Goal: Task Accomplishment & Management: Manage account settings

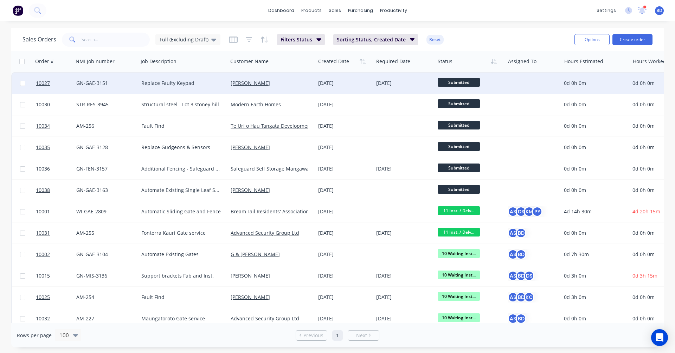
click at [177, 84] on div "Replace Faulty Keypad" at bounding box center [180, 83] width 79 height 7
click at [46, 81] on span "10027" at bounding box center [43, 83] width 14 height 7
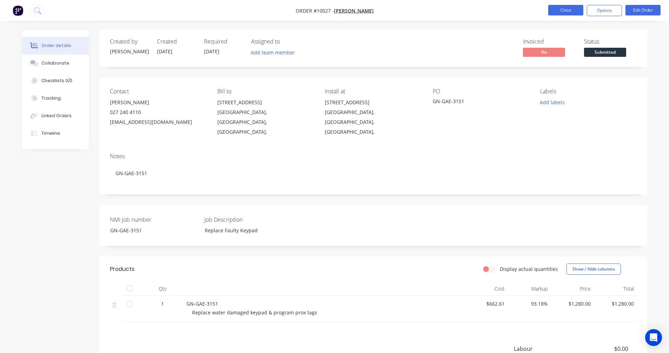
click at [560, 8] on button "Close" at bounding box center [565, 10] width 35 height 11
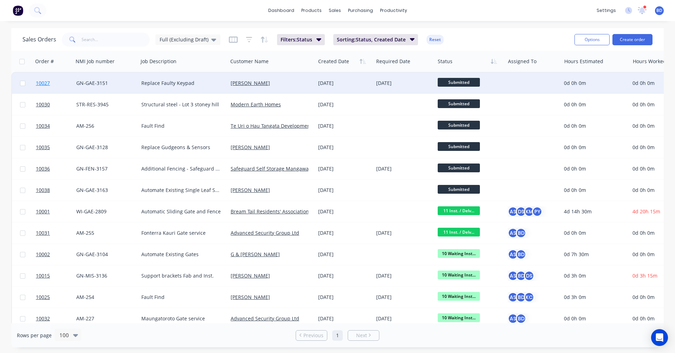
click at [46, 82] on span "10027" at bounding box center [43, 83] width 14 height 7
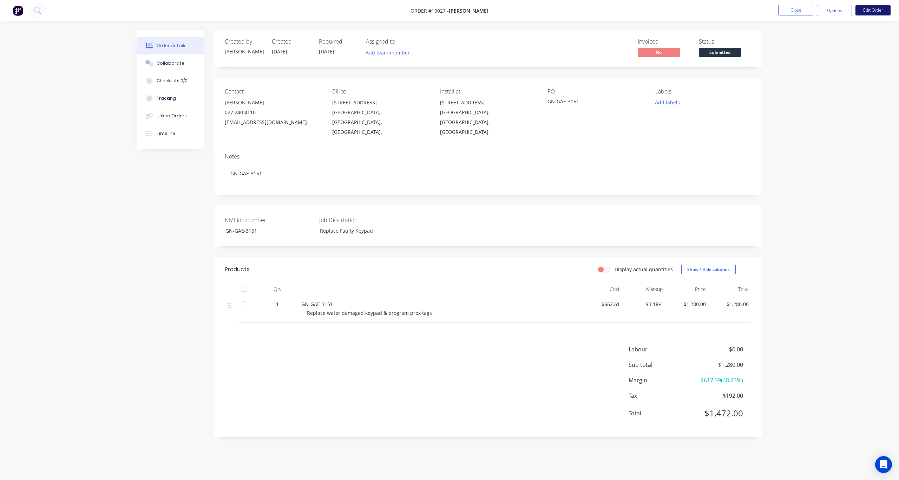
click at [674, 9] on button "Edit Order" at bounding box center [873, 10] width 35 height 11
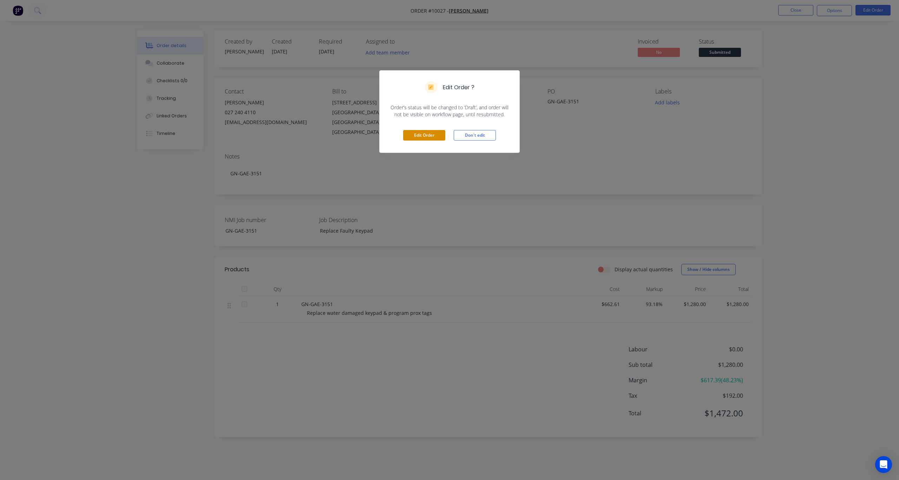
click at [415, 135] on button "Edit Order" at bounding box center [424, 135] width 42 height 11
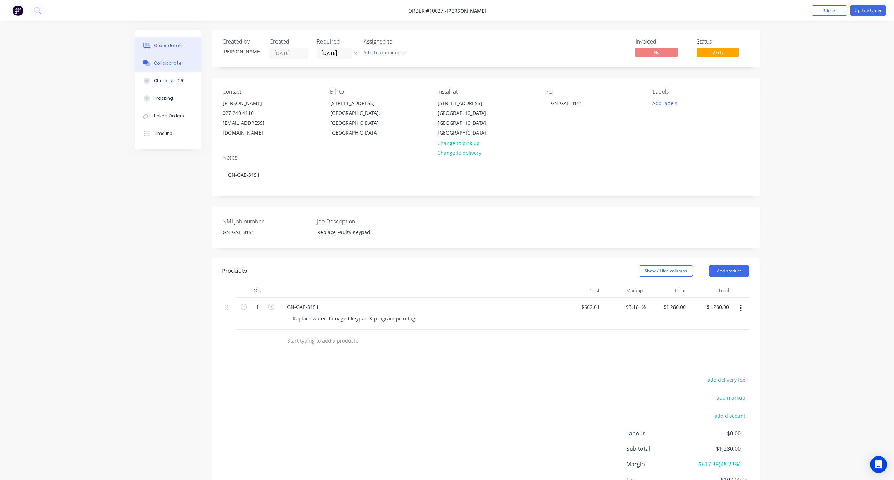
click at [174, 61] on div "Collaborate" at bounding box center [168, 63] width 28 height 6
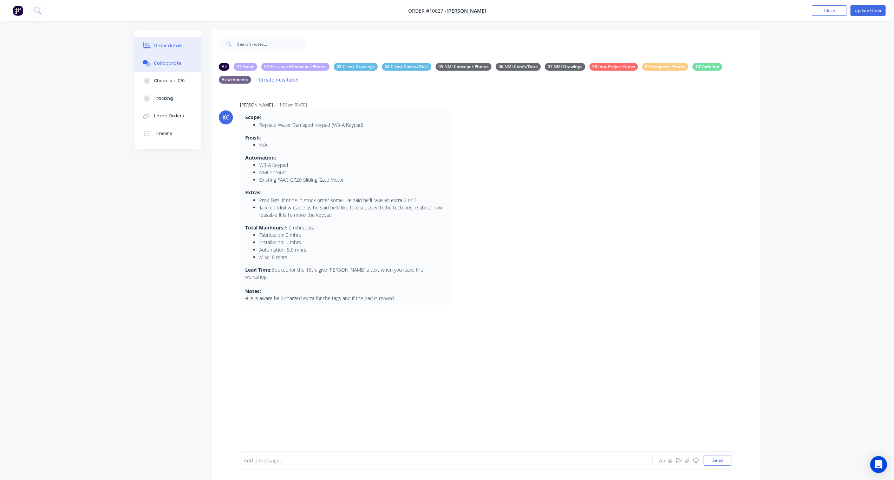
click at [166, 46] on div "Order details" at bounding box center [169, 46] width 30 height 6
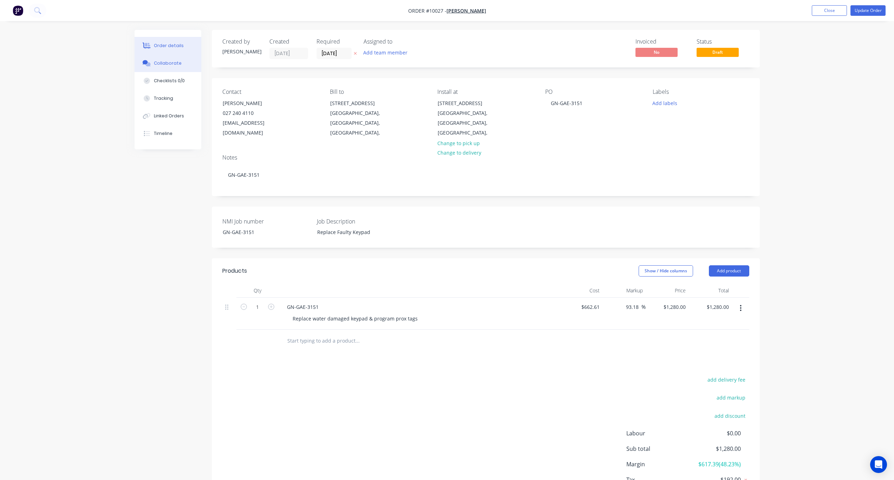
click at [177, 63] on div "Collaborate" at bounding box center [168, 63] width 28 height 6
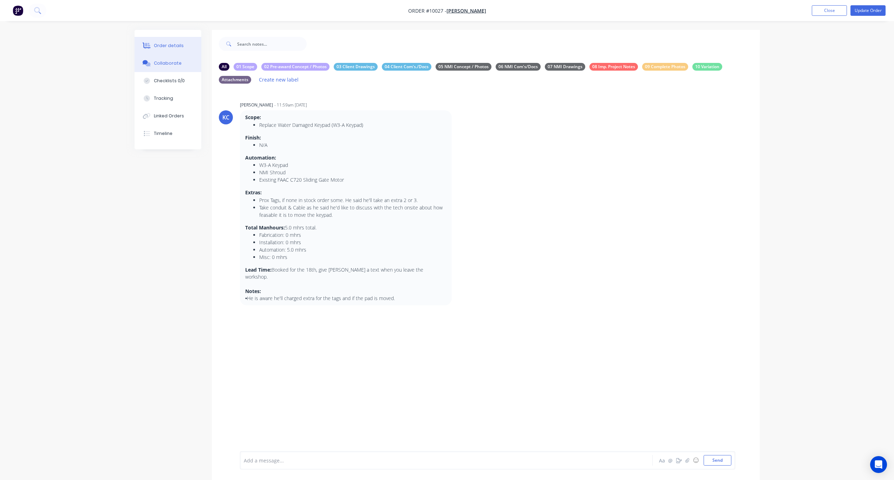
click at [168, 43] on div "Order details" at bounding box center [169, 46] width 30 height 6
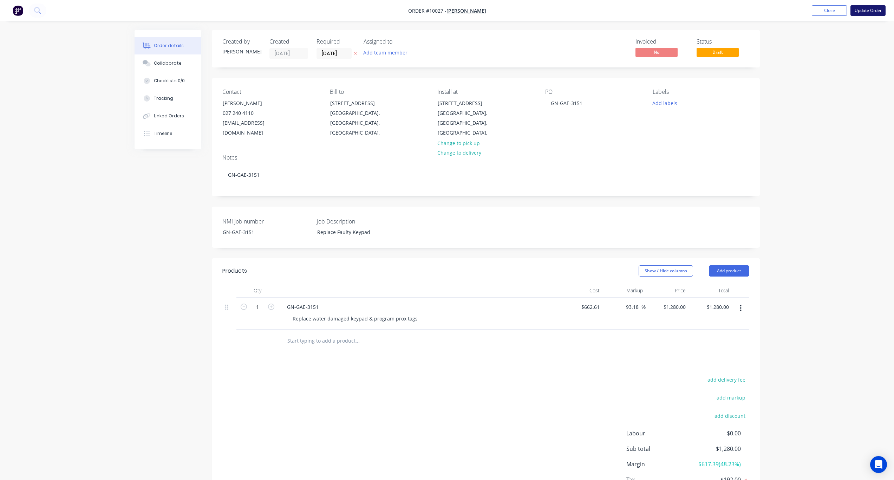
click at [674, 12] on button "Update Order" at bounding box center [868, 10] width 35 height 11
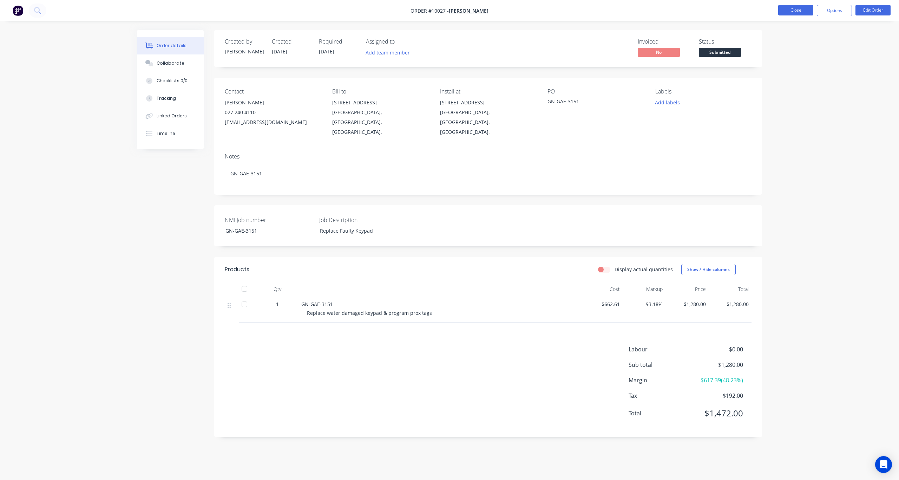
click at [674, 15] on button "Close" at bounding box center [796, 10] width 35 height 11
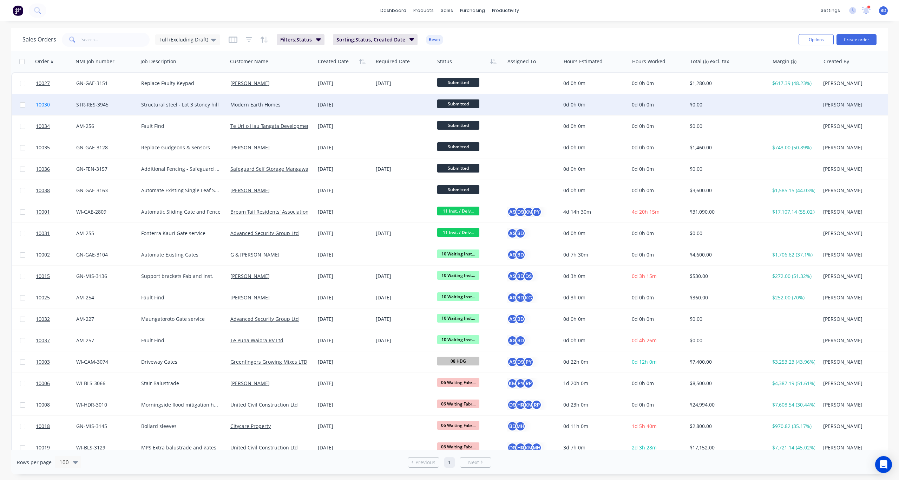
click at [41, 105] on span "10030" at bounding box center [43, 104] width 14 height 7
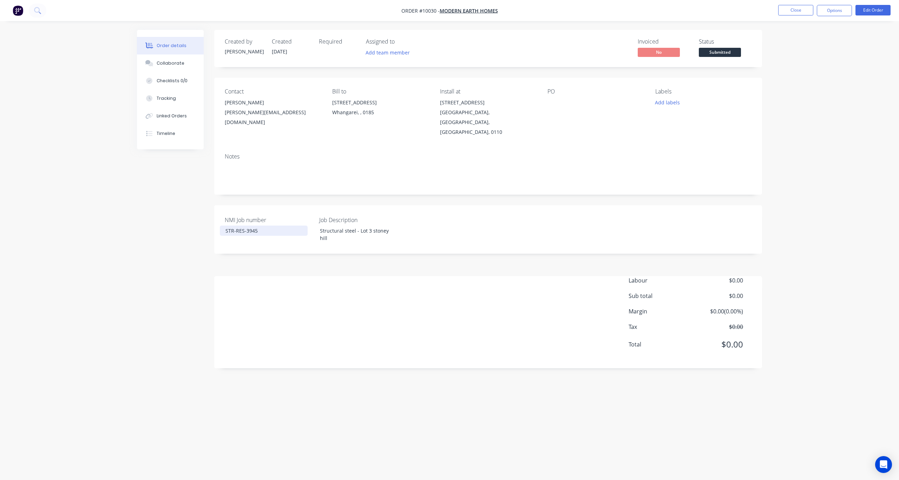
click at [227, 226] on div "STR-RES-3945" at bounding box center [264, 231] width 88 height 10
click at [248, 226] on div "STR-RES-3945" at bounding box center [264, 231] width 88 height 10
click at [359, 236] on div "Created by [PERSON_NAME] Created [DATE] Required Assigned to Add team member In…" at bounding box center [488, 199] width 548 height 338
click at [253, 226] on div "STR-RES-2945" at bounding box center [264, 231] width 88 height 10
drag, startPoint x: 278, startPoint y: 216, endPoint x: 189, endPoint y: 207, distance: 88.6
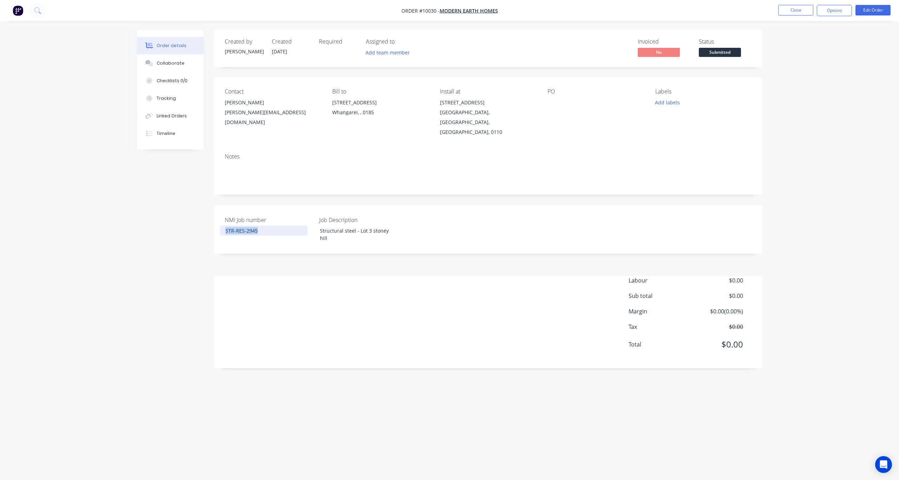
click at [189, 207] on div "Created by [PERSON_NAME] Created [DATE] Required Assigned to Add team member In…" at bounding box center [449, 227] width 625 height 394
copy div "STR-RES-2945"
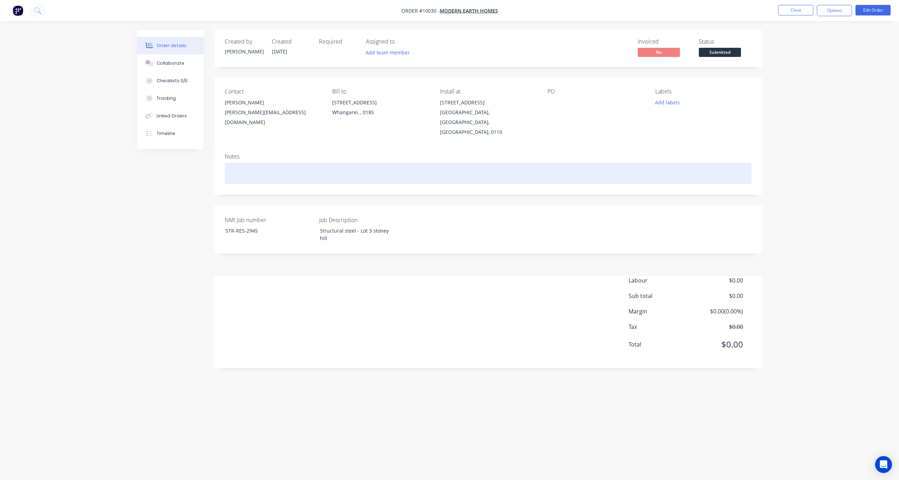
click at [284, 163] on div at bounding box center [488, 173] width 527 height 21
paste div
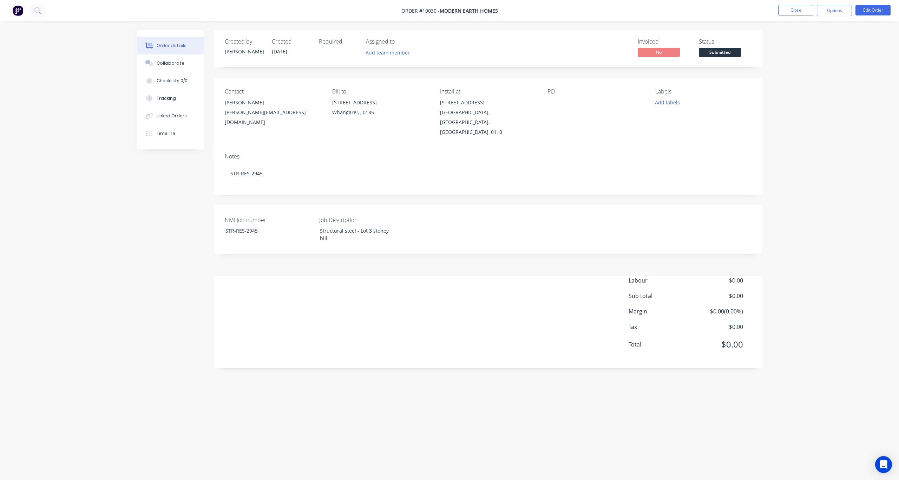
click at [551, 100] on div at bounding box center [592, 103] width 88 height 10
click at [550, 97] on div "PO" at bounding box center [596, 112] width 96 height 49
click at [557, 91] on div "PO" at bounding box center [596, 91] width 96 height 7
click at [674, 10] on button "Edit Order" at bounding box center [873, 10] width 35 height 11
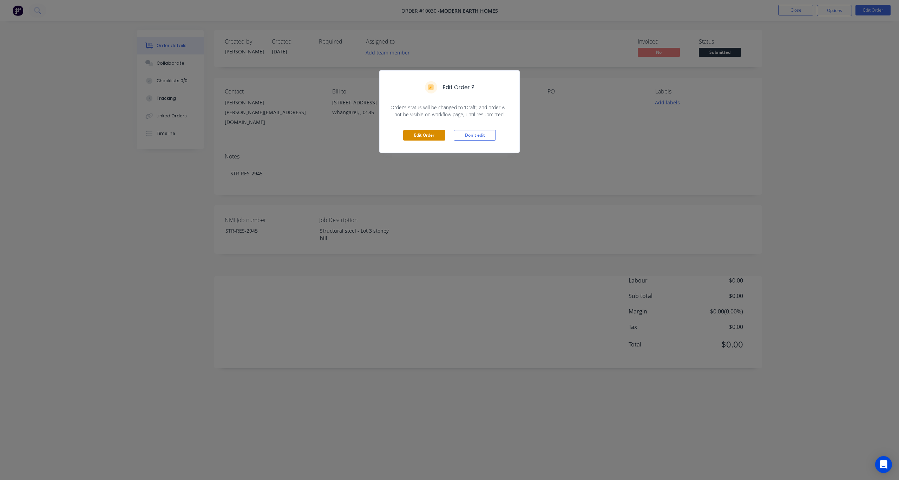
click at [423, 136] on button "Edit Order" at bounding box center [424, 135] width 42 height 11
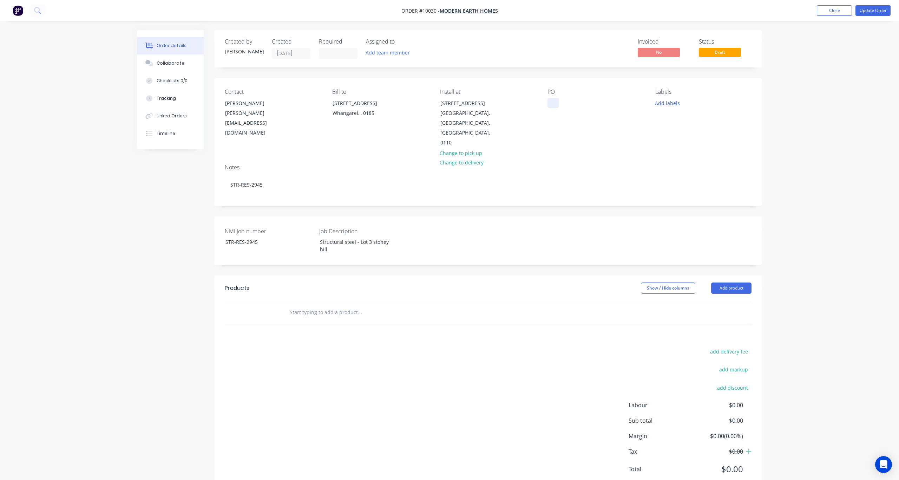
click at [557, 102] on div at bounding box center [553, 103] width 11 height 10
click at [547, 216] on div "NMI Job number STR-RES-2945 Job Description Structural steel - Lot 3 stoney hill" at bounding box center [488, 240] width 548 height 48
click at [667, 103] on button "Add labels" at bounding box center [667, 102] width 32 height 9
click at [674, 195] on div "00 Priority 2" at bounding box center [690, 194] width 30 height 8
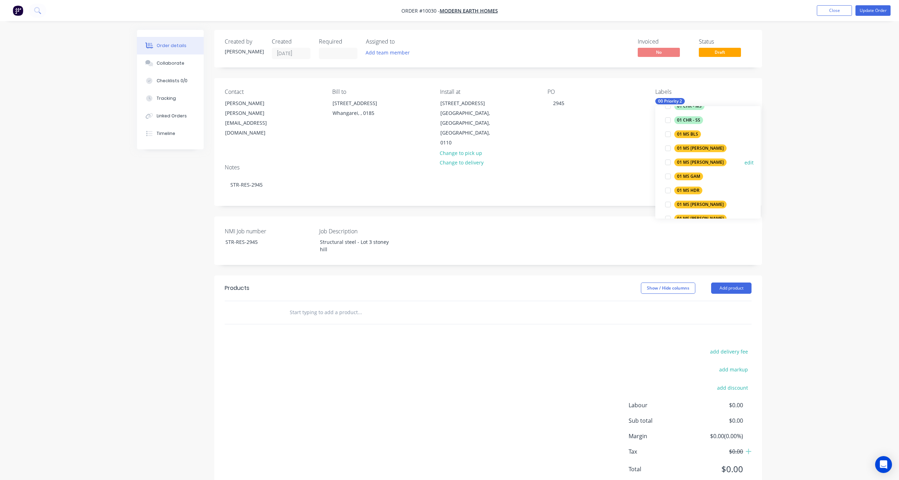
scroll to position [246, 0]
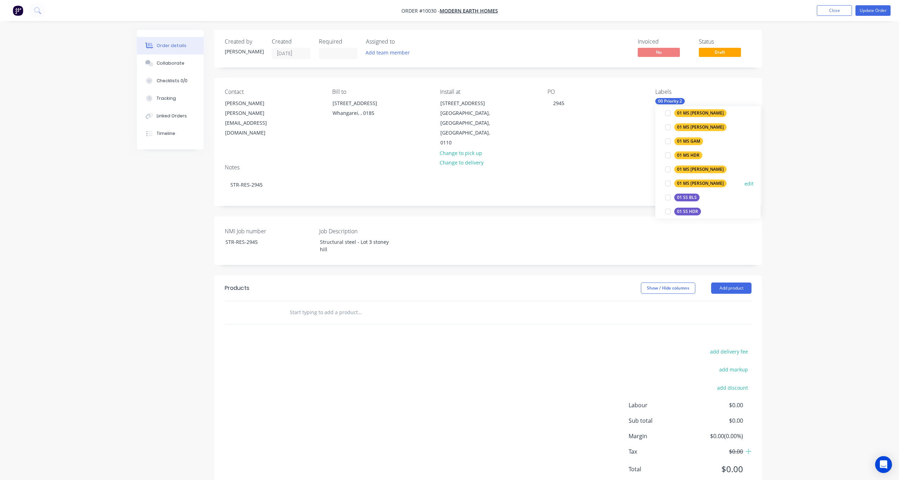
click at [674, 182] on div "01 MS [PERSON_NAME]" at bounding box center [701, 184] width 52 height 8
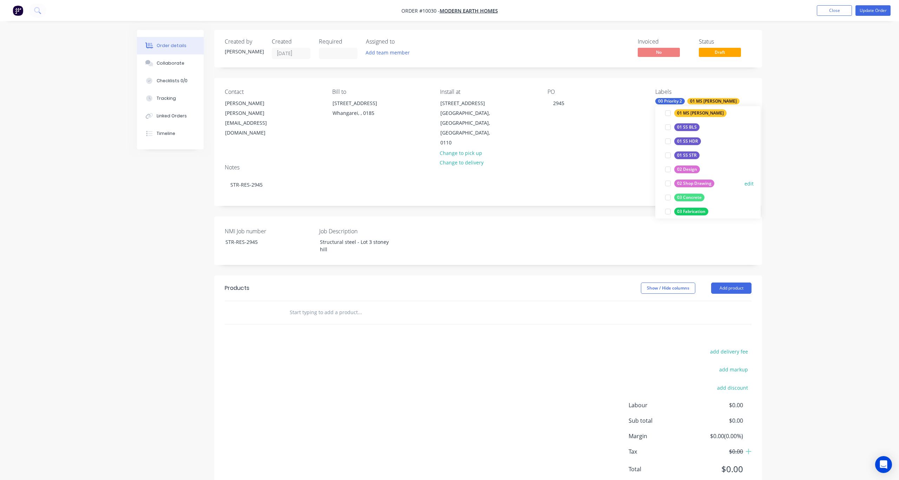
click at [674, 184] on div "02 Shop Drawing" at bounding box center [695, 184] width 40 height 8
click at [674, 179] on div "03 Fabrication" at bounding box center [692, 178] width 34 height 8
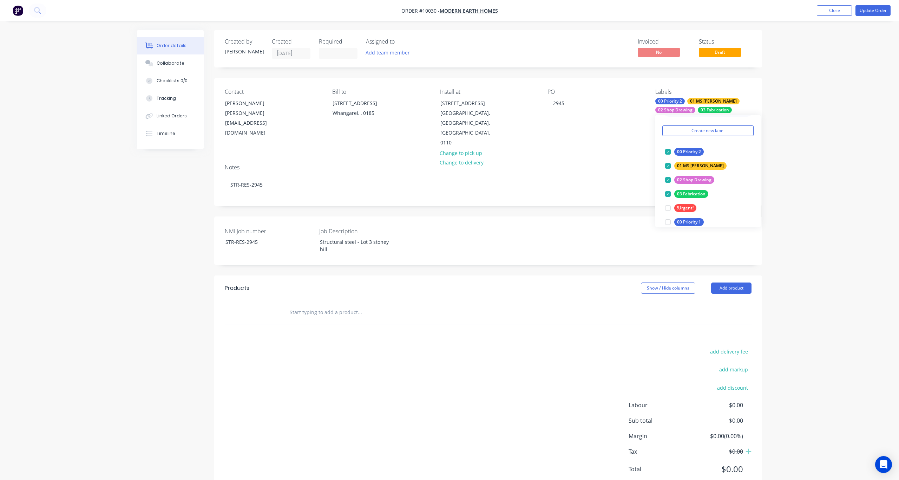
scroll to position [0, 0]
click at [674, 130] on input "text" at bounding box center [713, 129] width 73 height 14
type input "B"
type input "Blast & Prime"
drag, startPoint x: 712, startPoint y: 128, endPoint x: 623, endPoint y: 124, distance: 88.2
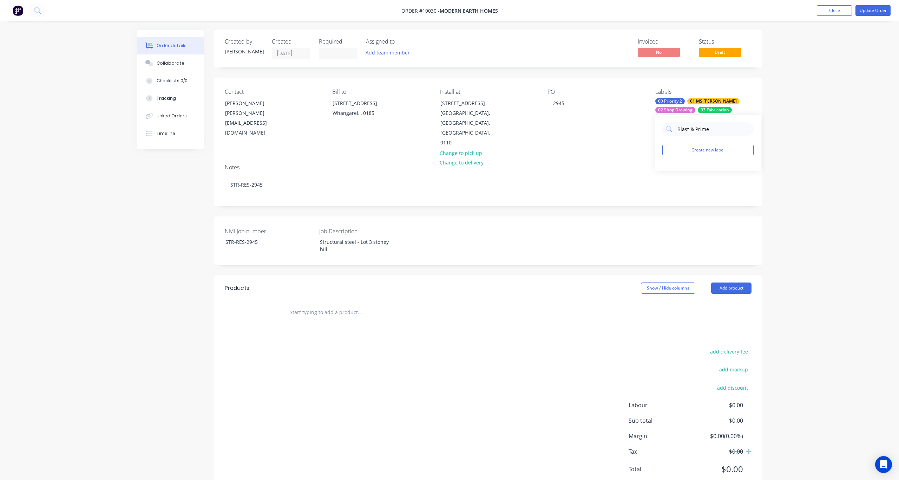
click at [623, 124] on body "Order #10030 - Modern Earth Homes Add product Close Update Order Order details …" at bounding box center [449, 252] width 899 height 504
drag, startPoint x: 715, startPoint y: 132, endPoint x: 673, endPoint y: 129, distance: 42.6
click at [673, 129] on div "Blast & Prime" at bounding box center [708, 129] width 91 height 14
click at [674, 148] on button "Create new label" at bounding box center [708, 150] width 91 height 11
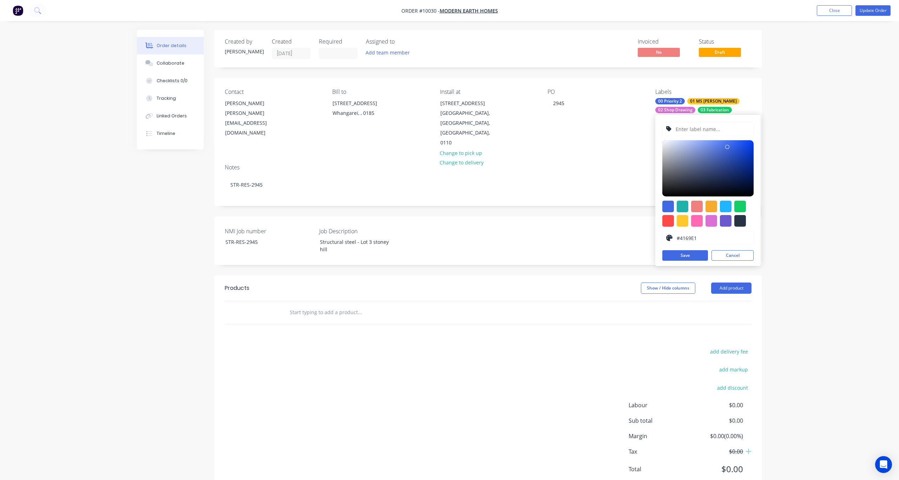
click at [674, 130] on input "text" at bounding box center [712, 128] width 75 height 13
paste input "Blast & Prime"
type input "Blast & Prime"
click at [674, 254] on button "Save" at bounding box center [686, 255] width 46 height 11
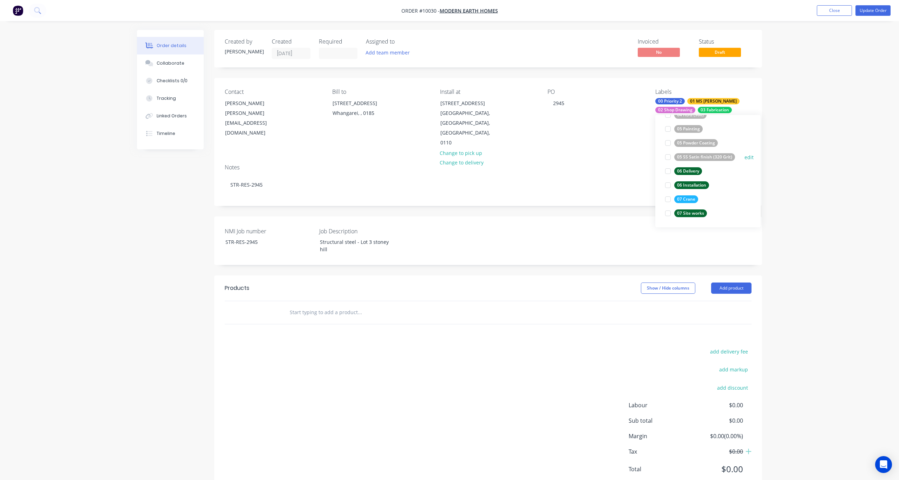
scroll to position [457, 0]
click at [674, 163] on button "edit" at bounding box center [749, 164] width 9 height 7
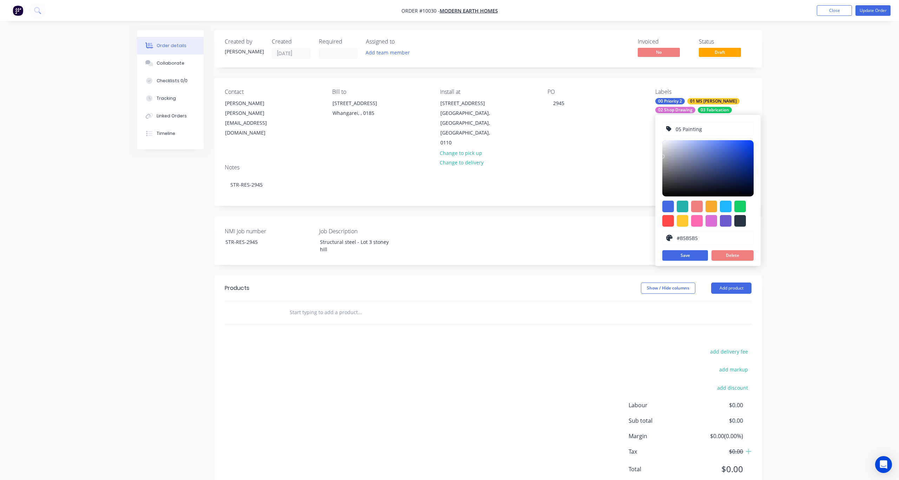
drag, startPoint x: 683, startPoint y: 239, endPoint x: 667, endPoint y: 239, distance: 15.5
click at [667, 239] on div "#B5B5B5" at bounding box center [708, 238] width 91 height 14
click at [599, 180] on div "Notes STR-RES-2945" at bounding box center [488, 181] width 548 height 47
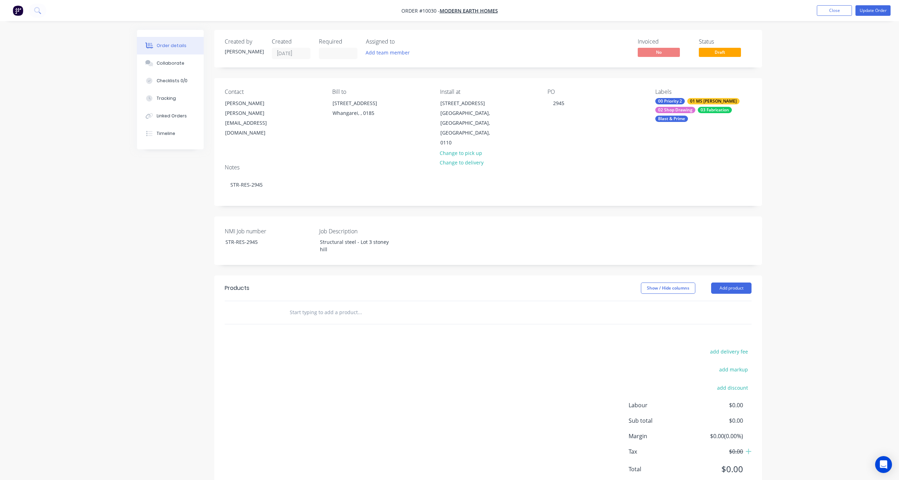
click at [674, 104] on div "00 Priority 2 01 MS STR 02 Shop Drawing 03 Fabrication Blast & Prime" at bounding box center [704, 110] width 96 height 24
type input "blas"
click at [674, 180] on button "edit" at bounding box center [749, 179] width 9 height 7
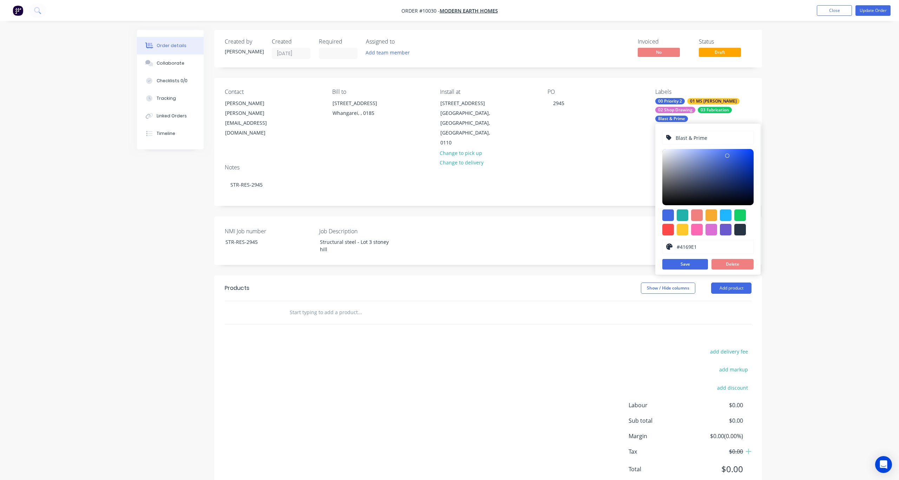
drag, startPoint x: 700, startPoint y: 246, endPoint x: 671, endPoint y: 243, distance: 28.6
click at [671, 243] on div "#4169E1" at bounding box center [708, 247] width 91 height 14
paste input "B5B5B5"
type input "#B5B5B5"
click at [674, 138] on input "Blast & Prime" at bounding box center [712, 137] width 75 height 13
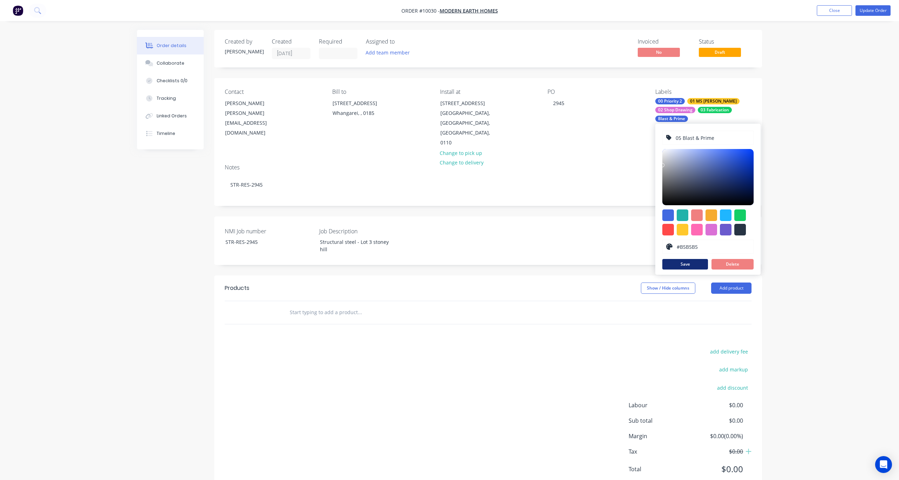
type input "05 Blast & Prime"
click at [674, 264] on button "Save" at bounding box center [686, 264] width 46 height 11
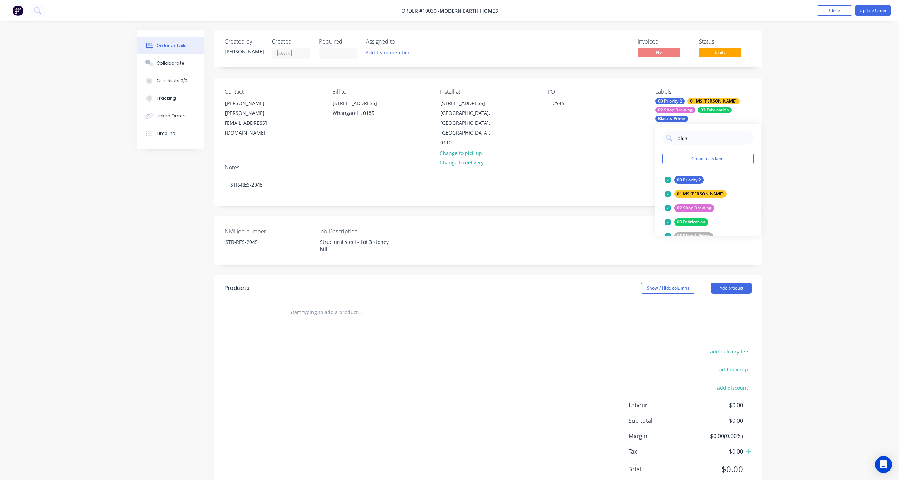
click at [674, 179] on div "Order details Collaborate Checklists 0/0 Tracking Linked Orders Timeline Order …" at bounding box center [449, 252] width 899 height 504
click at [674, 117] on div "05 Blast & Prime" at bounding box center [675, 119] width 39 height 6
drag, startPoint x: 701, startPoint y: 139, endPoint x: 640, endPoint y: 138, distance: 60.8
click at [640, 138] on body "Order #10030 - Modern Earth Homes Add product Close Update Order Order details …" at bounding box center [449, 252] width 899 height 504
drag, startPoint x: 693, startPoint y: 139, endPoint x: 673, endPoint y: 139, distance: 20.4
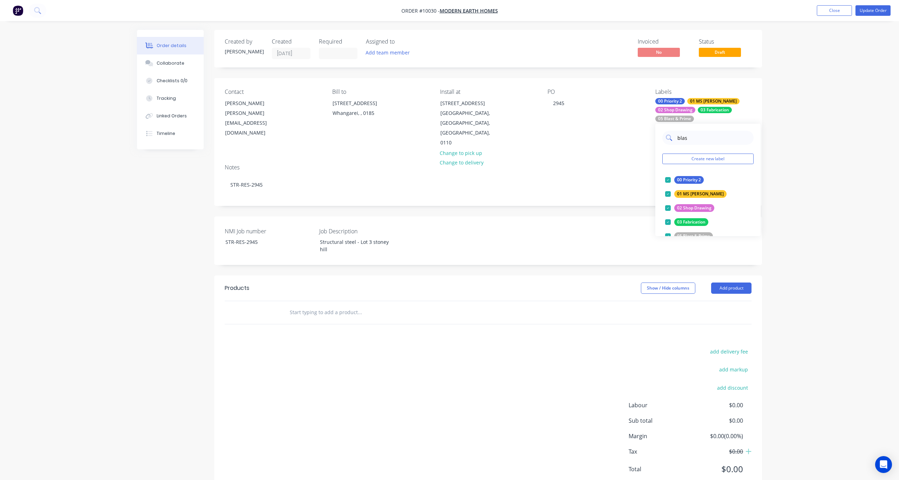
click at [673, 139] on div "blas" at bounding box center [708, 138] width 91 height 14
click at [674, 159] on button "Create new label" at bounding box center [708, 159] width 91 height 11
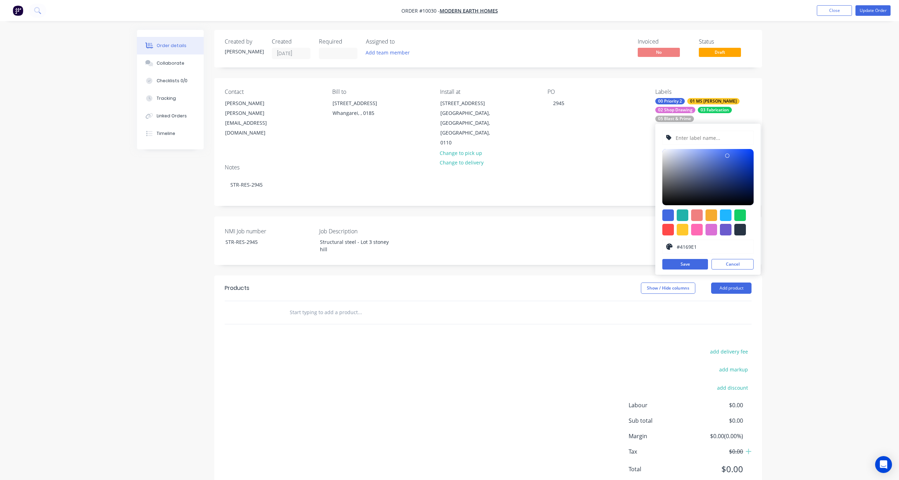
click at [674, 135] on input "text" at bounding box center [712, 137] width 75 height 13
type input "05 Prime"
drag, startPoint x: 701, startPoint y: 248, endPoint x: 663, endPoint y: 246, distance: 38.0
click at [663, 246] on div "#4169E1" at bounding box center [708, 247] width 91 height 14
paste input "B5B5B5"
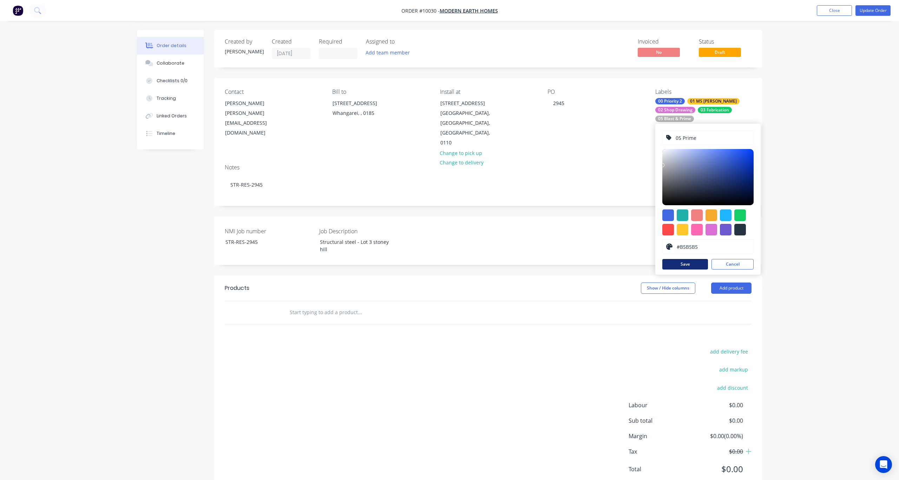
type input "#B5B5B5"
click at [674, 266] on button "Save" at bounding box center [686, 264] width 46 height 11
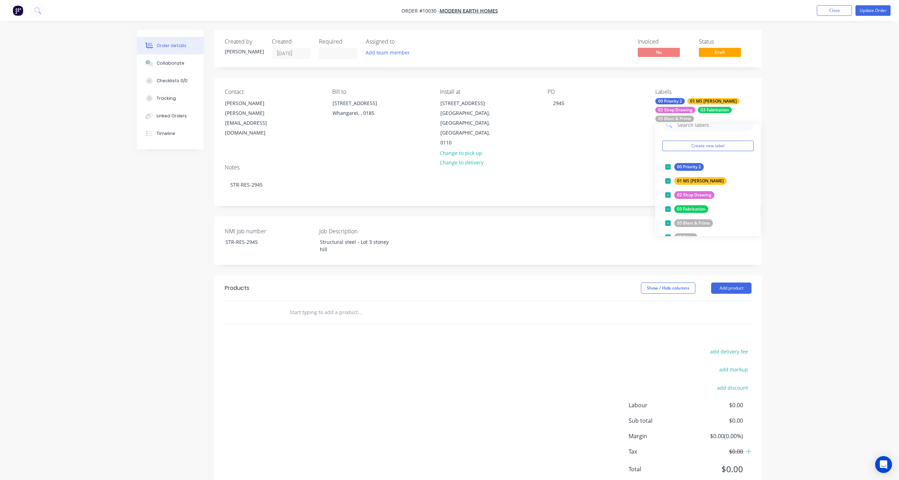
scroll to position [35, 0]
click at [674, 215] on button "edit" at bounding box center [749, 215] width 9 height 7
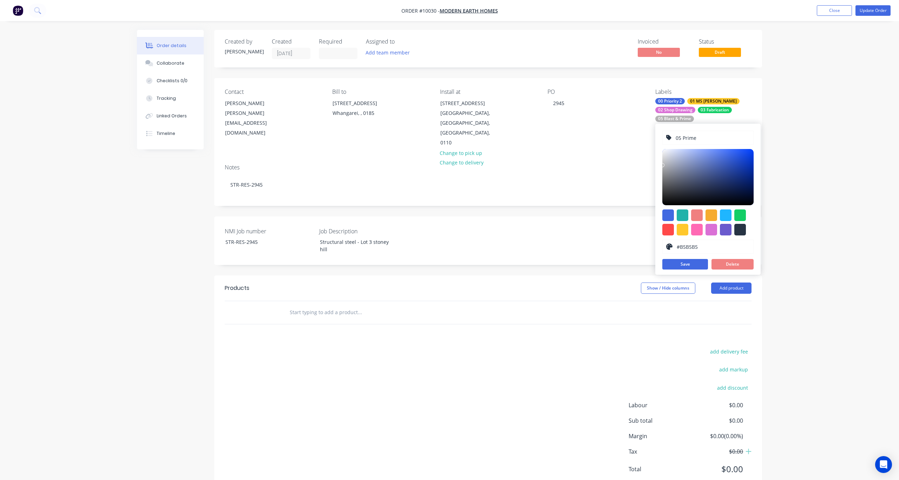
click at [674, 140] on input "05 Prime" at bounding box center [712, 137] width 75 height 13
type input "05 Prime only"
click at [674, 267] on button "Save" at bounding box center [686, 264] width 46 height 11
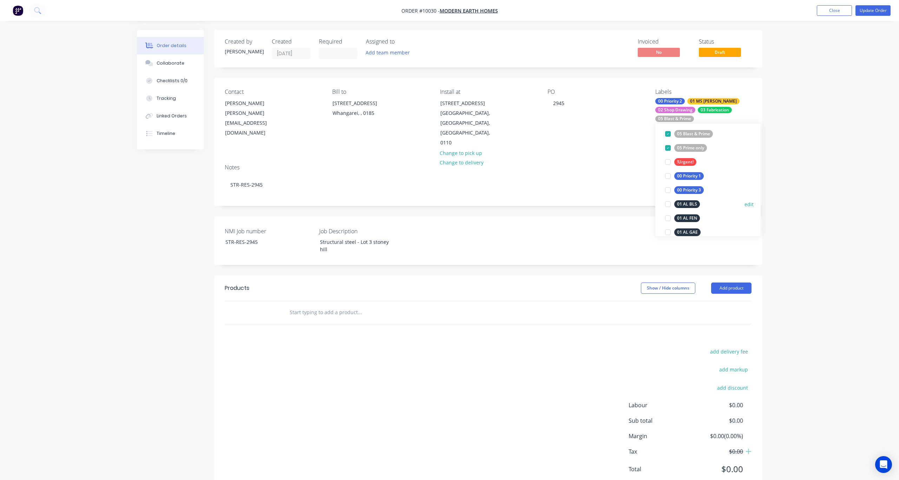
scroll to position [105, 0]
click at [669, 144] on div at bounding box center [668, 145] width 14 height 14
click at [674, 194] on div "06 Installation" at bounding box center [692, 194] width 35 height 8
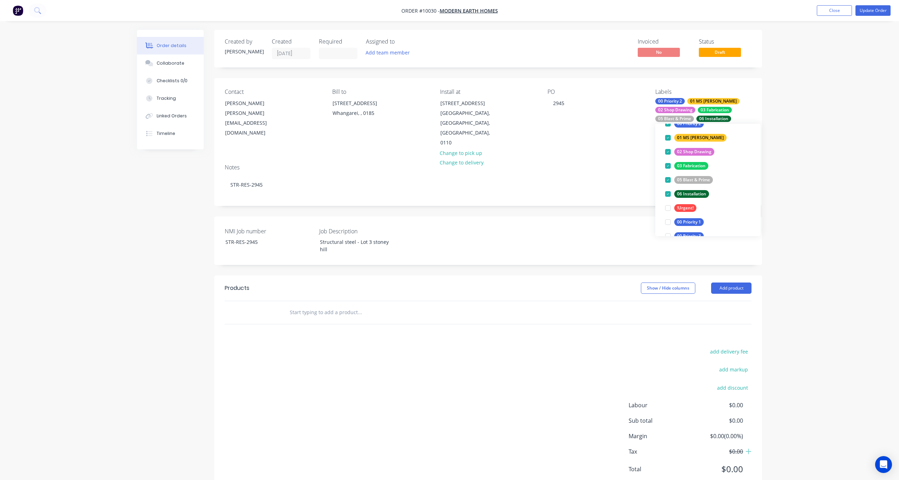
click at [674, 133] on div "Order details Collaborate Checklists 0/0 Tracking Linked Orders Timeline Order …" at bounding box center [449, 252] width 899 height 504
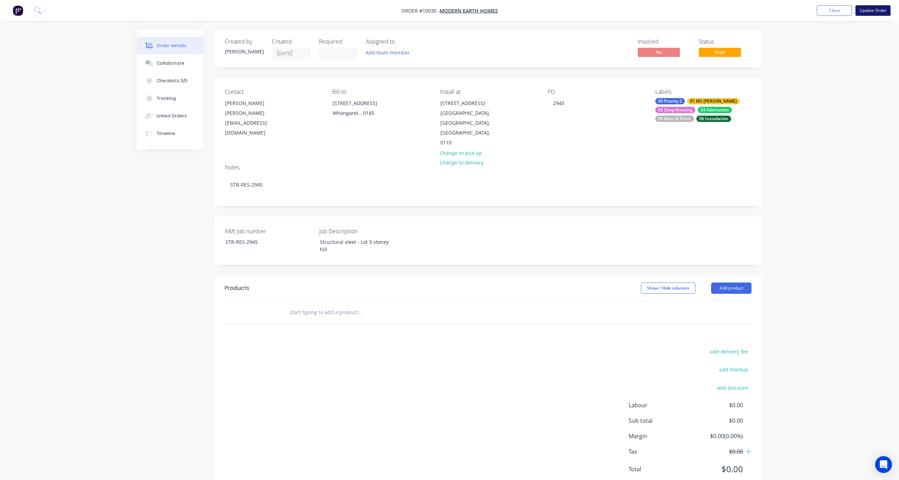
click at [674, 11] on button "Update Order" at bounding box center [873, 10] width 35 height 11
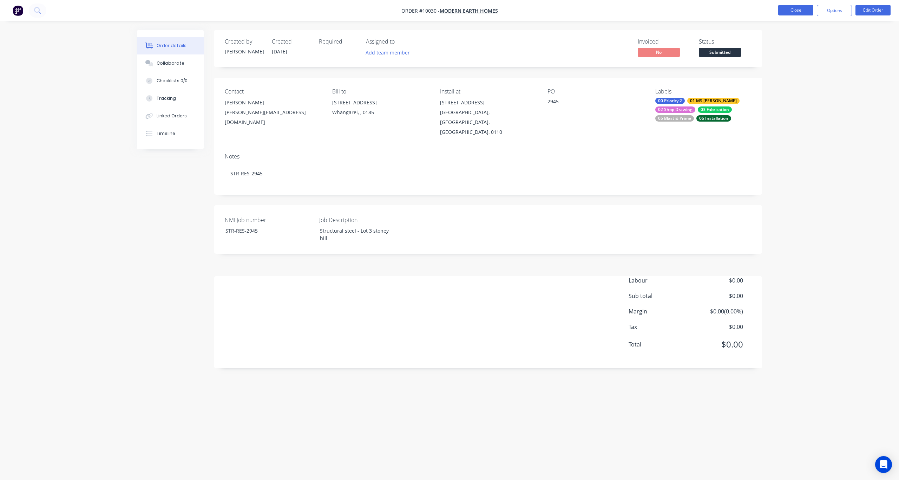
click at [674, 10] on button "Close" at bounding box center [796, 10] width 35 height 11
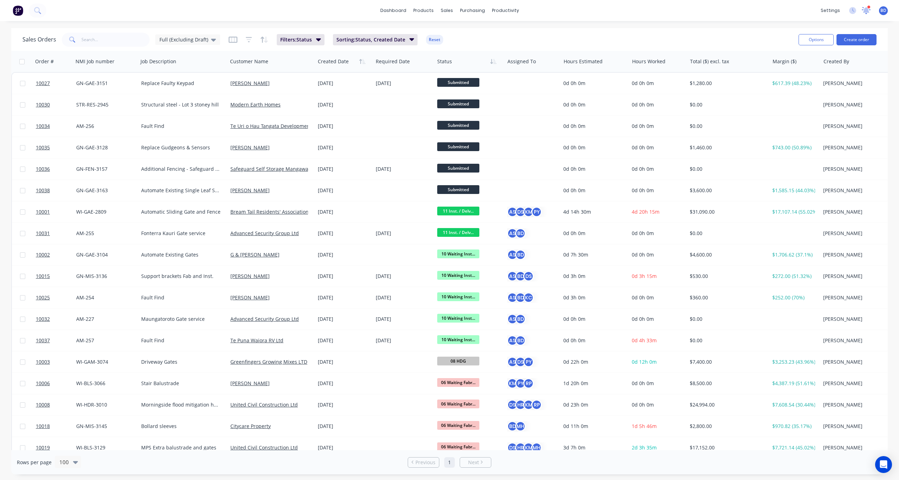
click at [674, 11] on icon at bounding box center [867, 10] width 6 height 6
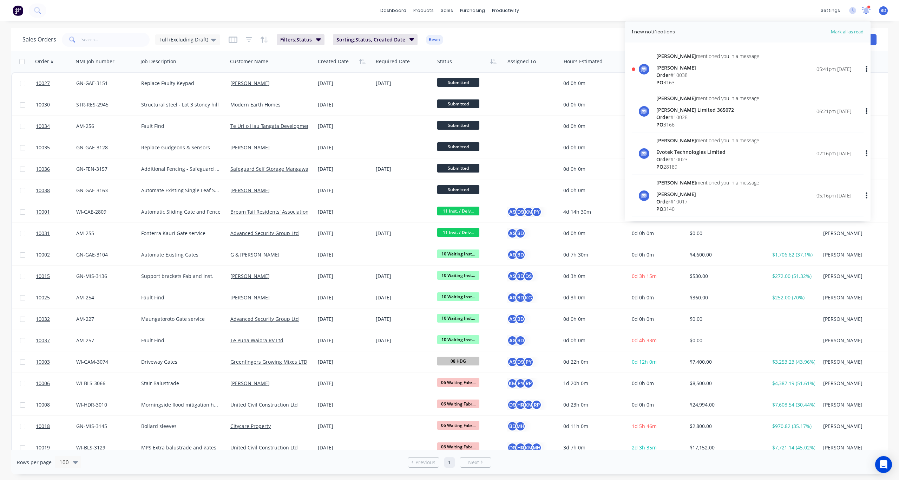
click at [674, 11] on icon at bounding box center [867, 10] width 6 height 6
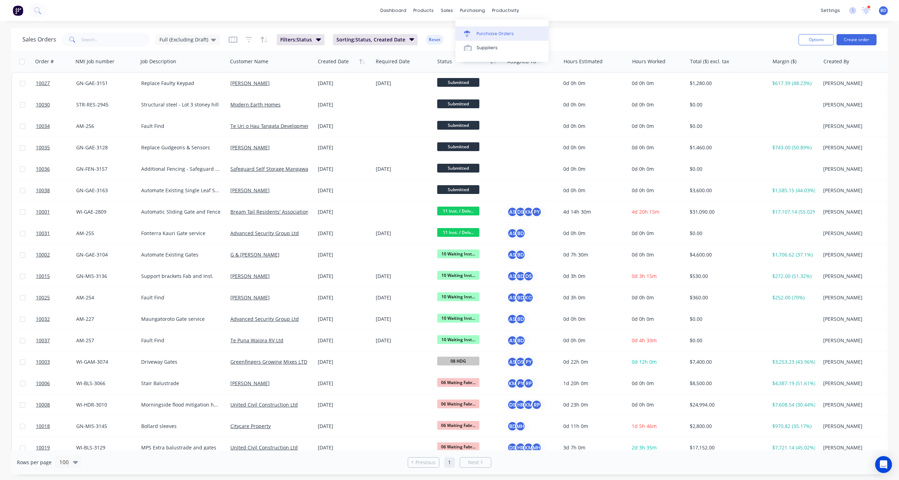
click at [492, 33] on div "Purchase Orders" at bounding box center [495, 34] width 37 height 6
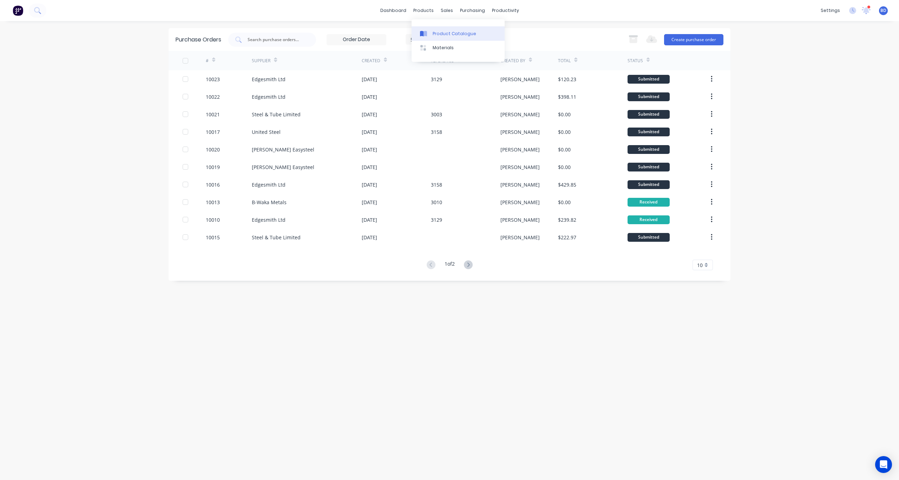
click at [442, 28] on link "Product Catalogue" at bounding box center [458, 33] width 93 height 14
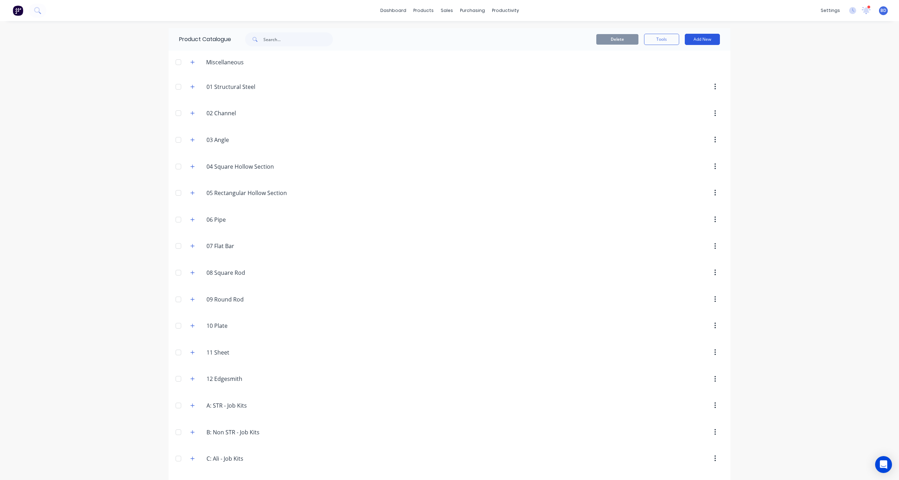
click at [674, 40] on button "Add New" at bounding box center [702, 39] width 35 height 11
click at [674, 86] on div "Product Kit" at bounding box center [687, 85] width 54 height 10
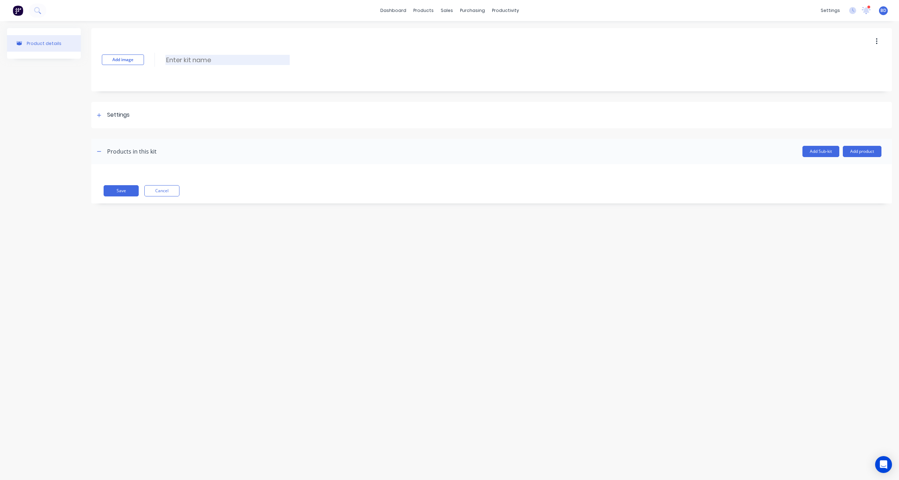
click at [197, 61] on input at bounding box center [227, 60] width 124 height 10
drag, startPoint x: 266, startPoint y: 60, endPoint x: 247, endPoint y: 58, distance: 19.4
click at [247, 58] on input "2945: Procurement and Design" at bounding box center [227, 60] width 124 height 10
type input "2945: Procurement and Drawings"
click at [674, 150] on button "Add Sub-kit" at bounding box center [821, 151] width 37 height 11
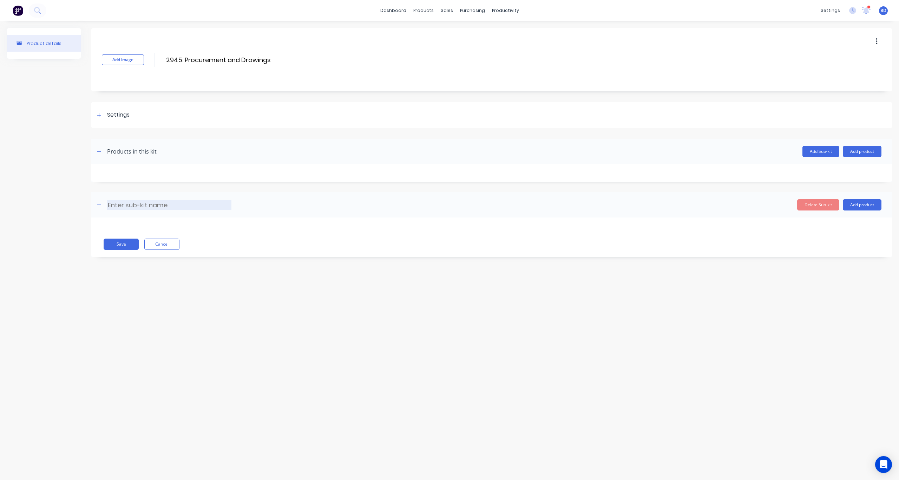
click at [129, 206] on input at bounding box center [169, 205] width 124 height 10
click at [100, 116] on icon at bounding box center [99, 115] width 4 height 5
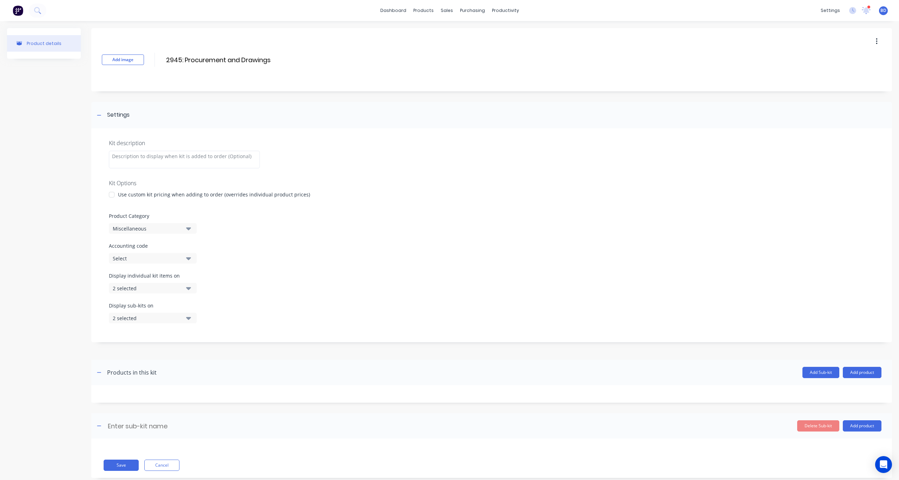
click at [183, 230] on button "Miscellaneous" at bounding box center [153, 228] width 88 height 11
click at [161, 261] on div "A: STR - Job Kits" at bounding box center [161, 260] width 105 height 14
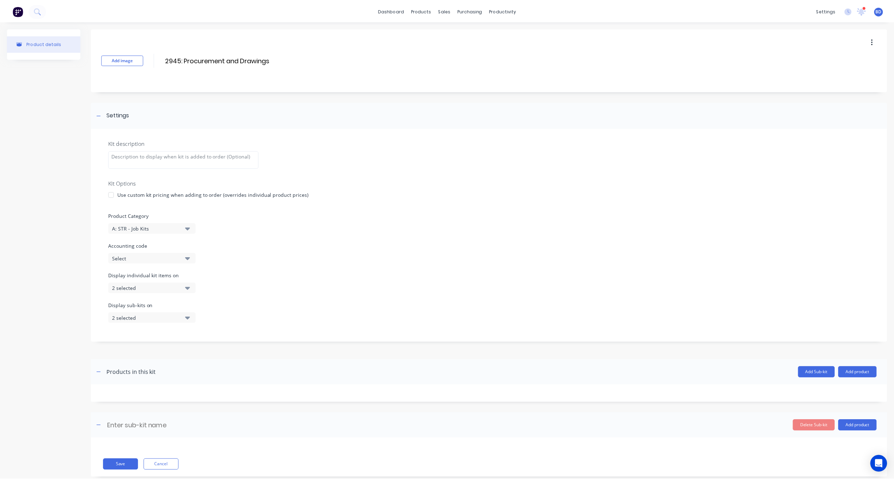
scroll to position [15, 0]
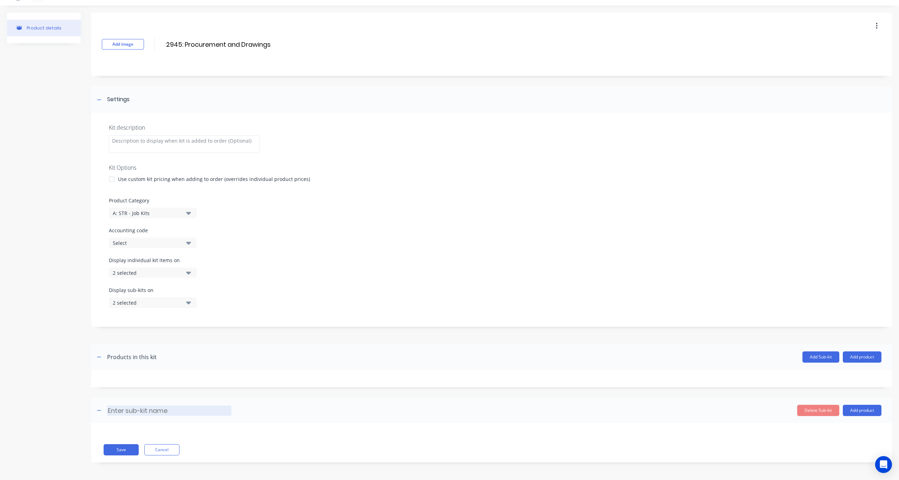
click at [148, 353] on input at bounding box center [169, 410] width 124 height 10
type input "Steel"
click at [674, 353] on button "Add product" at bounding box center [862, 410] width 39 height 11
click at [674, 353] on div "Product catalogue" at bounding box center [848, 428] width 54 height 10
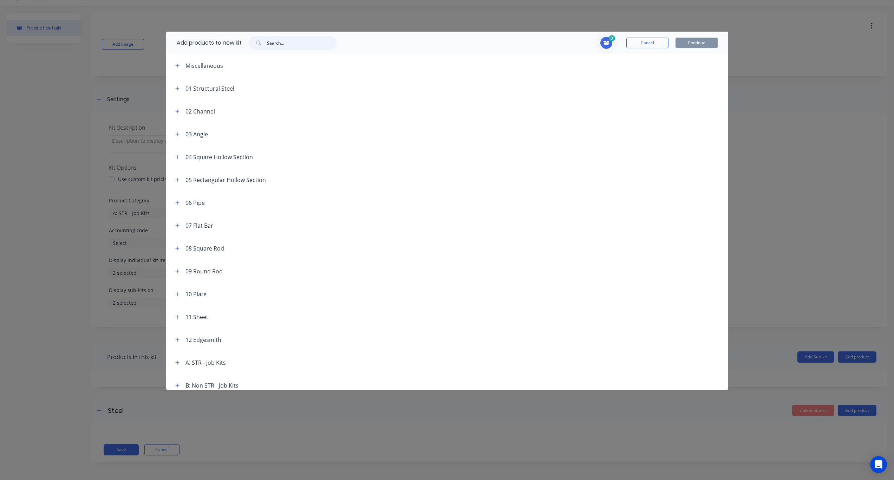
click at [311, 44] on input "text" at bounding box center [302, 43] width 70 height 14
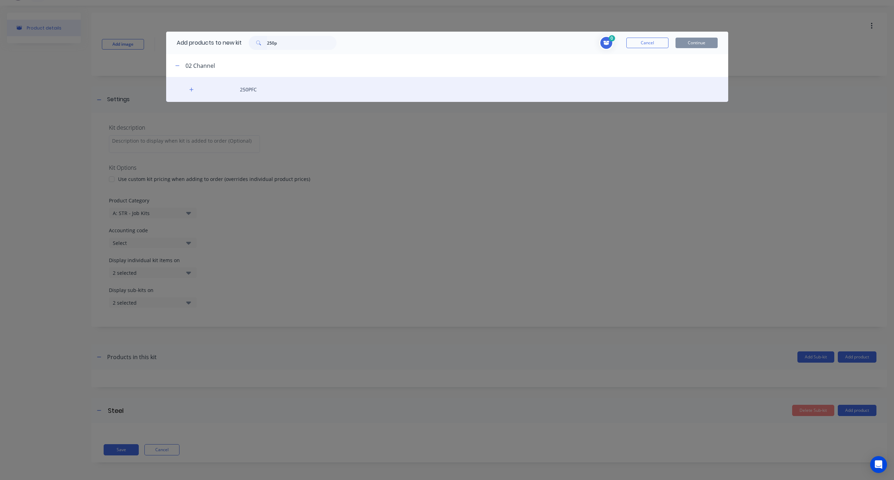
click at [267, 87] on div "250PFC" at bounding box center [447, 89] width 562 height 25
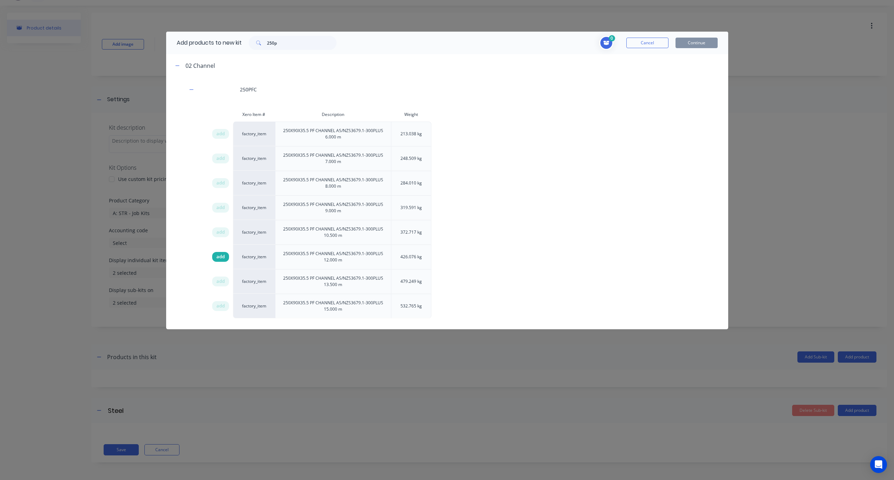
click at [222, 255] on span "add" at bounding box center [220, 256] width 8 height 7
drag, startPoint x: 292, startPoint y: 42, endPoint x: 224, endPoint y: 40, distance: 67.9
click at [224, 40] on div "Add products to new kit 250p" at bounding box center [254, 43] width 177 height 22
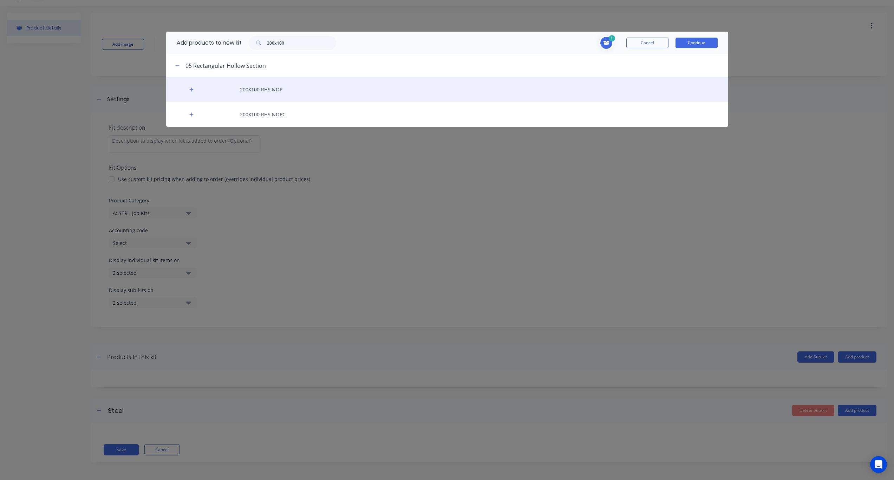
click at [280, 91] on div "200X100 RHS NOP" at bounding box center [447, 89] width 562 height 25
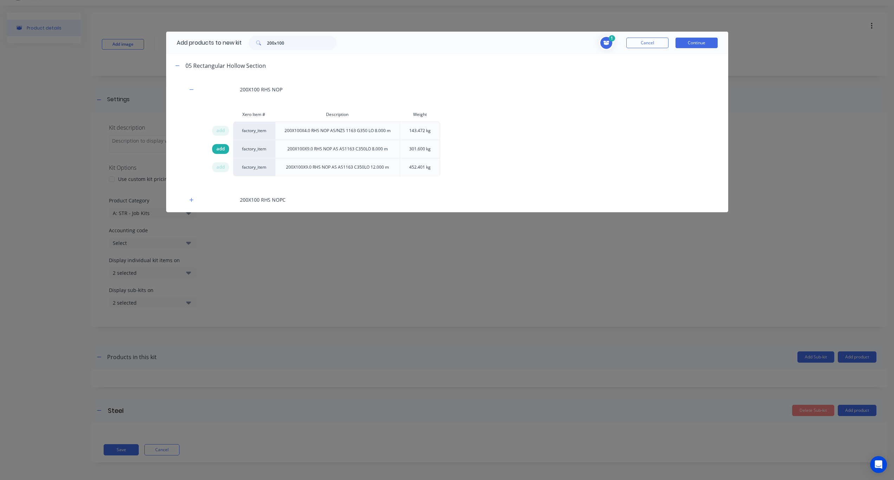
click at [223, 150] on span "add" at bounding box center [220, 148] width 8 height 7
drag, startPoint x: 289, startPoint y: 40, endPoint x: 187, endPoint y: 36, distance: 101.6
click at [187, 36] on div "Add products to new kit 200x100" at bounding box center [254, 43] width 177 height 22
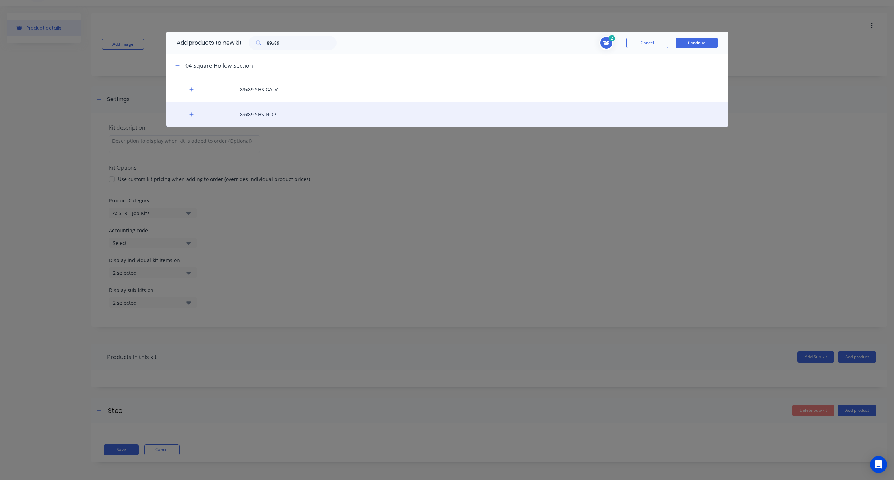
click at [261, 115] on div "89x89 SHS NOP" at bounding box center [447, 114] width 562 height 25
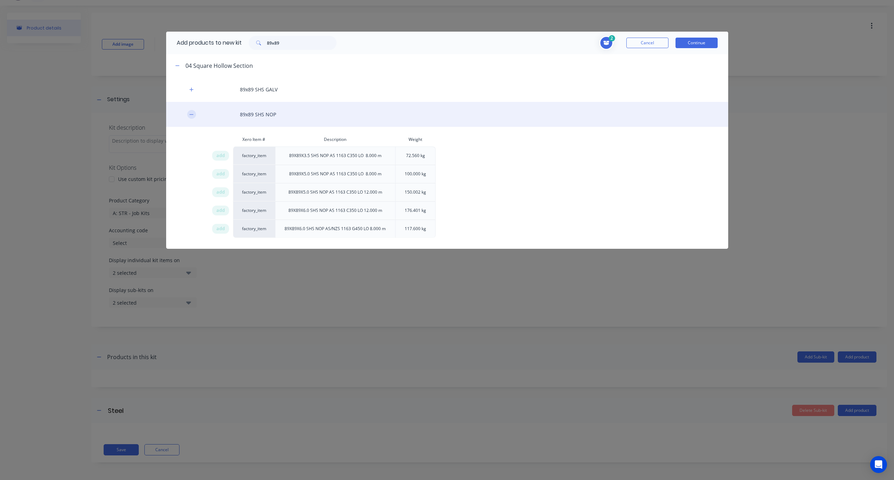
click at [190, 114] on icon "button" at bounding box center [191, 114] width 4 height 5
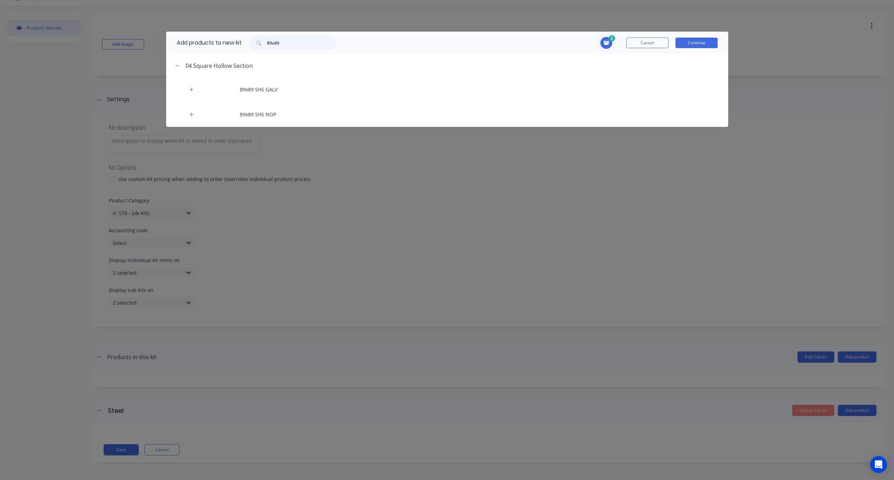
drag, startPoint x: 293, startPoint y: 44, endPoint x: 242, endPoint y: 43, distance: 51.0
click at [242, 43] on div "Add products to new kit 89x89" at bounding box center [254, 43] width 177 height 22
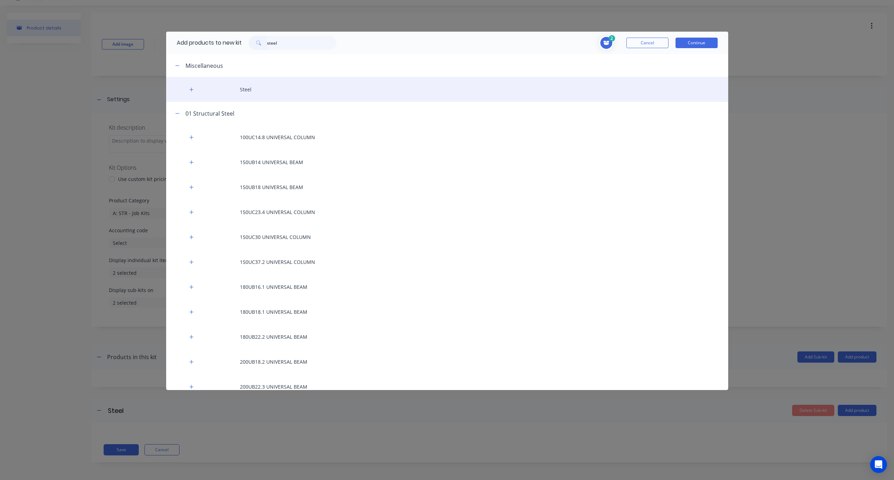
click at [250, 90] on div "Steel" at bounding box center [447, 89] width 562 height 25
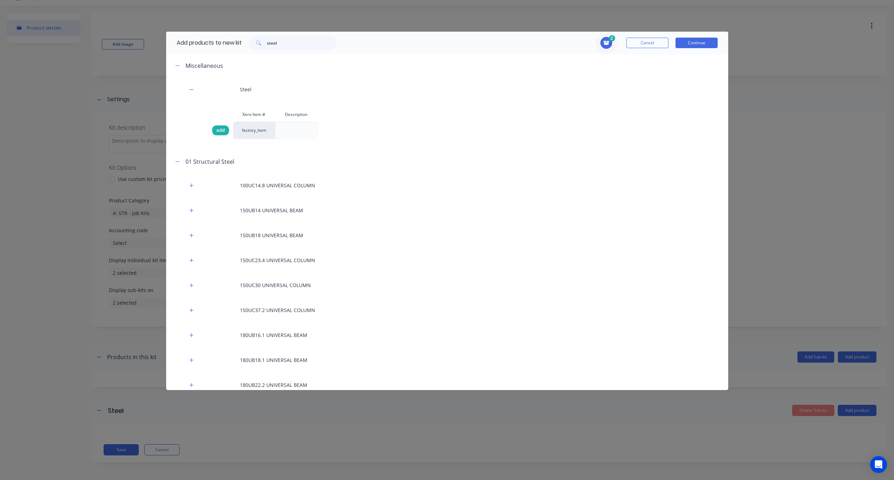
click at [222, 129] on span "add" at bounding box center [220, 130] width 8 height 7
drag, startPoint x: 288, startPoint y: 40, endPoint x: 239, endPoint y: 39, distance: 49.2
click at [239, 39] on div "Add products to new kit steel" at bounding box center [254, 43] width 177 height 22
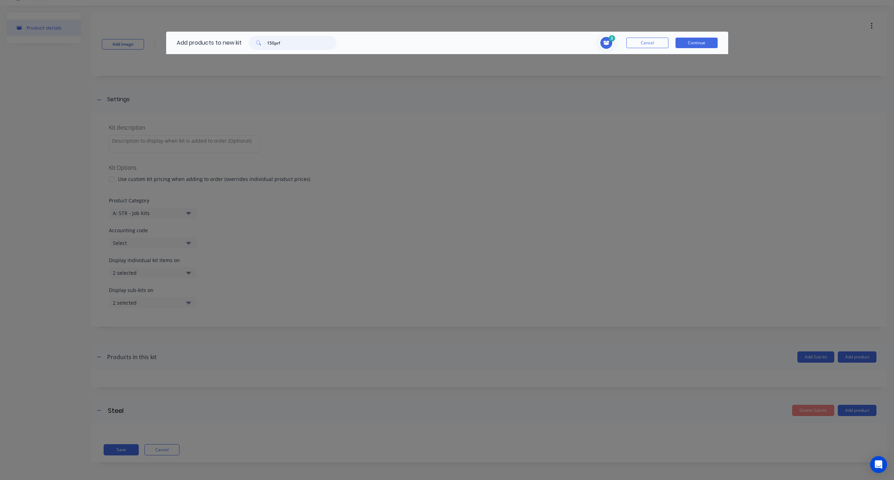
drag, startPoint x: 280, startPoint y: 42, endPoint x: 284, endPoint y: 42, distance: 3.9
click at [282, 42] on input "150prf" at bounding box center [302, 43] width 70 height 14
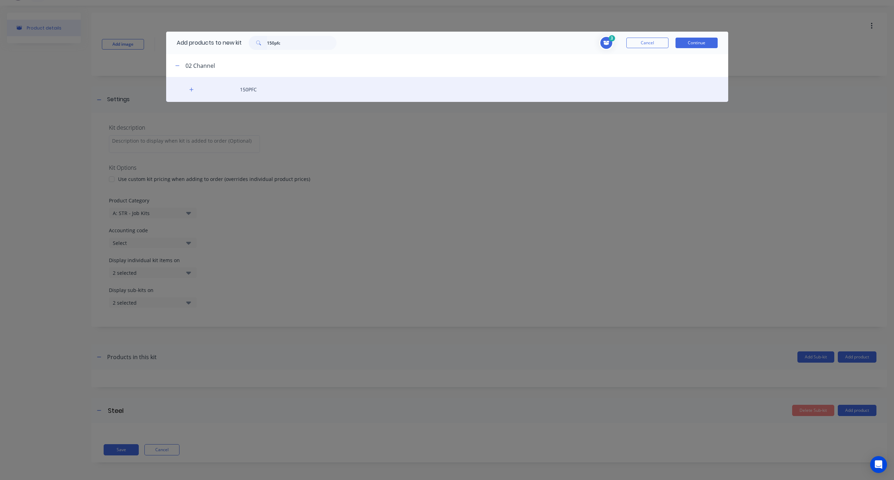
click at [264, 88] on div "150PFC" at bounding box center [447, 89] width 562 height 25
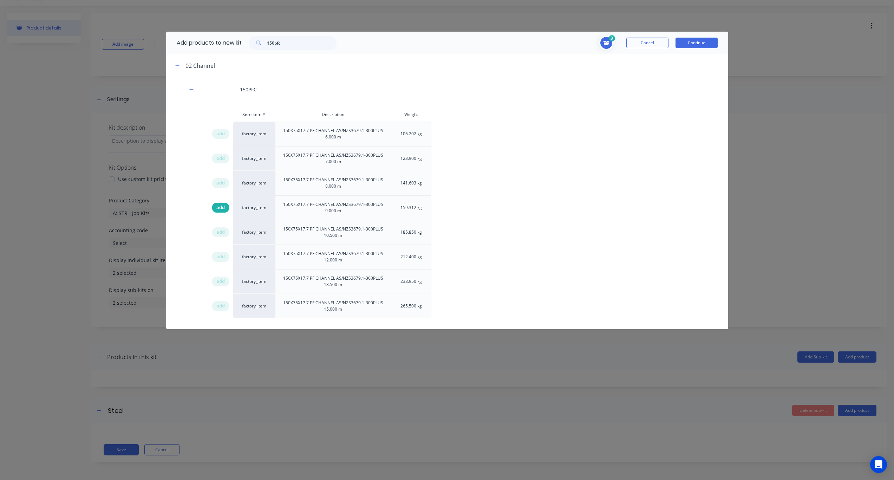
click at [219, 207] on span "add" at bounding box center [220, 207] width 8 height 7
click at [602, 45] on span at bounding box center [606, 43] width 14 height 14
drag, startPoint x: 295, startPoint y: 45, endPoint x: 221, endPoint y: 40, distance: 74.7
click at [221, 40] on div "Add products to new kit 150pfc" at bounding box center [254, 43] width 177 height 22
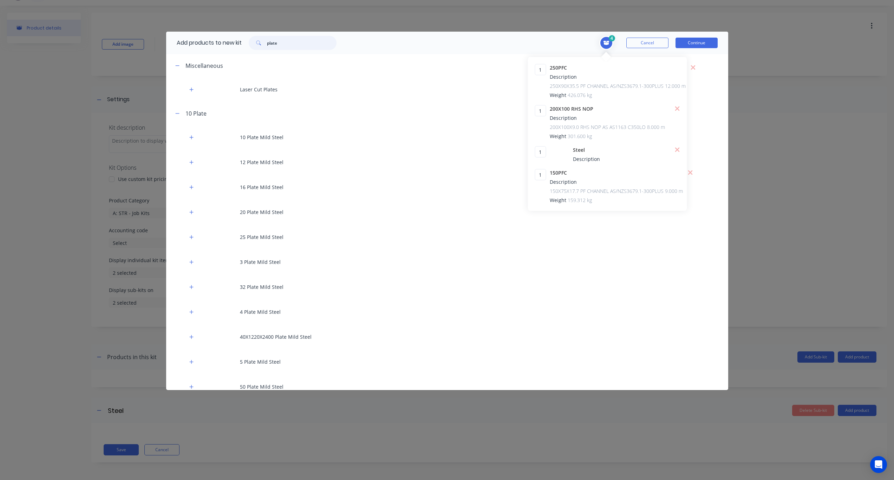
drag, startPoint x: 290, startPoint y: 42, endPoint x: 248, endPoint y: 43, distance: 42.5
click at [248, 43] on div "plate" at bounding box center [293, 43] width 102 height 14
type input "flat"
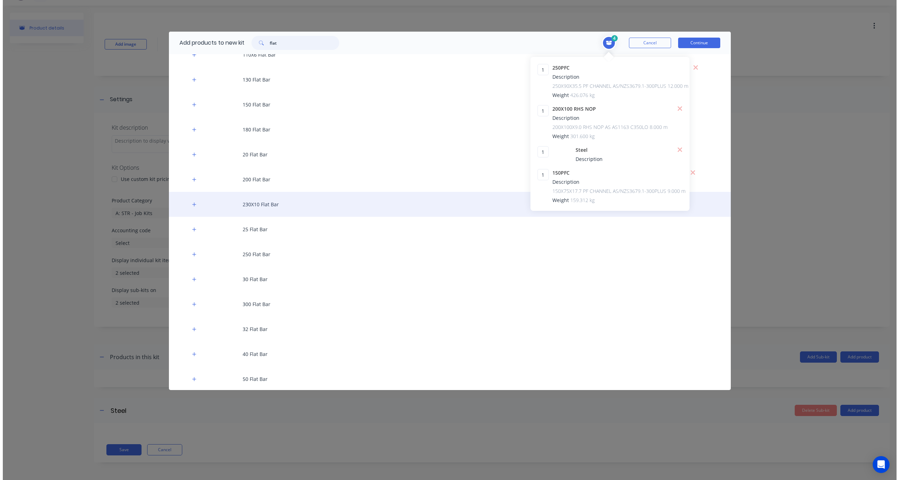
scroll to position [0, 0]
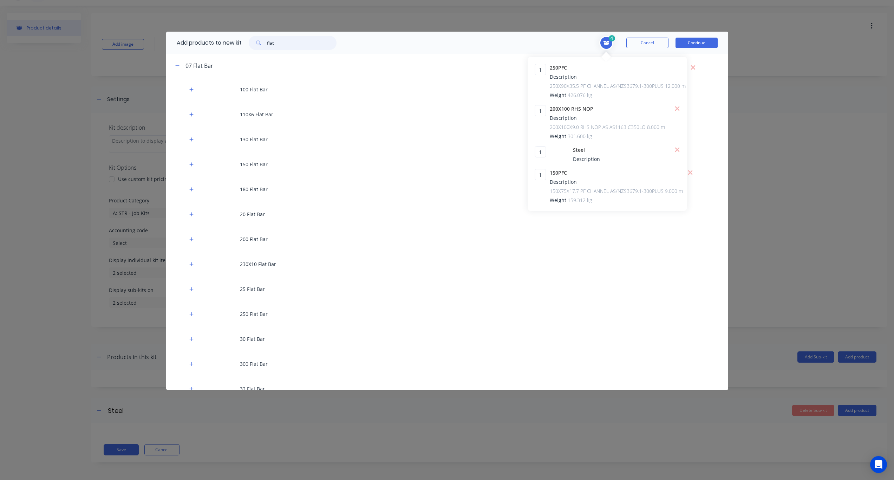
drag, startPoint x: 284, startPoint y: 45, endPoint x: 246, endPoint y: 41, distance: 38.8
click at [246, 41] on div "flat" at bounding box center [293, 43] width 102 height 14
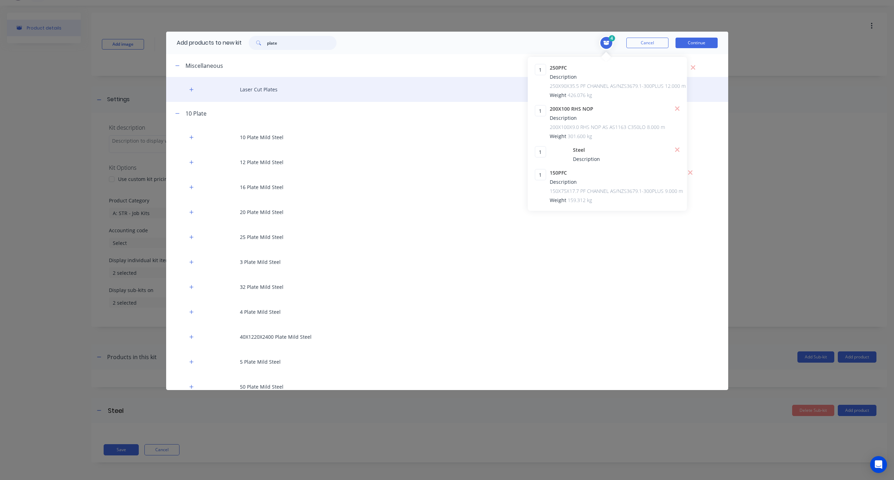
type input "plate"
click at [269, 89] on div "Laser Cut Plates" at bounding box center [447, 89] width 562 height 25
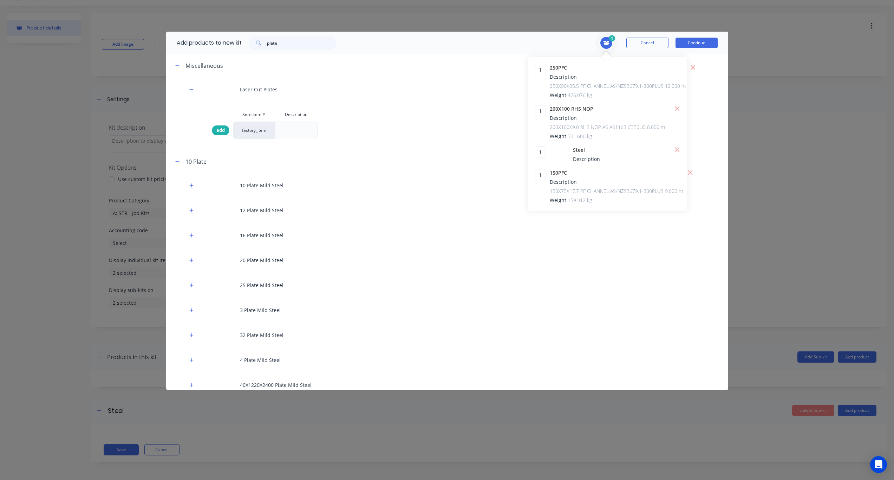
click at [218, 128] on span "add" at bounding box center [220, 130] width 8 height 7
drag, startPoint x: 311, startPoint y: 45, endPoint x: 248, endPoint y: 39, distance: 63.2
click at [248, 39] on div "plate" at bounding box center [293, 43] width 102 height 14
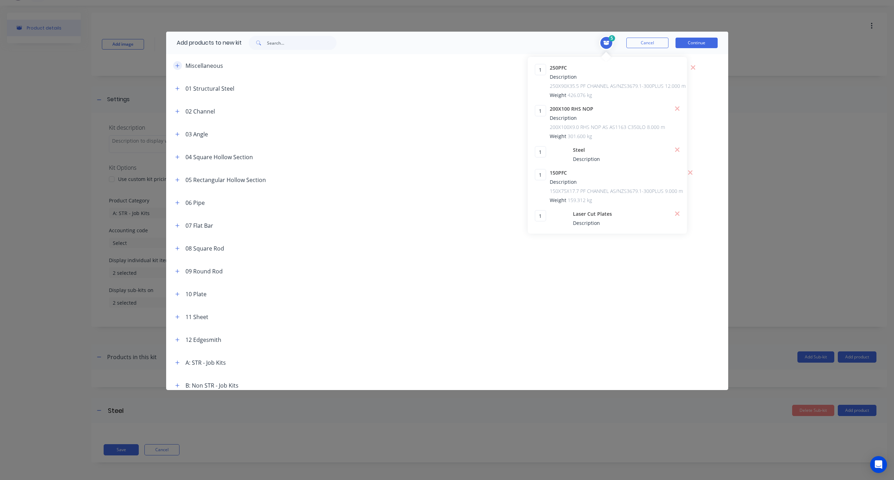
click at [178, 65] on icon "button" at bounding box center [177, 65] width 4 height 5
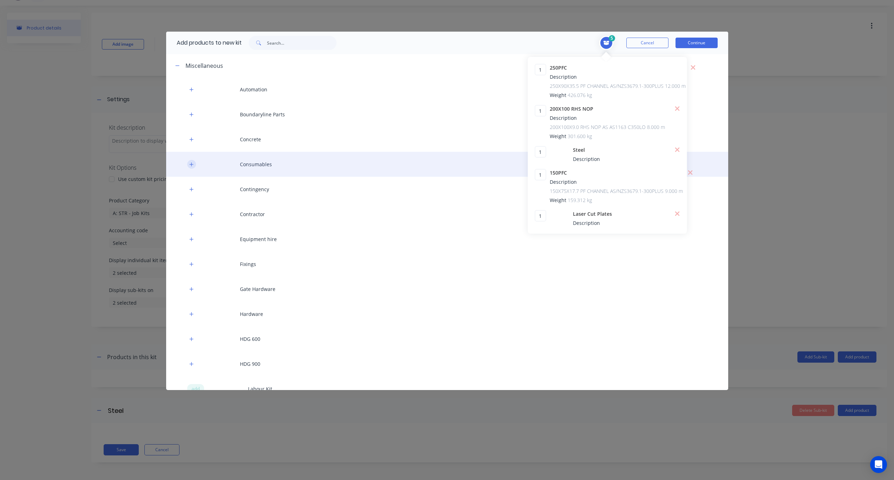
click at [194, 164] on button "button" at bounding box center [191, 164] width 9 height 9
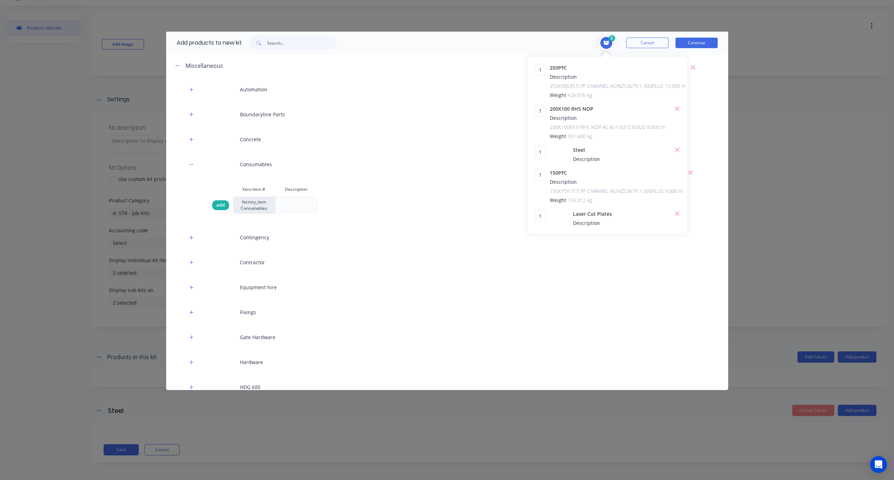
click at [220, 203] on span "add" at bounding box center [220, 205] width 8 height 7
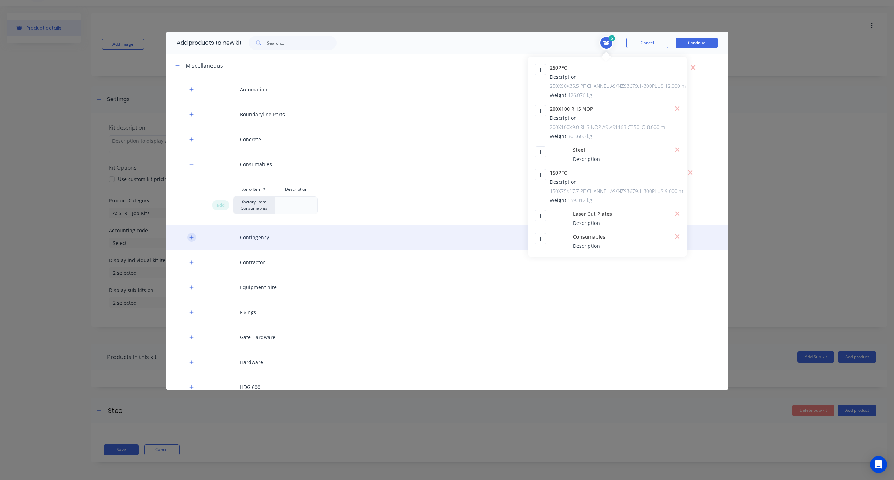
click at [191, 237] on icon "button" at bounding box center [191, 237] width 4 height 5
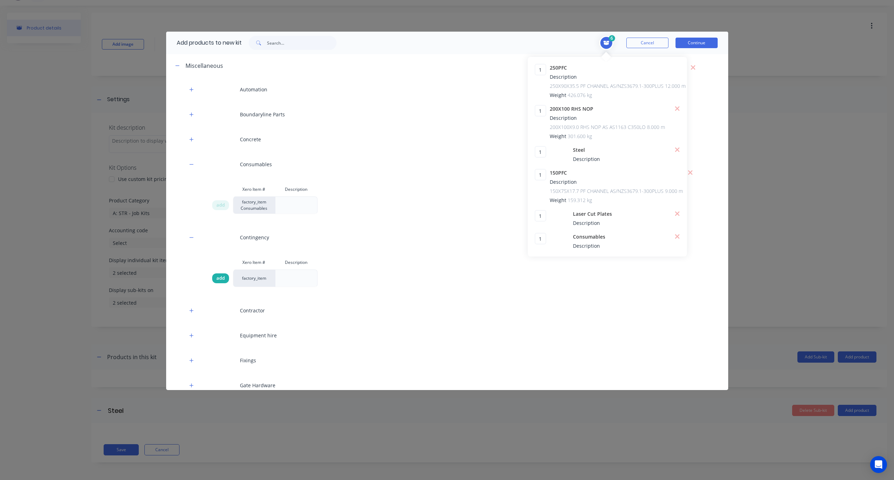
click at [222, 279] on span "add" at bounding box center [220, 278] width 8 height 7
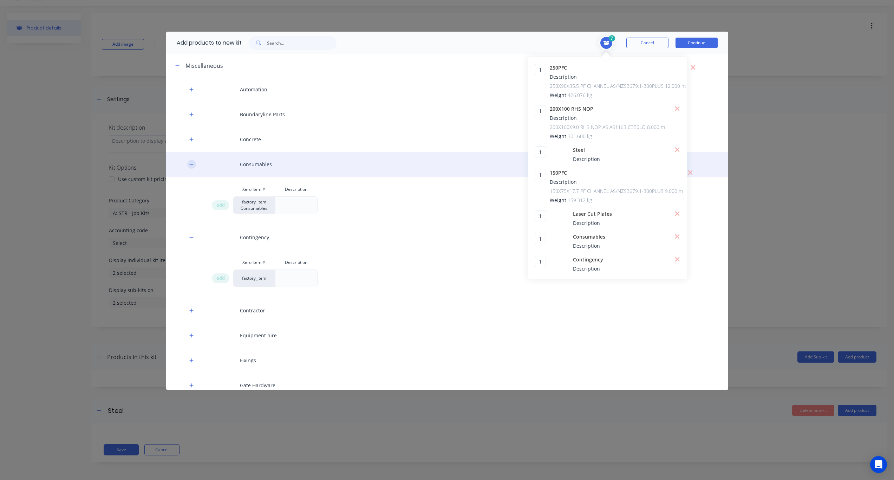
click at [190, 164] on icon "button" at bounding box center [191, 164] width 4 height 0
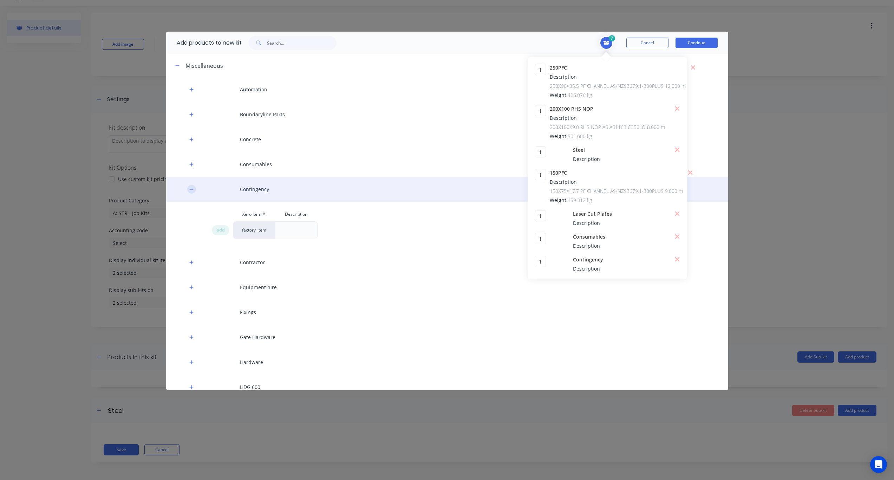
click at [191, 190] on icon "button" at bounding box center [191, 189] width 4 height 5
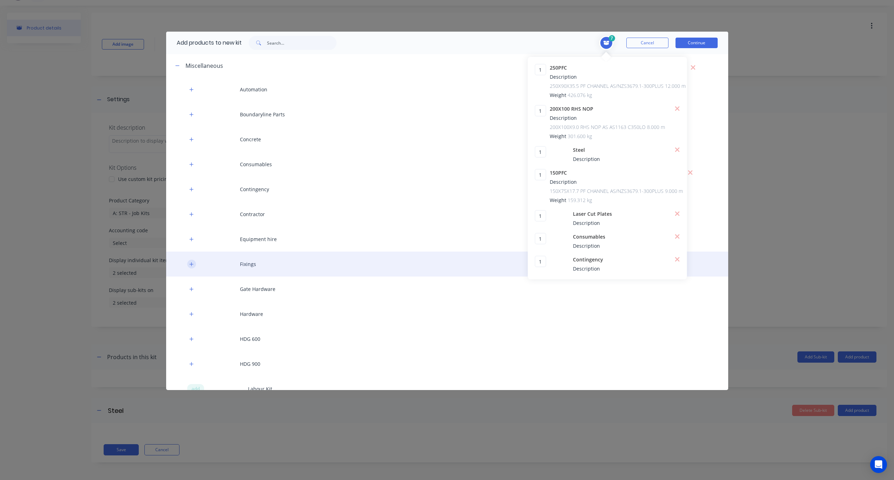
click at [191, 265] on icon "button" at bounding box center [191, 264] width 4 height 5
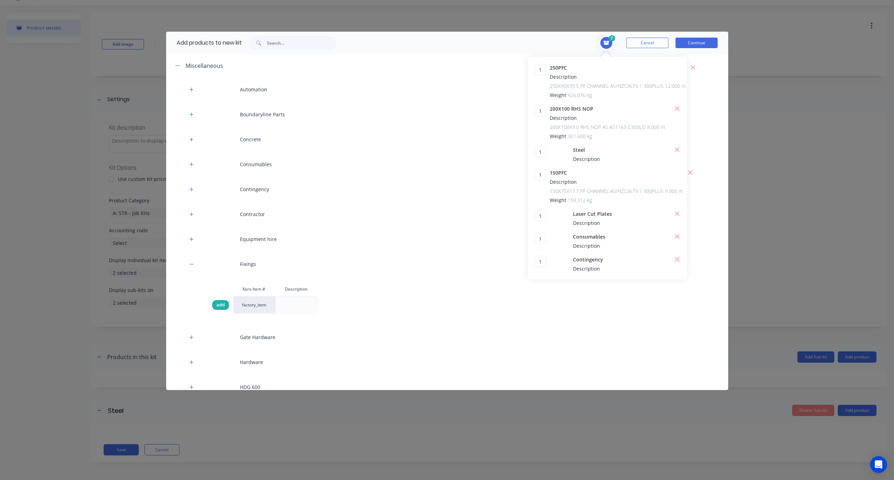
click at [216, 304] on span "add" at bounding box center [220, 304] width 8 height 7
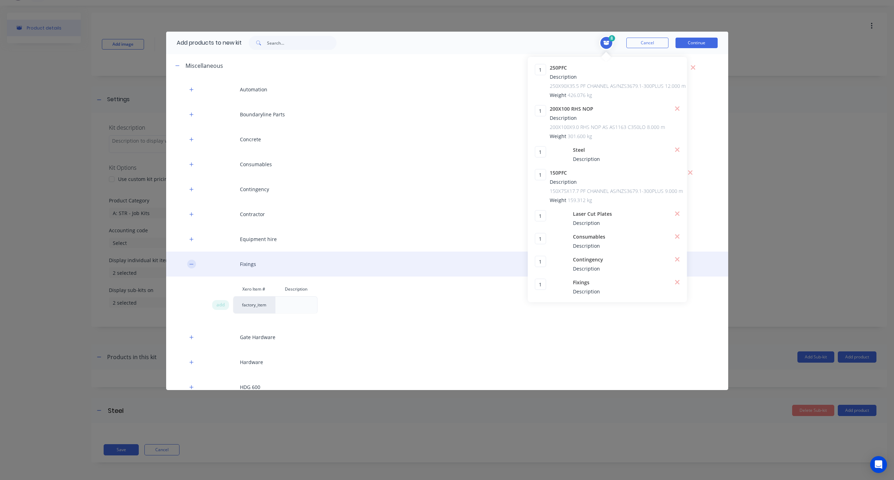
click at [190, 264] on icon "button" at bounding box center [191, 264] width 4 height 0
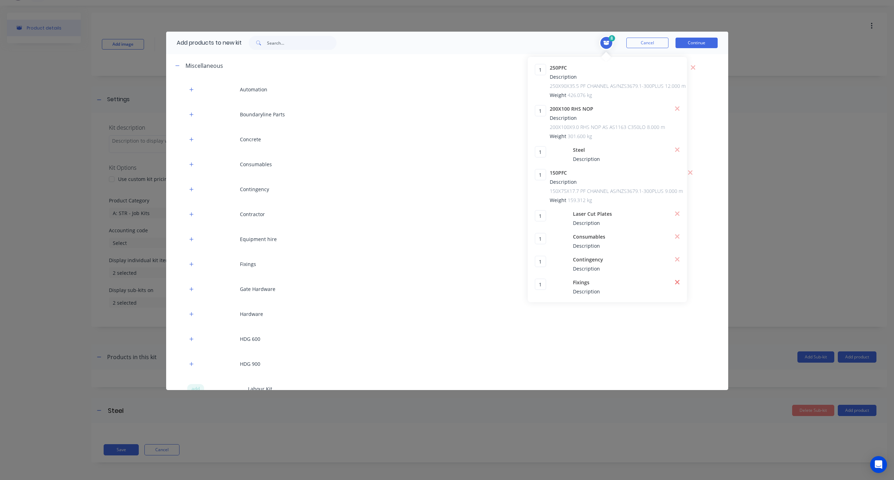
click at [674, 282] on icon at bounding box center [677, 282] width 5 height 5
click at [674, 260] on icon at bounding box center [677, 259] width 5 height 5
click at [674, 239] on icon at bounding box center [677, 236] width 5 height 7
click at [674, 42] on button "Continue" at bounding box center [697, 43] width 42 height 11
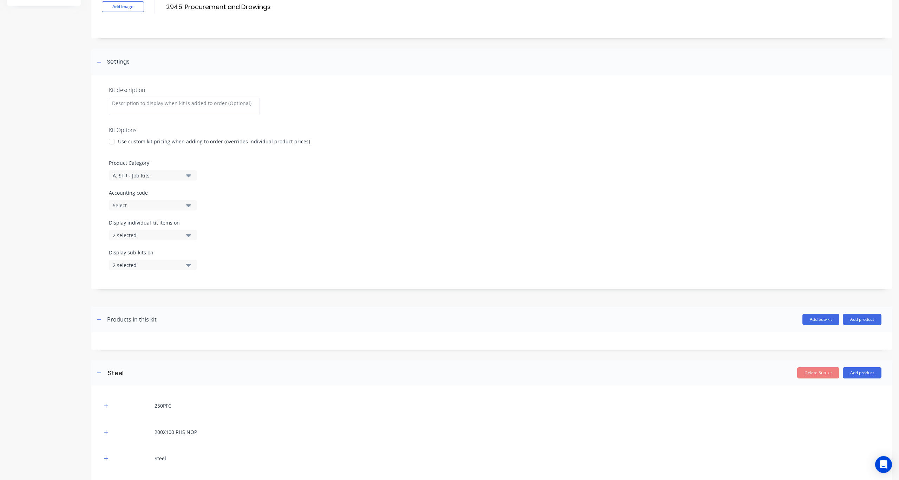
scroll to position [147, 0]
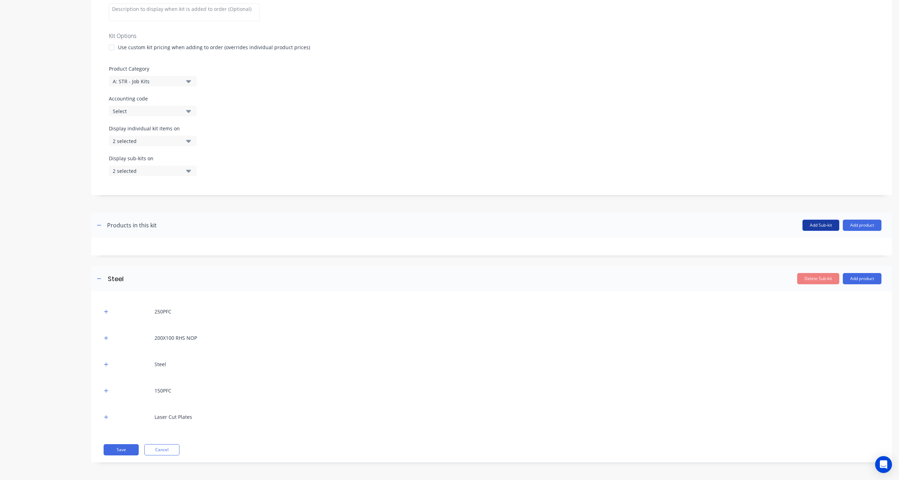
click at [674, 225] on button "Add Sub-kit" at bounding box center [821, 225] width 37 height 11
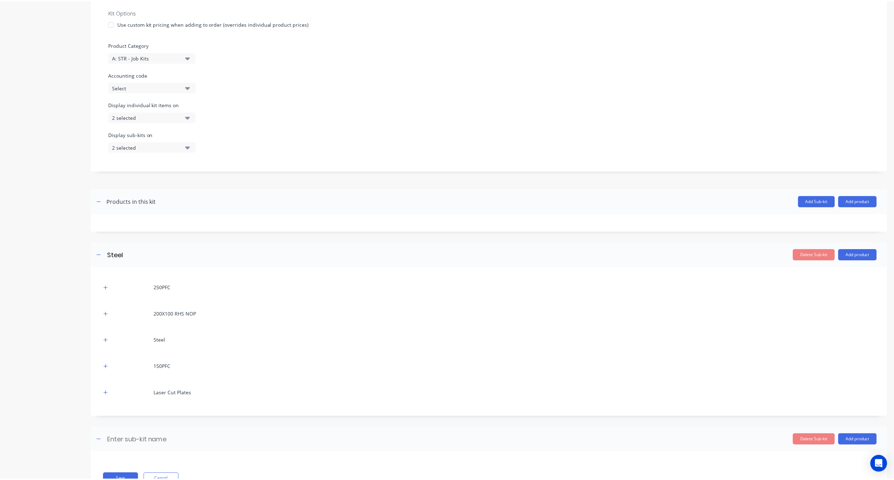
scroll to position [201, 0]
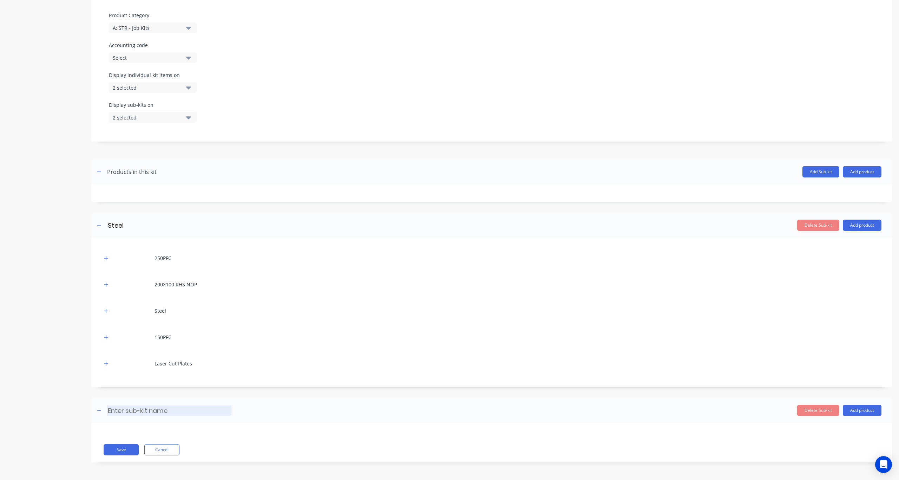
click at [152, 353] on input at bounding box center [169, 410] width 124 height 10
type input "Coating"
click at [674, 353] on button "Add product" at bounding box center [862, 410] width 39 height 11
click at [674, 353] on div "Product catalogue" at bounding box center [848, 428] width 54 height 10
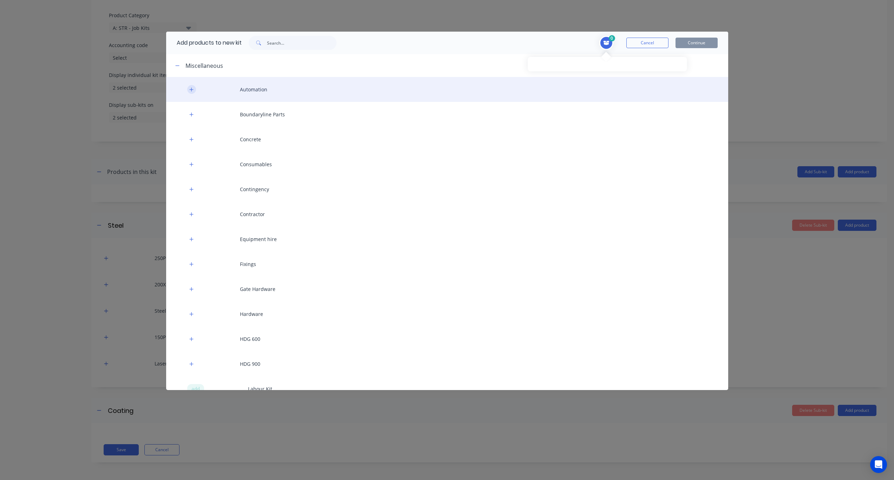
click at [190, 90] on icon "button" at bounding box center [191, 89] width 4 height 4
click at [194, 90] on button "button" at bounding box center [191, 89] width 9 height 9
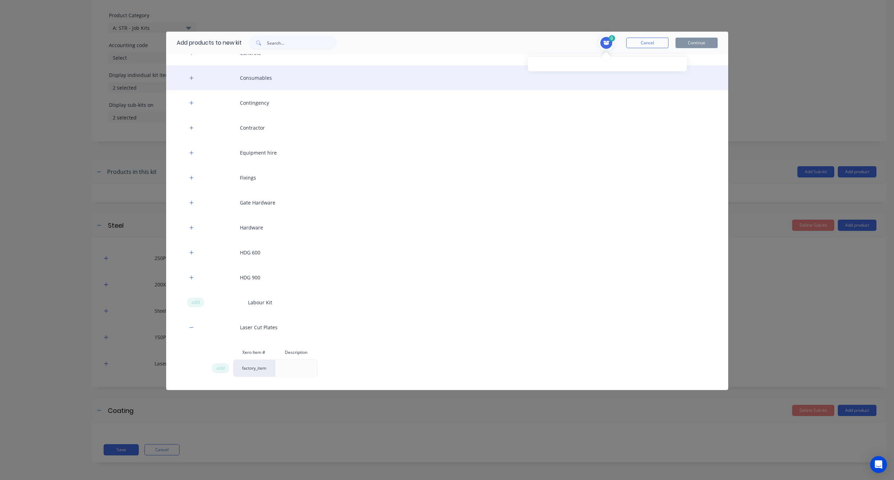
scroll to position [105, 0]
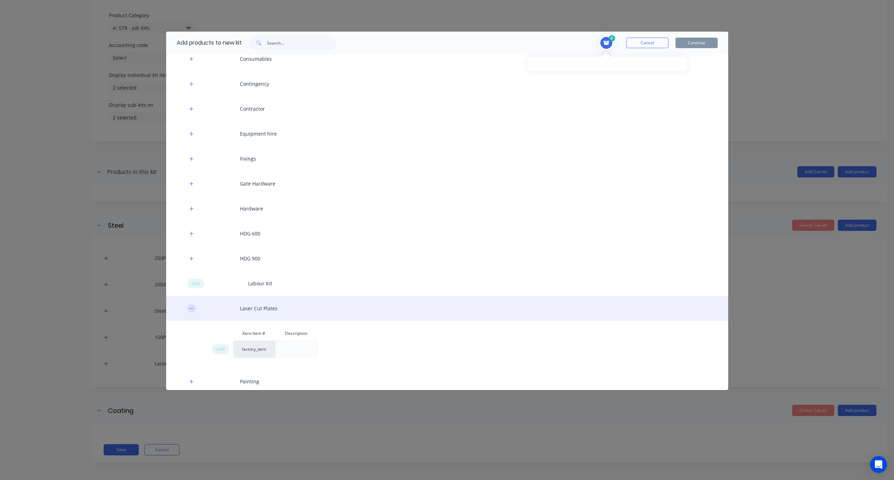
click at [190, 308] on icon "button" at bounding box center [191, 308] width 4 height 0
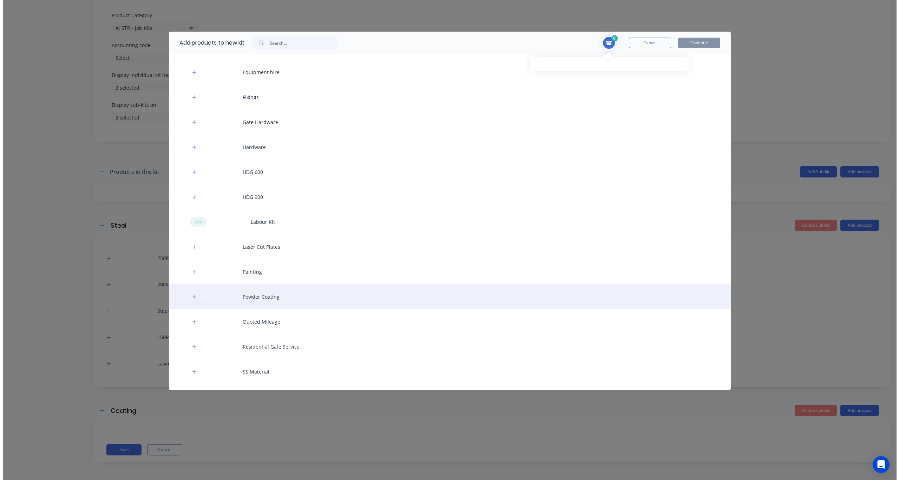
scroll to position [176, 0]
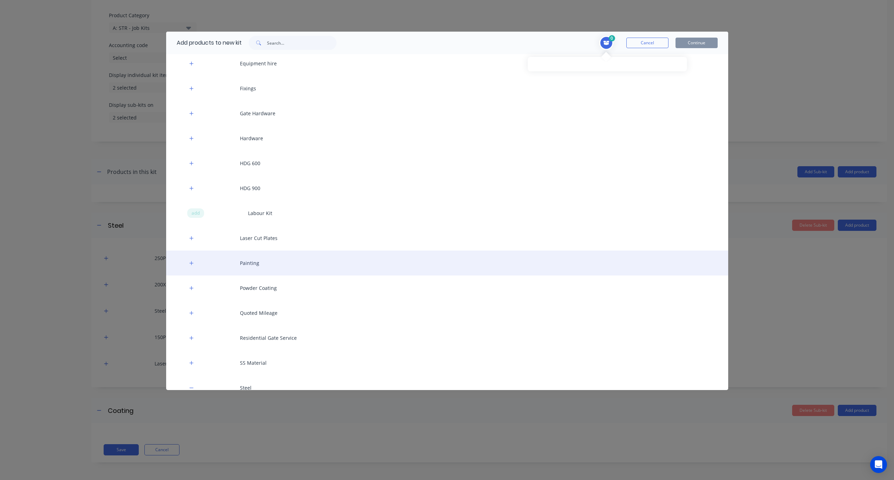
click at [253, 263] on div "Painting" at bounding box center [447, 263] width 562 height 25
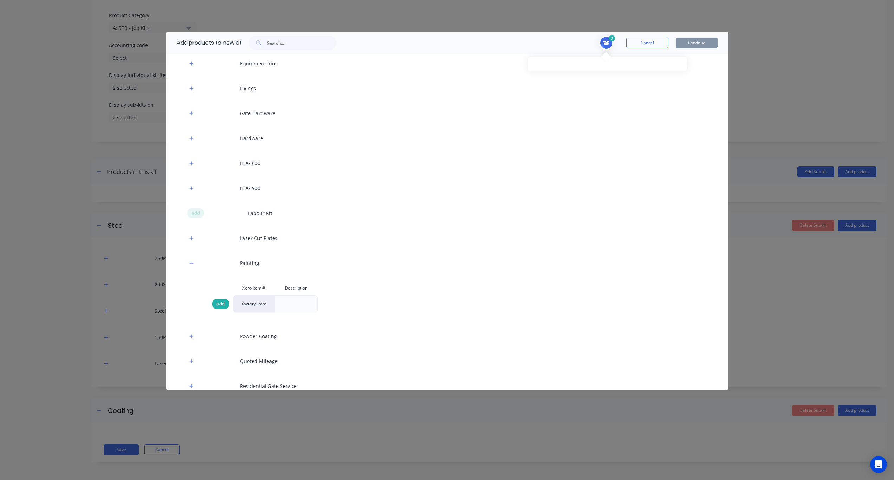
click at [217, 307] on div "add" at bounding box center [220, 304] width 17 height 10
click at [674, 41] on button "Continue" at bounding box center [697, 43] width 42 height 11
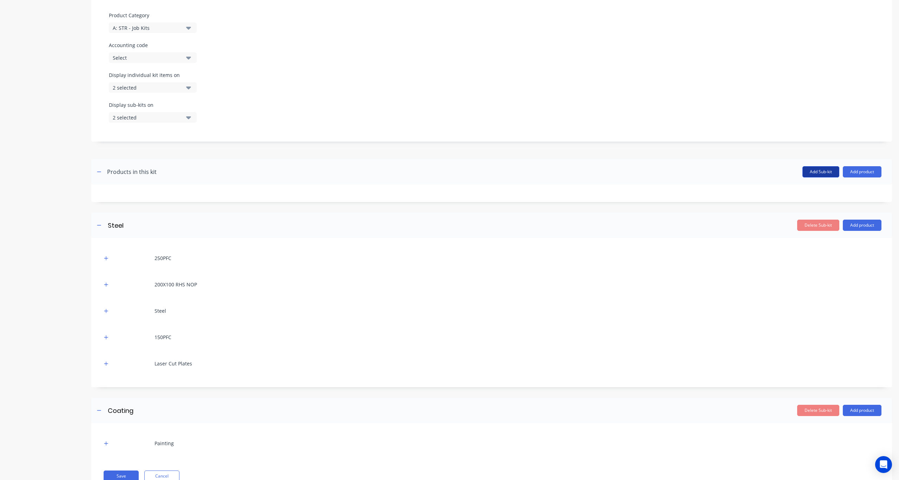
click at [674, 167] on button "Add Sub-kit" at bounding box center [821, 171] width 37 height 11
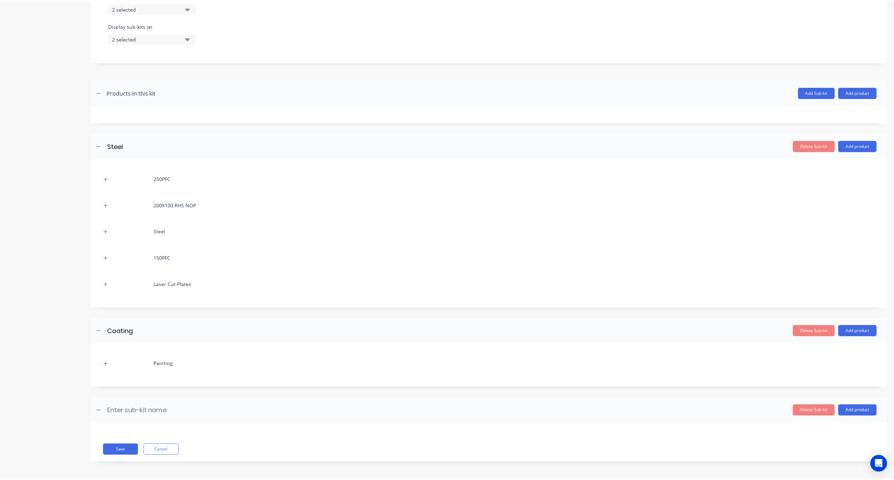
scroll to position [280, 0]
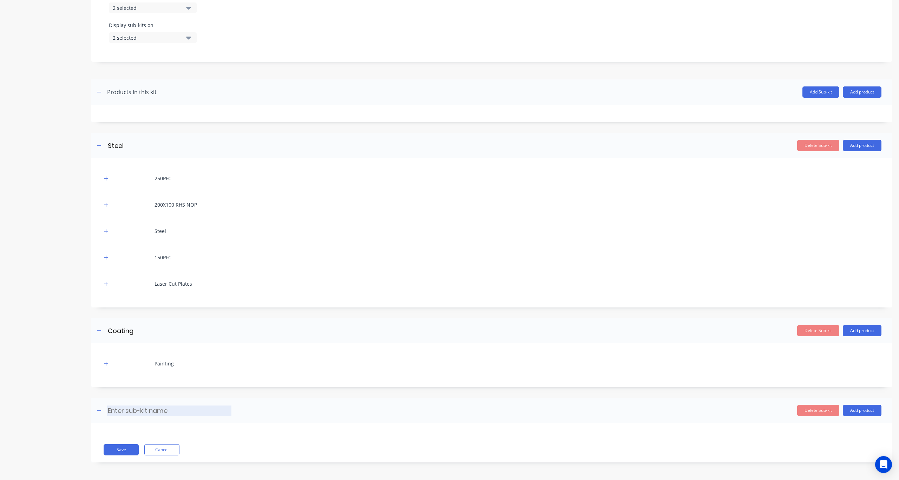
click at [135, 353] on input at bounding box center [169, 410] width 124 height 10
type input "Misc"
click at [674, 353] on button "Add product" at bounding box center [862, 410] width 39 height 11
click at [674, 353] on div "Product catalogue" at bounding box center [848, 428] width 54 height 10
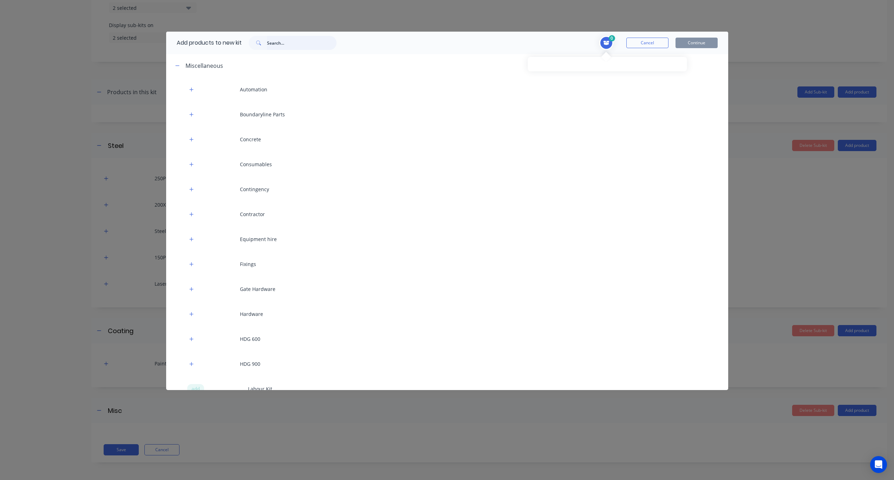
click at [286, 41] on input "text" at bounding box center [302, 43] width 70 height 14
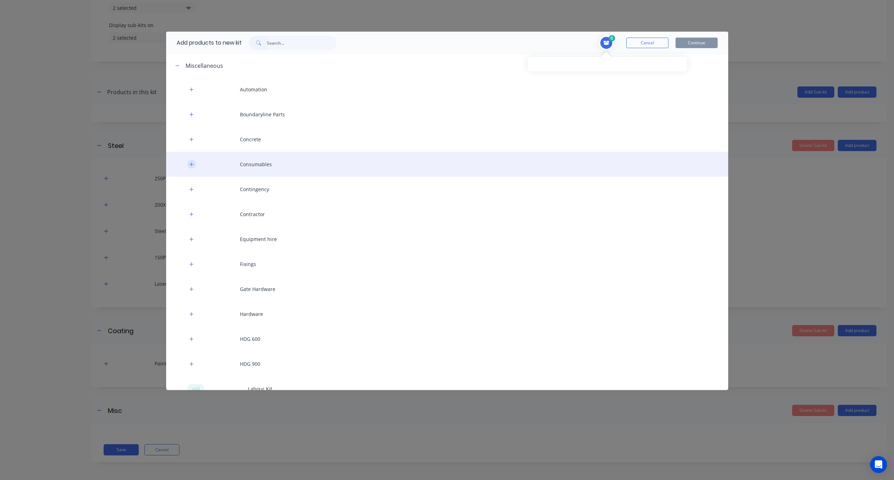
click at [191, 161] on button "button" at bounding box center [191, 164] width 9 height 9
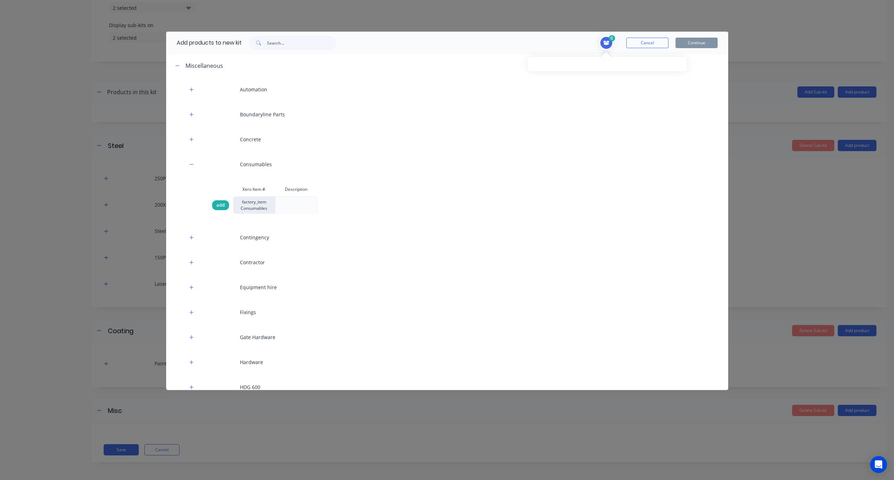
click at [220, 205] on span "add" at bounding box center [220, 205] width 8 height 7
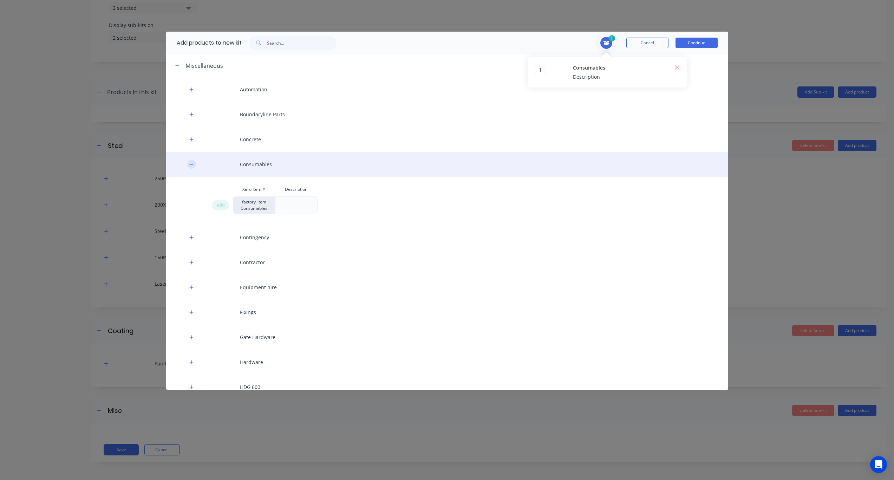
click at [189, 164] on icon "button" at bounding box center [191, 164] width 4 height 5
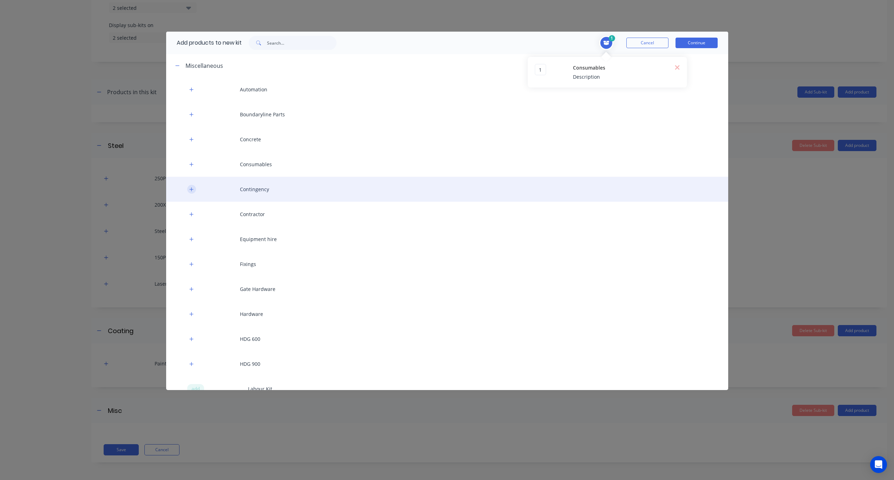
click at [193, 190] on icon "button" at bounding box center [191, 189] width 4 height 5
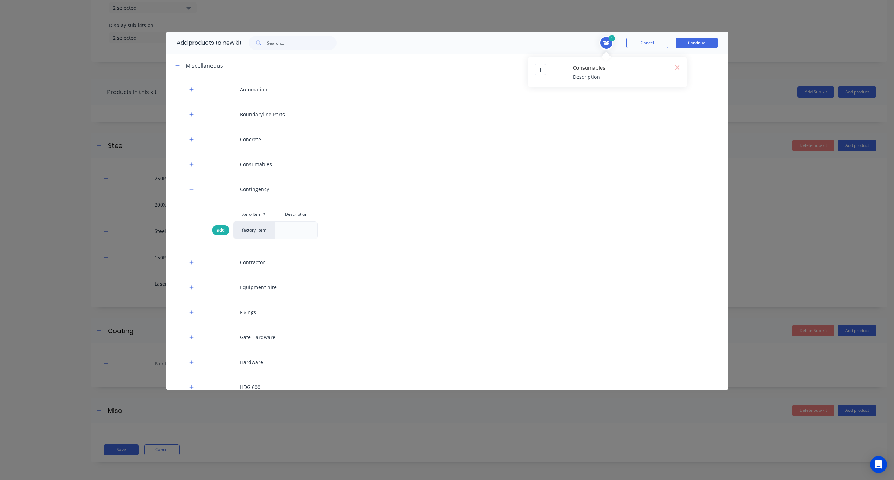
click at [220, 229] on span "add" at bounding box center [220, 230] width 8 height 7
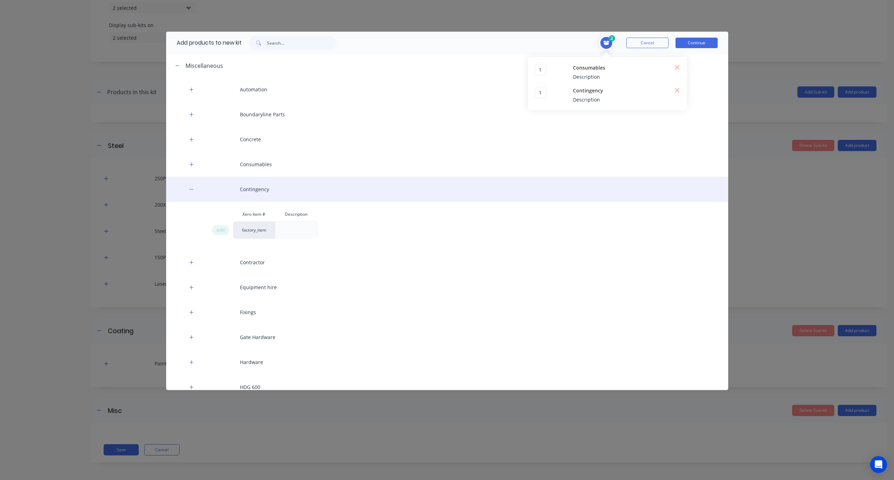
click at [189, 185] on div "Contingency" at bounding box center [447, 189] width 562 height 25
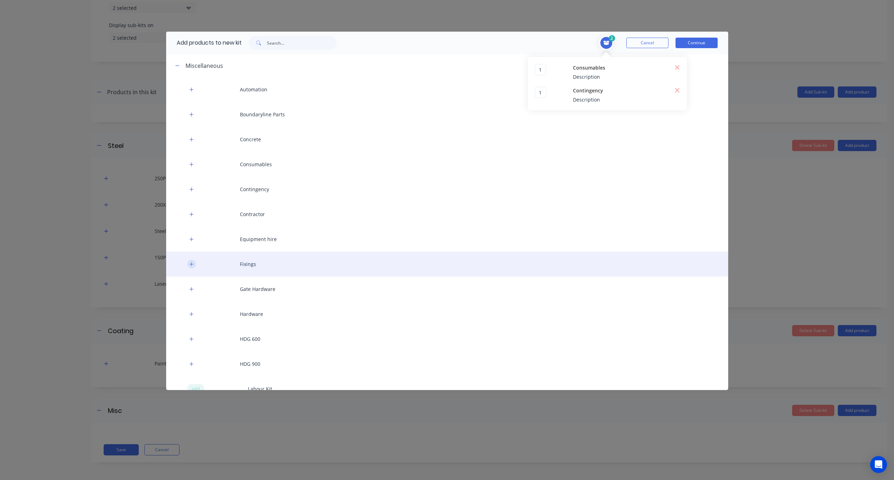
click at [190, 263] on icon "button" at bounding box center [191, 264] width 4 height 5
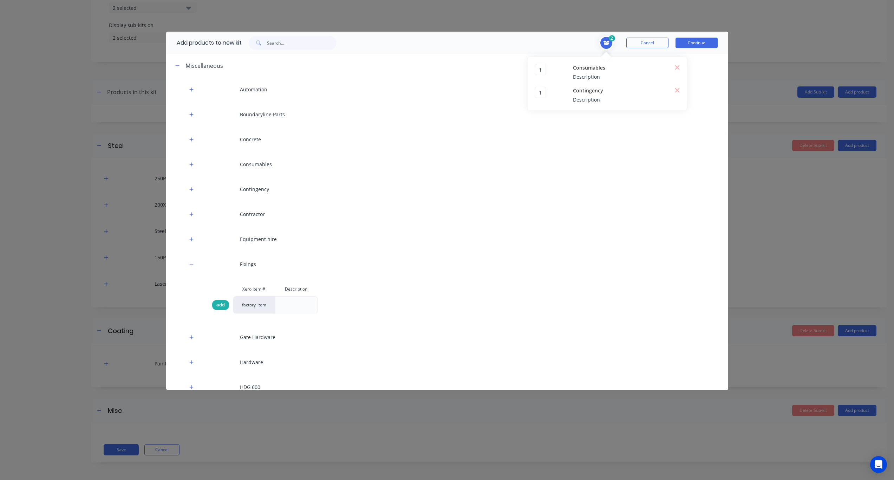
click at [218, 302] on span "add" at bounding box center [220, 304] width 8 height 7
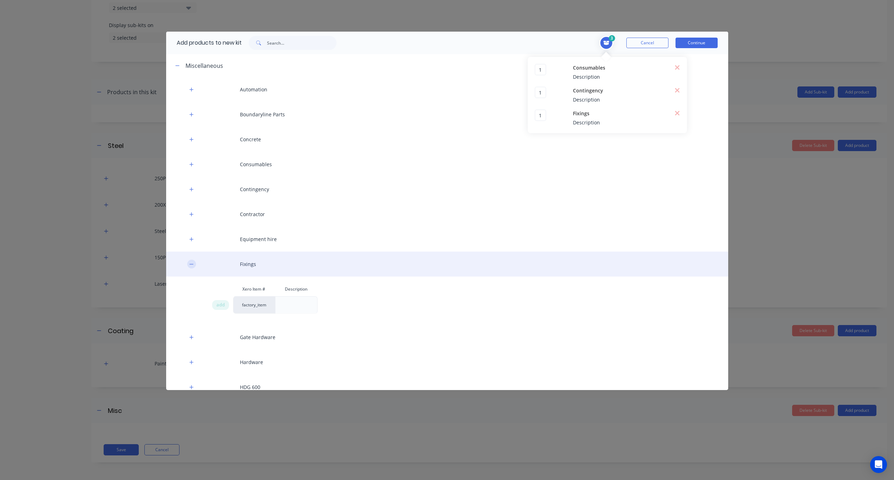
click at [190, 263] on icon "button" at bounding box center [191, 264] width 4 height 5
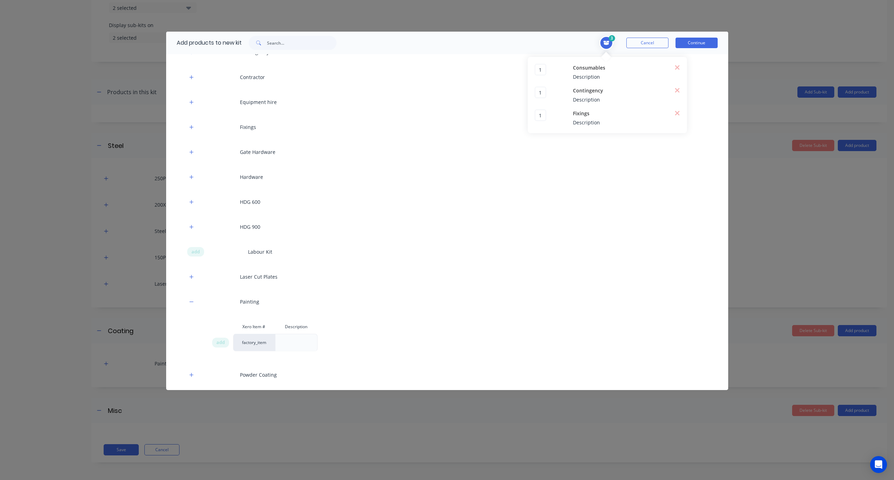
scroll to position [141, 0]
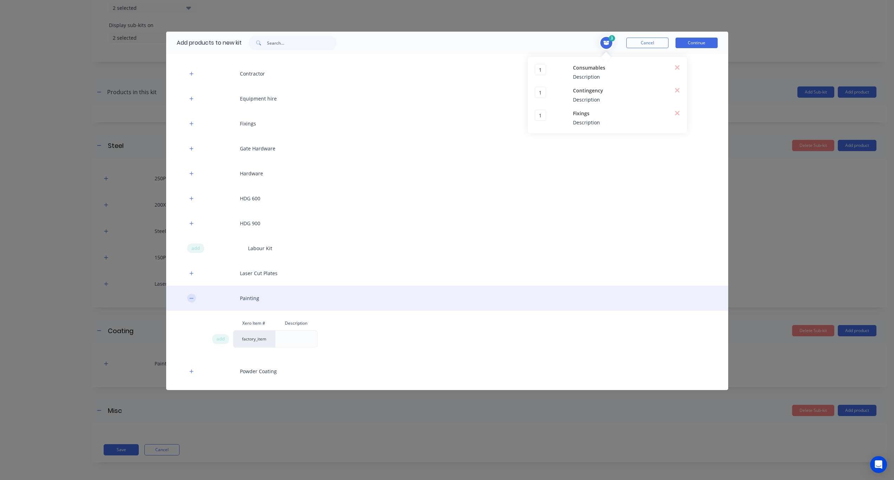
click at [192, 297] on icon "button" at bounding box center [191, 298] width 4 height 5
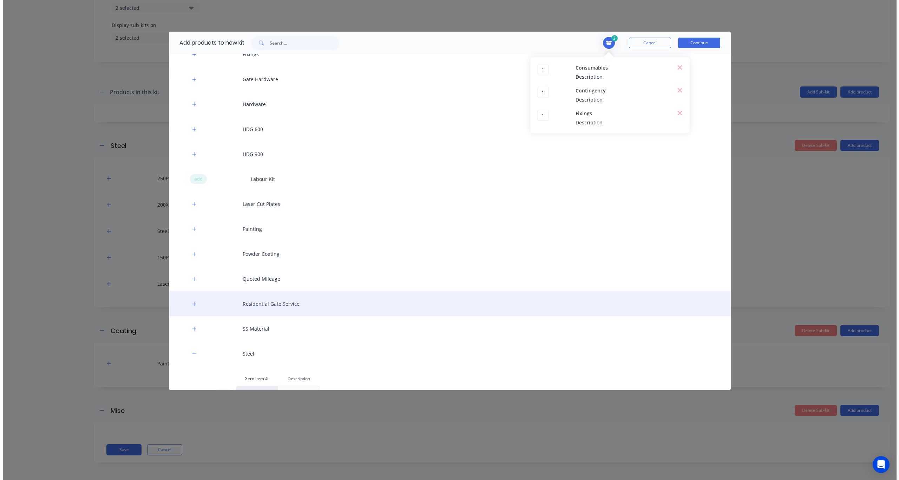
scroll to position [211, 0]
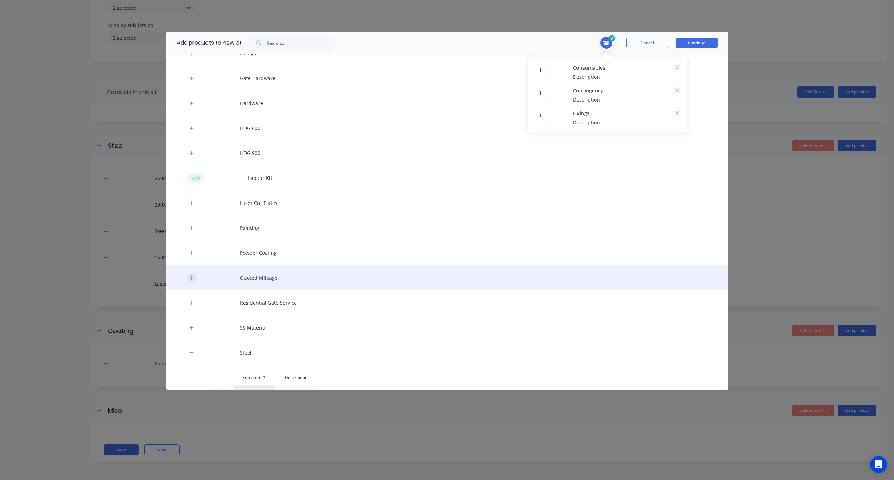
click at [193, 279] on icon "button" at bounding box center [191, 277] width 4 height 5
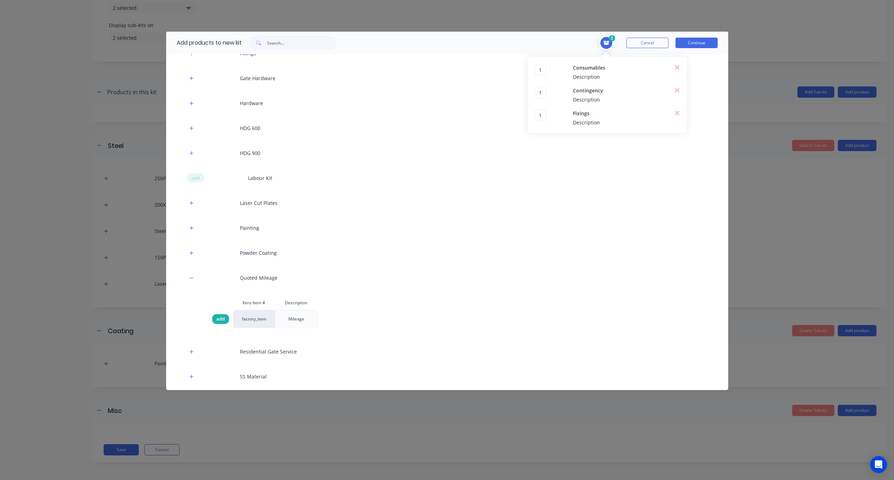
click at [221, 317] on span "add" at bounding box center [220, 319] width 8 height 7
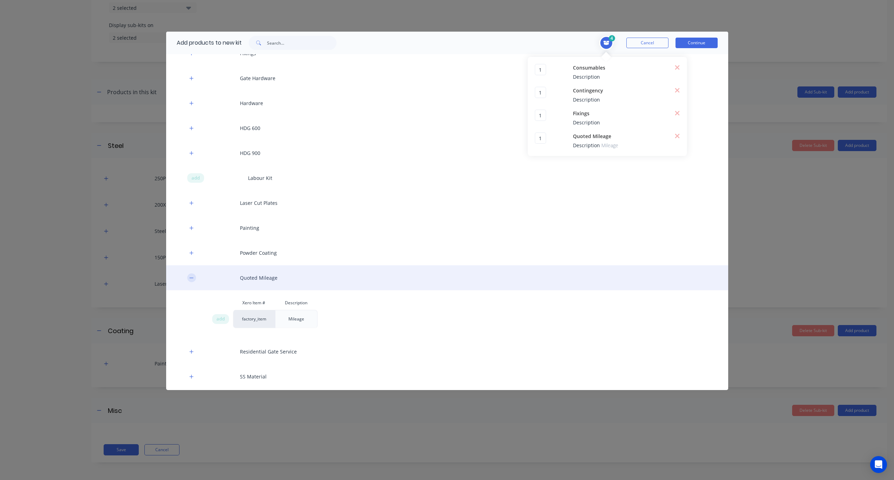
click at [190, 279] on icon "button" at bounding box center [191, 277] width 4 height 5
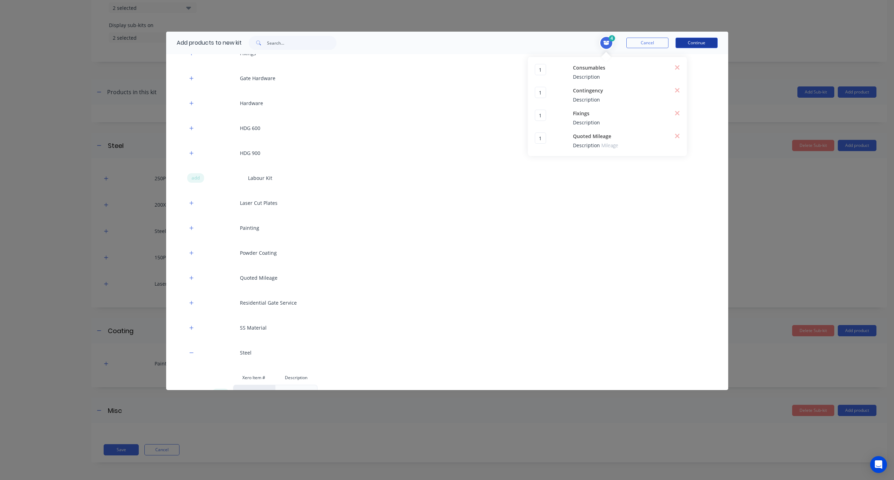
click at [674, 41] on button "Continue" at bounding box center [697, 43] width 42 height 11
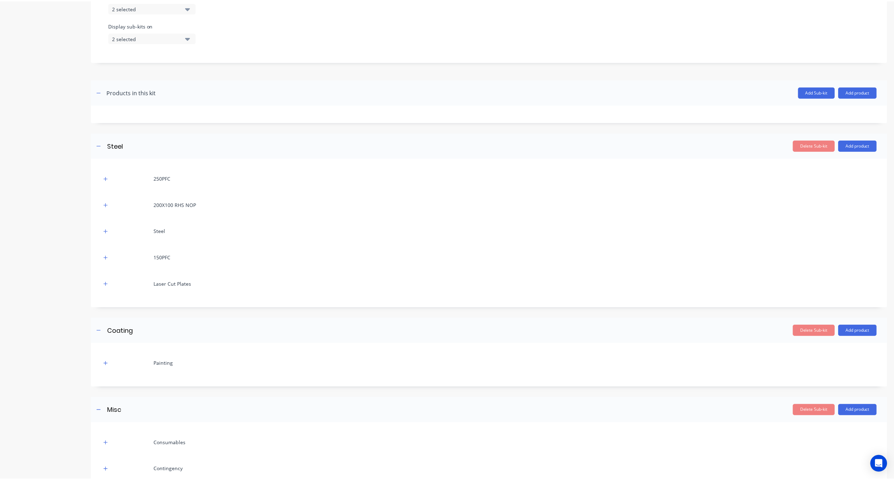
scroll to position [386, 0]
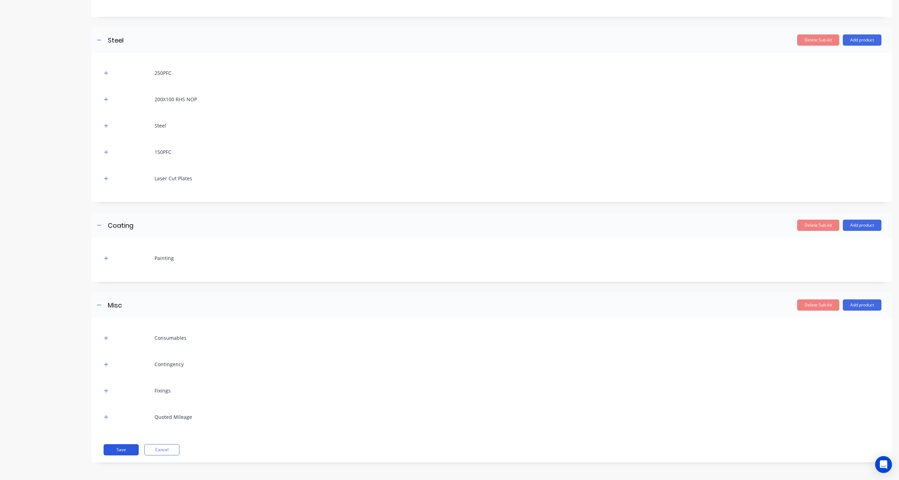
click at [121, 353] on button "Save" at bounding box center [121, 449] width 35 height 11
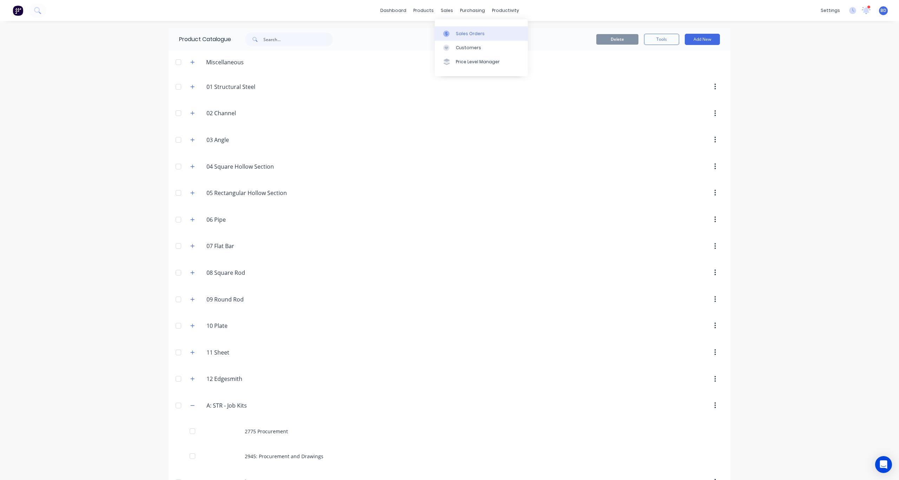
click at [474, 35] on div "Sales Orders" at bounding box center [470, 34] width 29 height 6
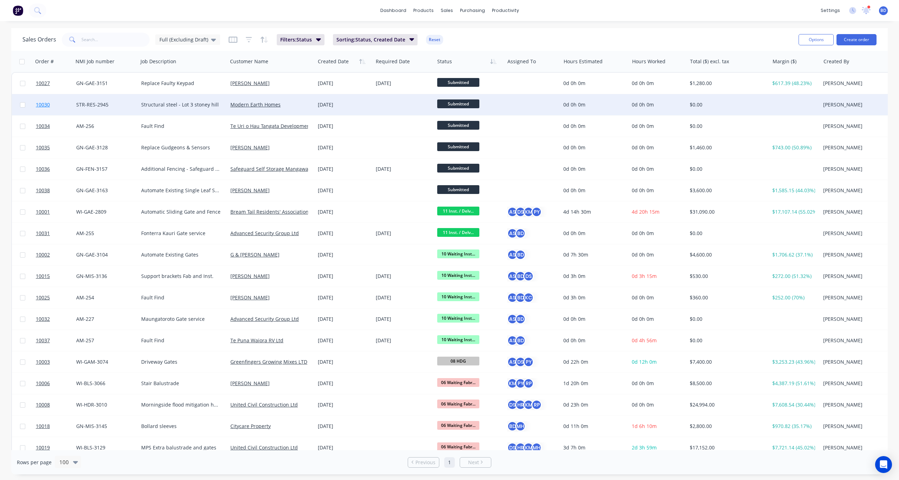
click at [41, 104] on span "10030" at bounding box center [43, 104] width 14 height 7
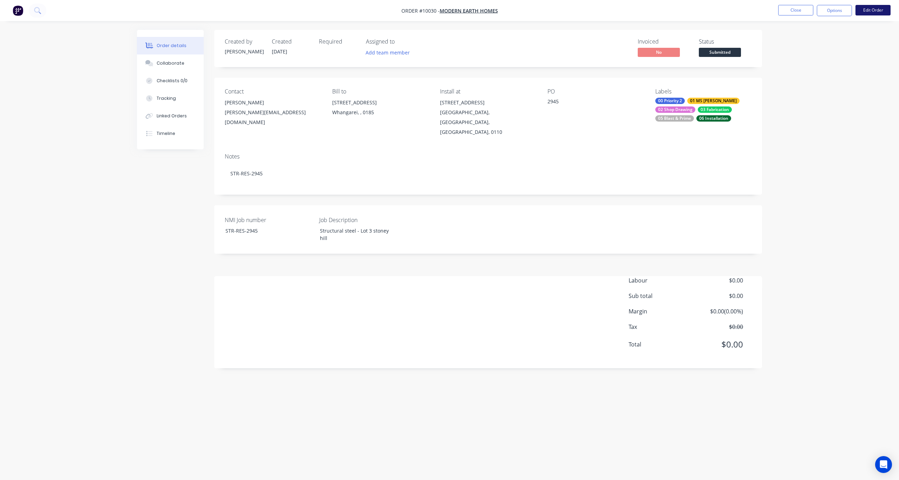
click at [674, 8] on button "Edit Order" at bounding box center [873, 10] width 35 height 11
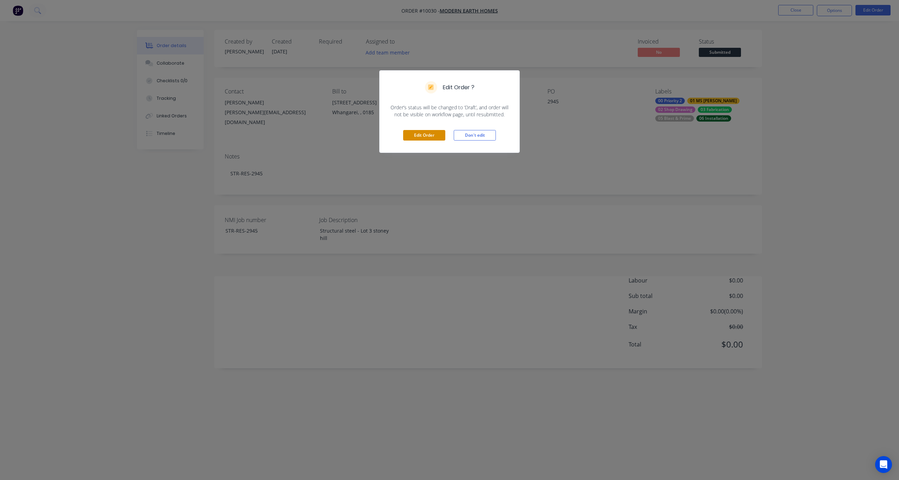
click at [420, 135] on button "Edit Order" at bounding box center [424, 135] width 42 height 11
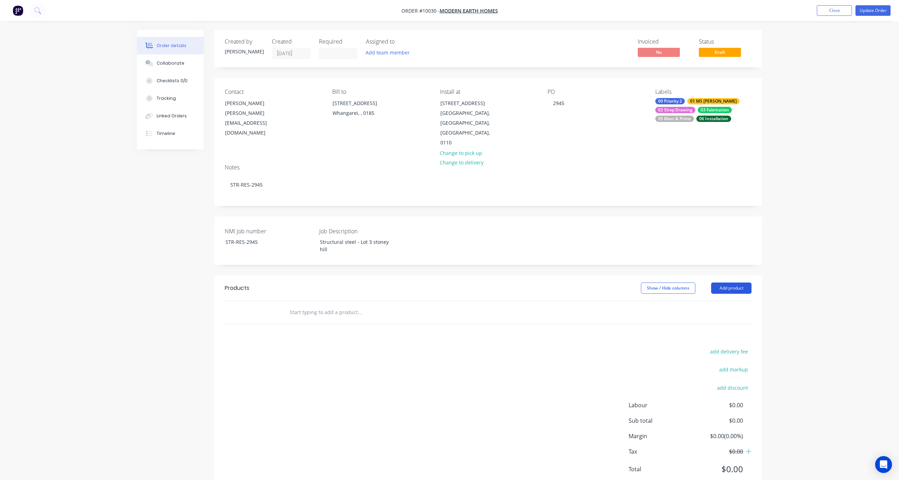
click at [674, 282] on button "Add product" at bounding box center [732, 287] width 40 height 11
click at [674, 301] on div "Product catalogue" at bounding box center [718, 306] width 54 height 10
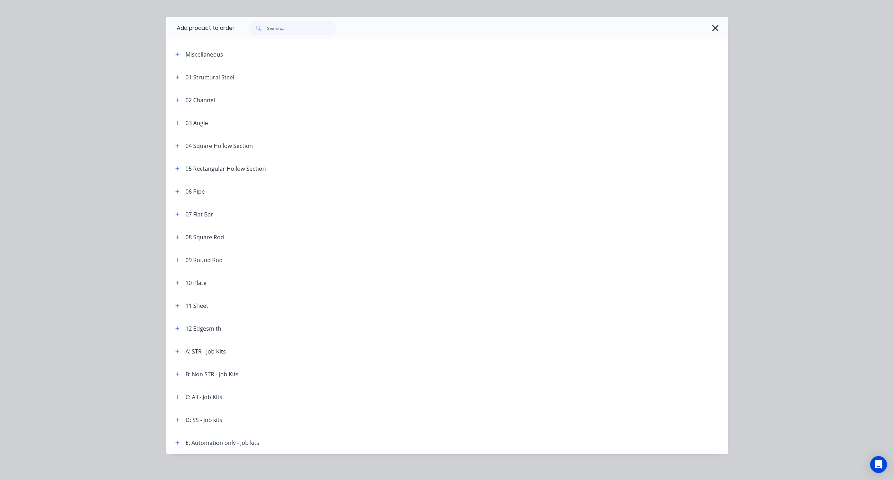
scroll to position [16, 0]
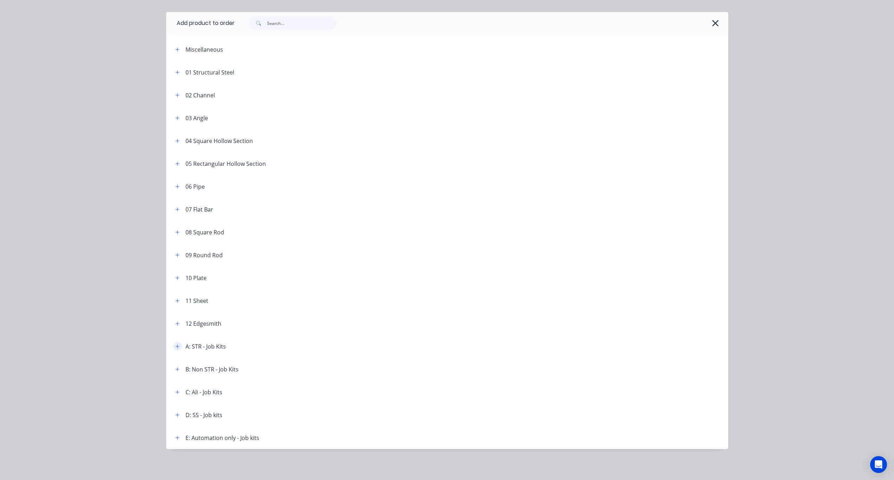
click at [176, 344] on icon "button" at bounding box center [177, 346] width 4 height 5
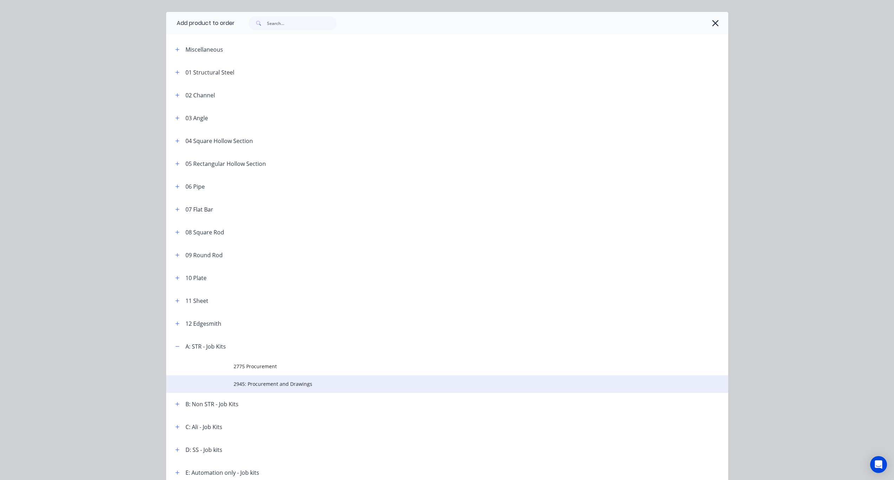
click at [267, 353] on span "2945: Procurement and Drawings" at bounding box center [432, 383] width 396 height 7
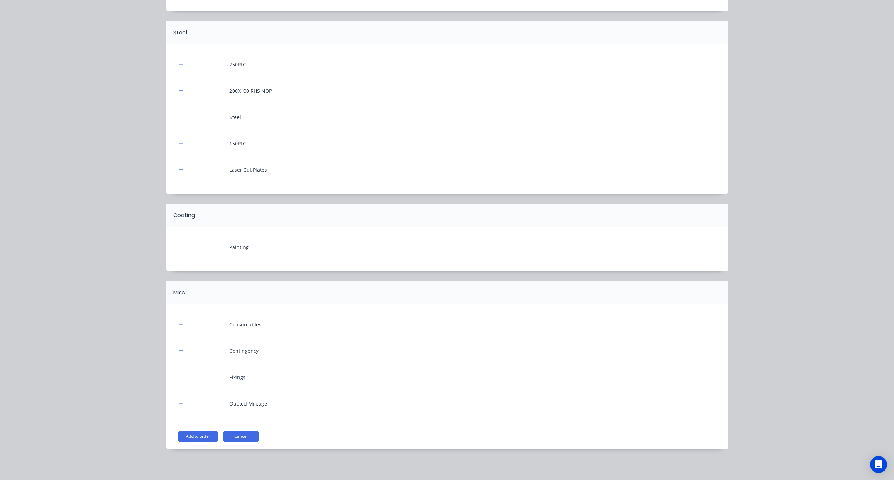
scroll to position [6, 0]
click at [191, 353] on button "Add to order" at bounding box center [197, 436] width 39 height 11
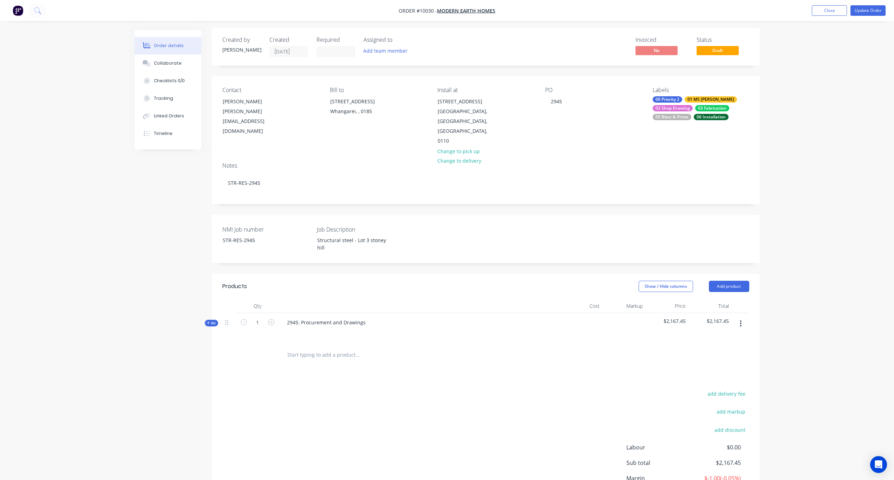
scroll to position [0, 0]
click at [212, 322] on span "Kit" at bounding box center [211, 324] width 9 height 5
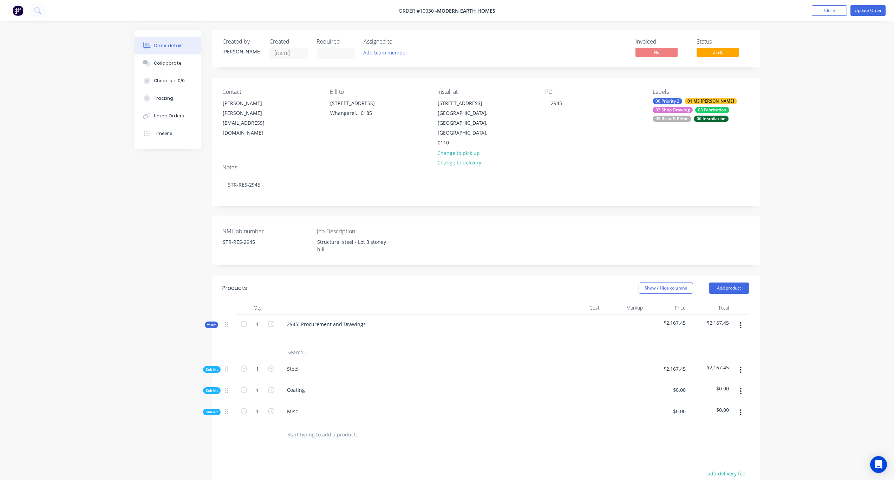
click at [213, 353] on span "Sub-kit" at bounding box center [212, 369] width 12 height 5
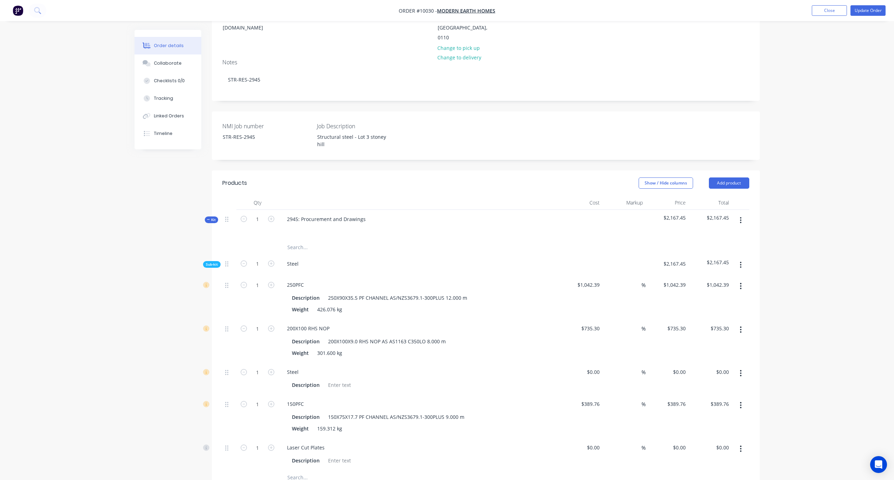
scroll to position [105, 0]
click at [591, 275] on div "$1,042.39 $1,042.39" at bounding box center [581, 297] width 43 height 44
click at [599, 279] on input "1042.39" at bounding box center [592, 284] width 22 height 10
paste input "50"
type input "$1,050.00"
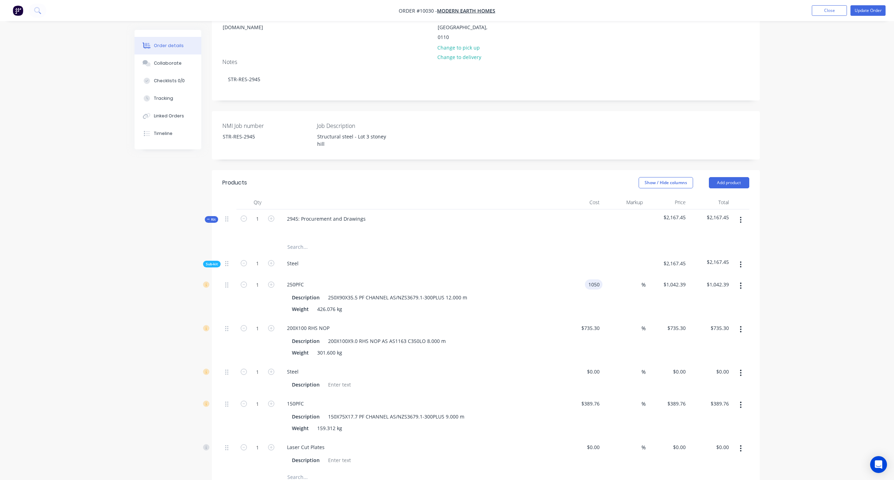
type input "$1,050.00"
click at [573, 282] on div "$1,050.00 1050" at bounding box center [581, 297] width 43 height 44
click at [674, 279] on input "1050.00" at bounding box center [721, 284] width 22 height 10
paste input "50"
type input "1500.00"
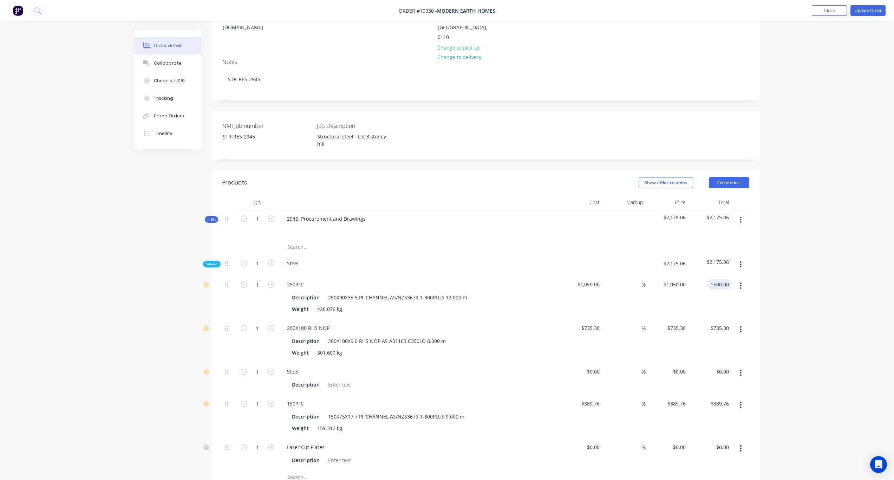
click at [674, 255] on div "Order details Collaborate Checklists 0/0 Tracking Linked Orders Timeline Order …" at bounding box center [447, 312] width 894 height 834
type input "42.86"
type input "$1,500.00"
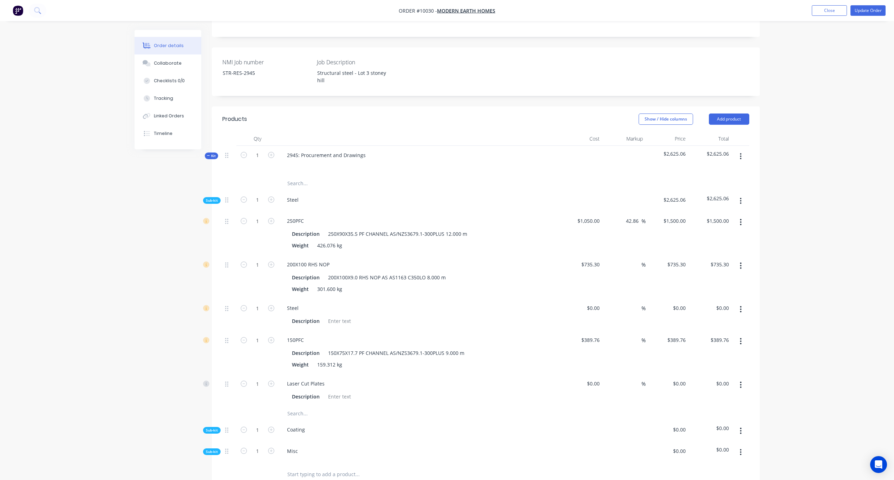
scroll to position [176, 0]
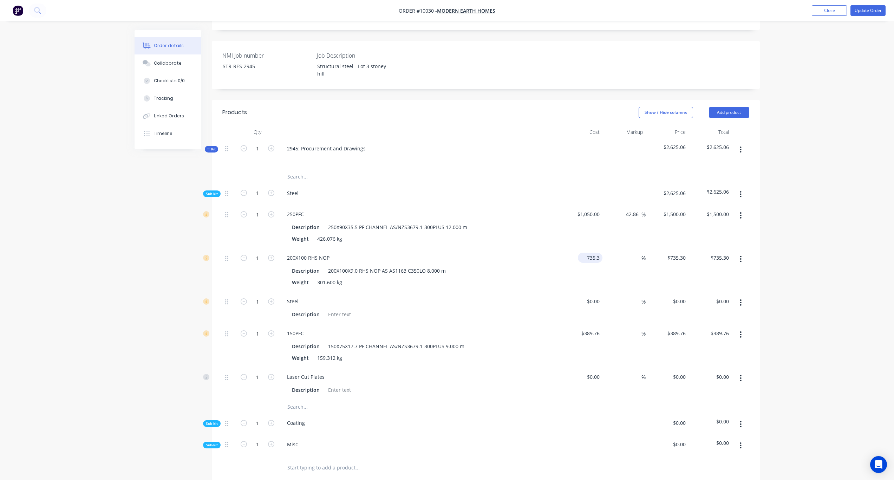
click at [598, 253] on input "735.3" at bounding box center [592, 258] width 22 height 10
paste input "84.00"
type input "$784.00"
click at [566, 248] on div "$784.00 784.00" at bounding box center [581, 270] width 43 height 44
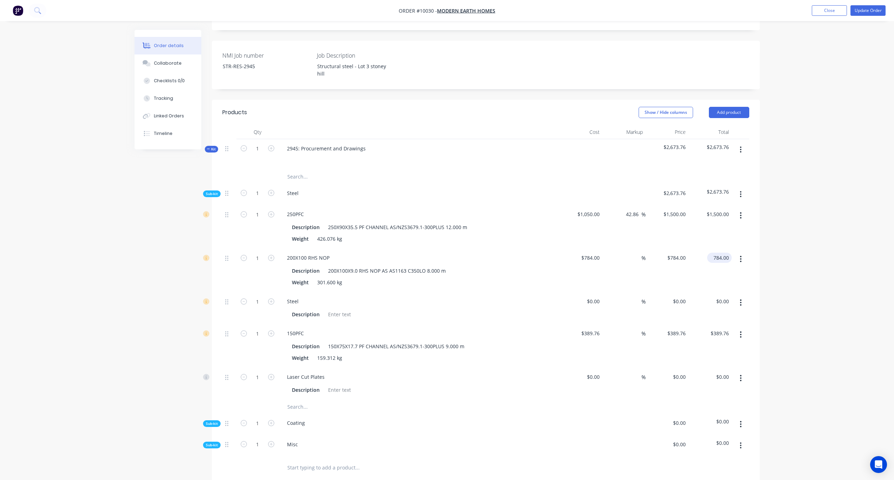
click at [674, 253] on input "784.00" at bounding box center [721, 258] width 22 height 10
paste input "1120"
type input "1120.00"
type input "42.86"
type input "$1,120.00"
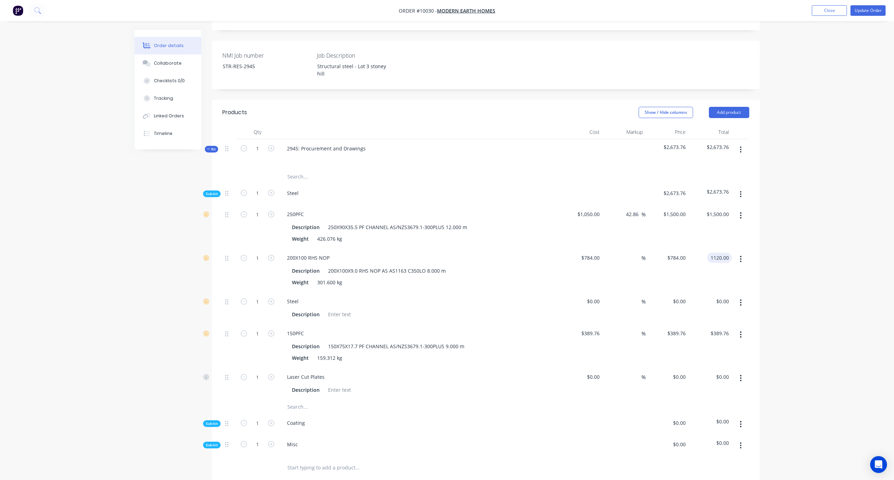
type input "$1,120.00"
click at [674, 233] on div "Order details Collaborate Checklists 0/0 Tracking Linked Orders Timeline Order …" at bounding box center [447, 241] width 894 height 834
drag, startPoint x: 307, startPoint y: 273, endPoint x: 293, endPoint y: 275, distance: 14.6
click at [307, 296] on div "Steel" at bounding box center [418, 301] width 275 height 10
click at [293, 296] on div "Steel" at bounding box center [292, 301] width 23 height 10
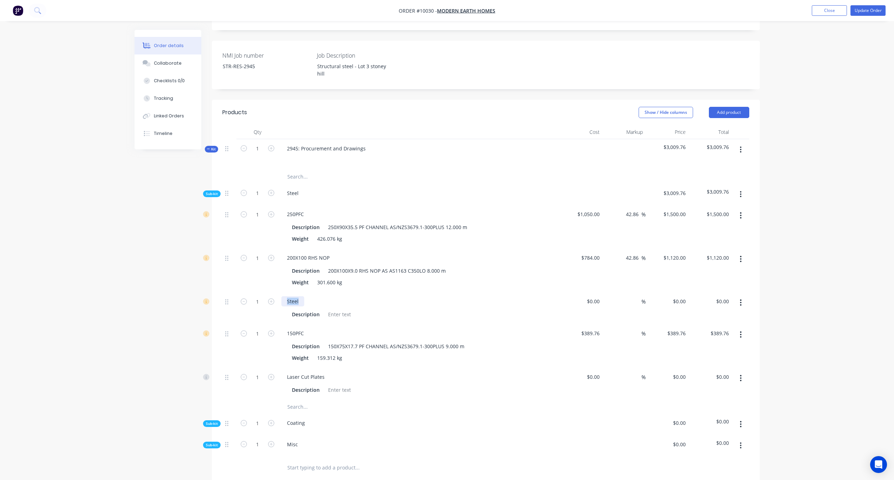
drag, startPoint x: 300, startPoint y: 274, endPoint x: 281, endPoint y: 272, distance: 19.4
click at [281, 296] on div "Steel" at bounding box center [292, 301] width 23 height 10
paste div
click at [344, 309] on div at bounding box center [339, 314] width 28 height 10
click at [125, 279] on div "Order details Collaborate Checklists 0/0 Tracking Linked Orders Timeline Order …" at bounding box center [447, 241] width 894 height 834
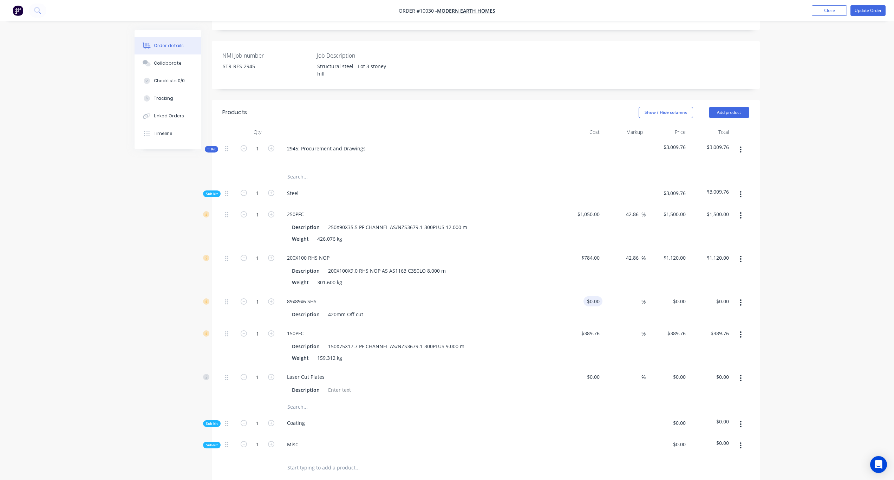
drag, startPoint x: 597, startPoint y: 266, endPoint x: 595, endPoint y: 272, distance: 5.5
click at [596, 292] on div "$0.00 $0.00" at bounding box center [581, 308] width 43 height 32
click at [595, 296] on input at bounding box center [599, 301] width 8 height 10
paste input "50.00"
type input "$50.00"
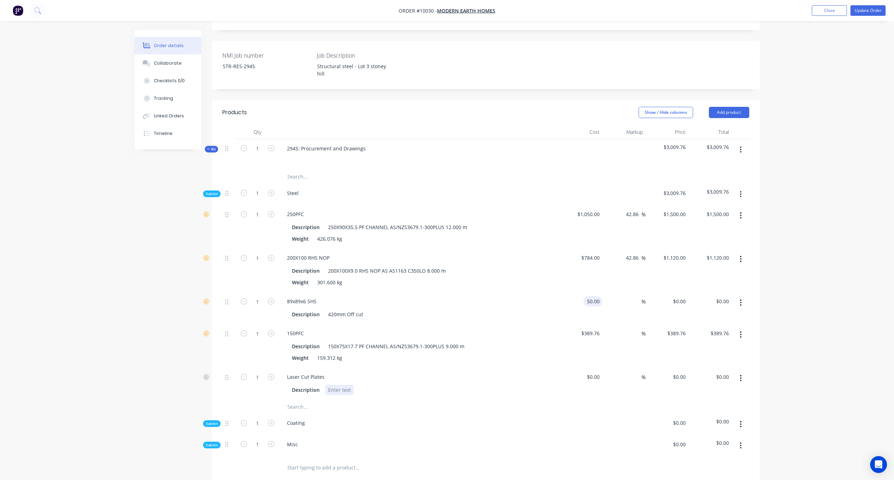
type input "$50.00"
click at [549, 353] on div "Description" at bounding box center [418, 389] width 275 height 12
drag, startPoint x: 722, startPoint y: 273, endPoint x: 733, endPoint y: 275, distance: 11.8
click at [674, 296] on input "50.00" at bounding box center [722, 301] width 19 height 10
paste input "71.43"
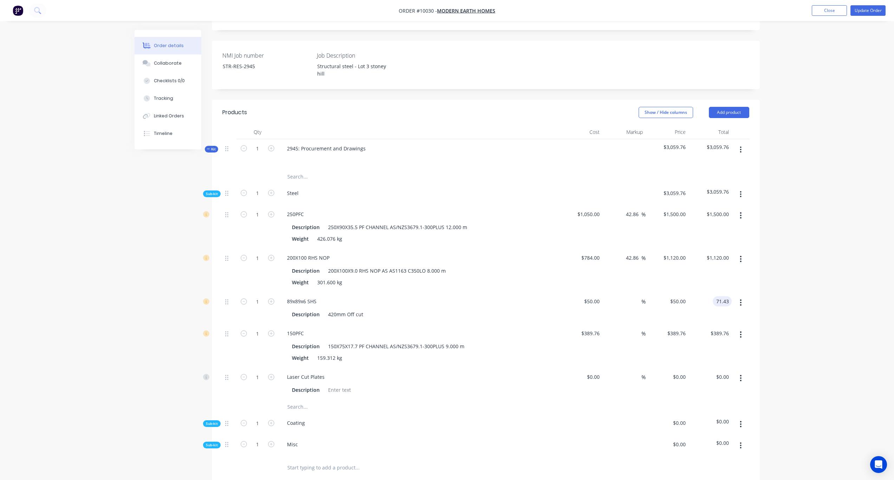
type input "71.43"
type input "42.86"
type input "$71.43"
click at [674, 275] on div "Order details Collaborate Checklists 0/0 Tracking Linked Orders Timeline Order …" at bounding box center [447, 241] width 894 height 834
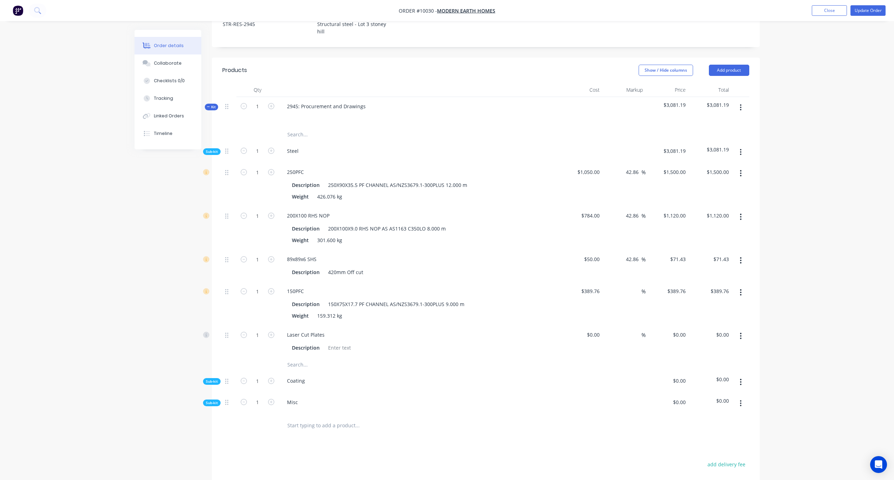
scroll to position [246, 0]
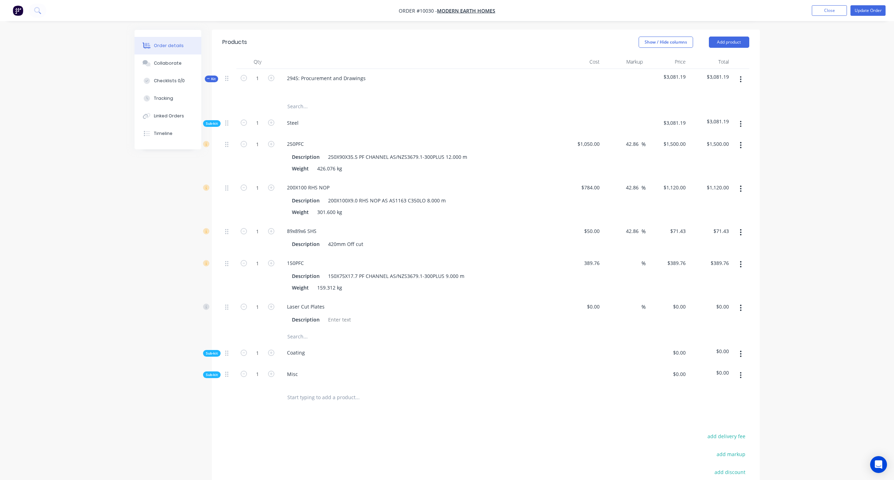
drag, startPoint x: 594, startPoint y: 236, endPoint x: 609, endPoint y: 239, distance: 15.6
click at [594, 258] on input "389.76" at bounding box center [592, 263] width 22 height 10
paste input "75.00"
type input "$375.00"
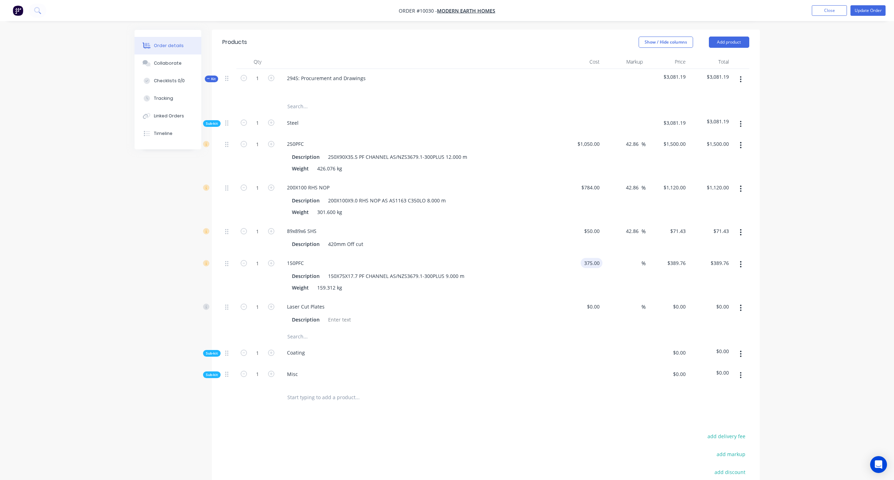
type input "$375.00"
drag, startPoint x: 728, startPoint y: 237, endPoint x: 733, endPoint y: 238, distance: 5.0
click at [674, 258] on input "$375.00" at bounding box center [721, 263] width 22 height 10
type input "$375.00"
paste input "535.71"
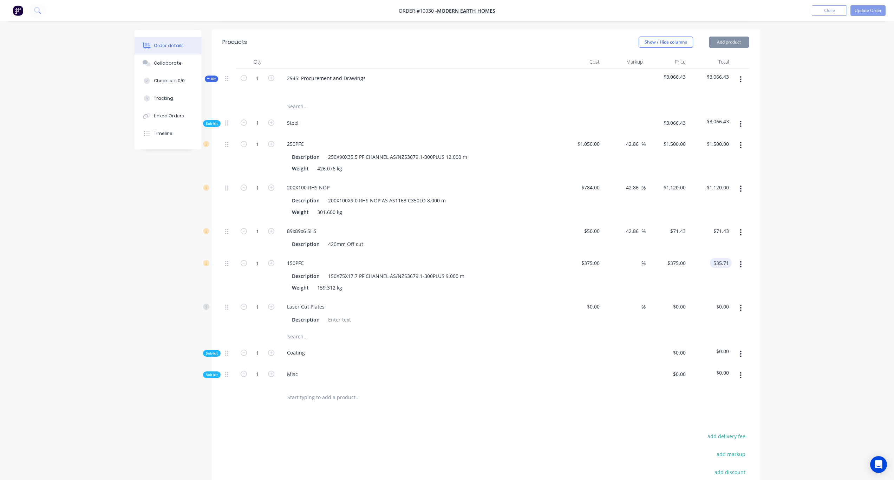
type input "535.71"
click at [674, 236] on div "Order details Collaborate Checklists 0/0 Tracking Linked Orders Timeline Order …" at bounding box center [447, 171] width 894 height 834
type input "42.86"
type input "$535.71"
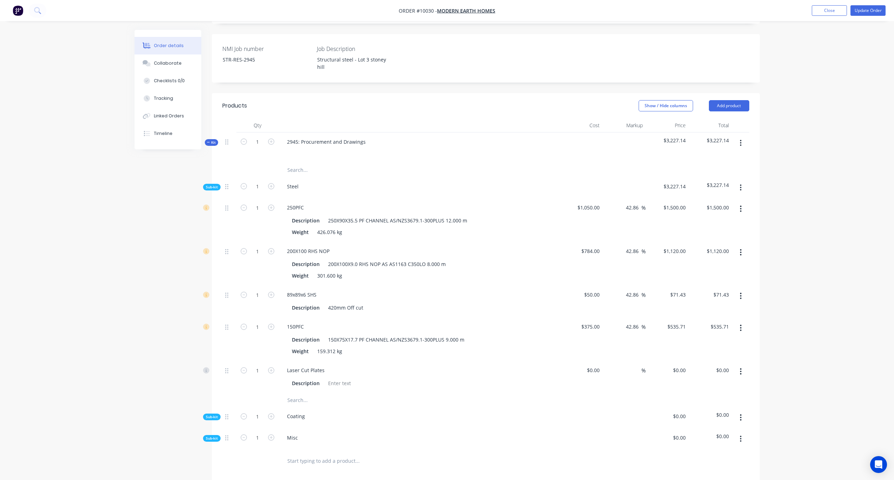
scroll to position [176, 0]
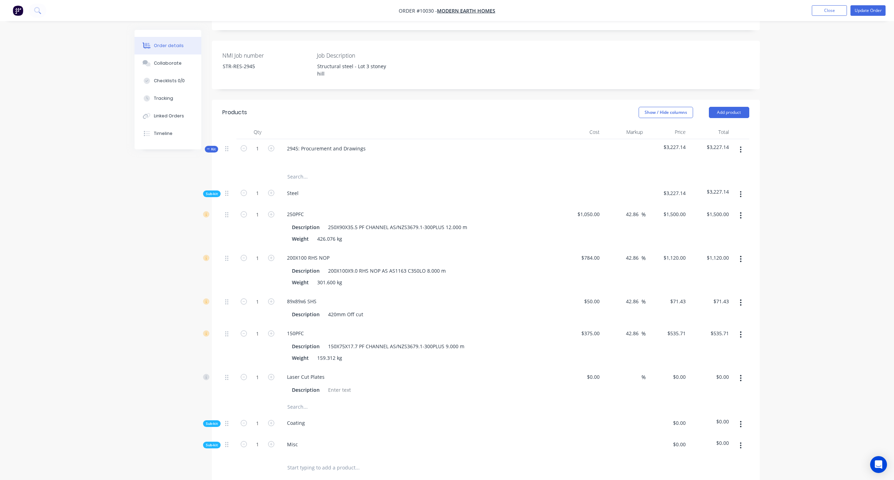
click at [674, 188] on button "button" at bounding box center [741, 194] width 17 height 13
click at [674, 208] on div "Add product to kit" at bounding box center [716, 213] width 54 height 10
click at [674, 236] on div "Product catalogue" at bounding box center [716, 241] width 54 height 10
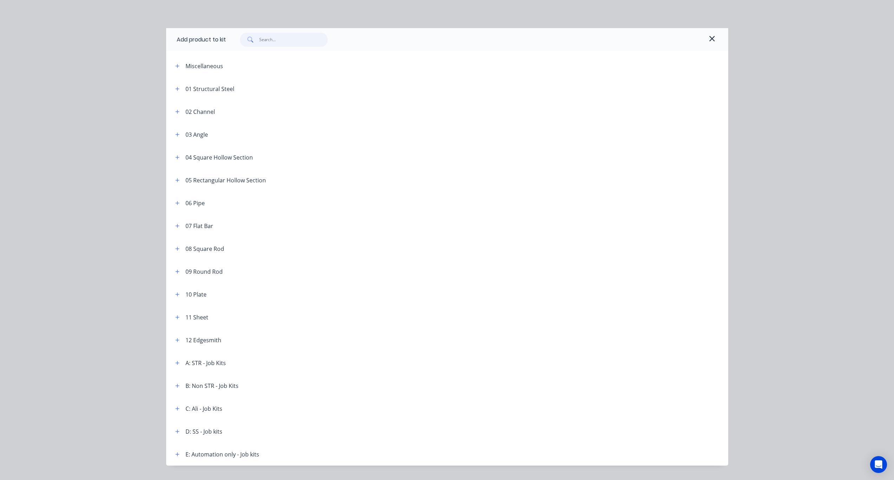
click at [275, 39] on input "text" at bounding box center [293, 40] width 69 height 14
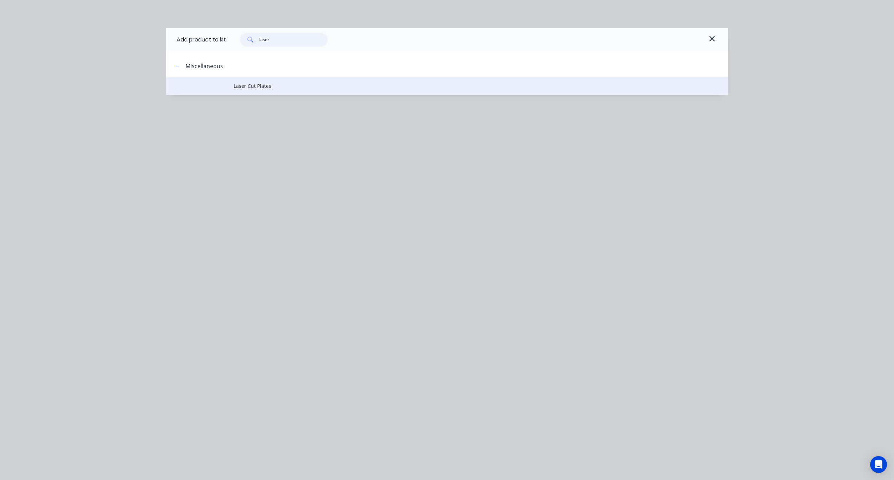
type input "laser"
click at [258, 81] on td "Laser Cut Plates" at bounding box center [481, 86] width 495 height 18
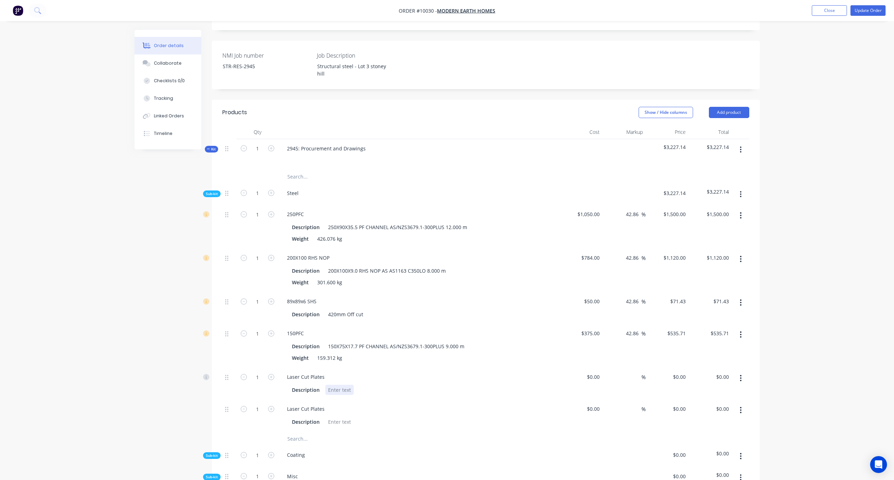
click at [339, 353] on div at bounding box center [339, 390] width 28 height 10
paste div
click at [343, 353] on div at bounding box center [339, 422] width 28 height 10
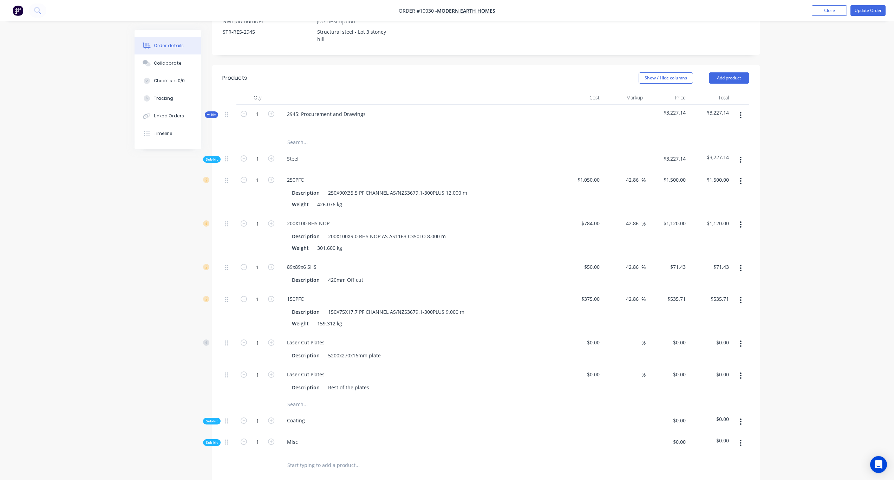
scroll to position [211, 0]
click at [596, 337] on input "$0.00" at bounding box center [594, 342] width 16 height 10
paste input "737.00"
type input "$737.00"
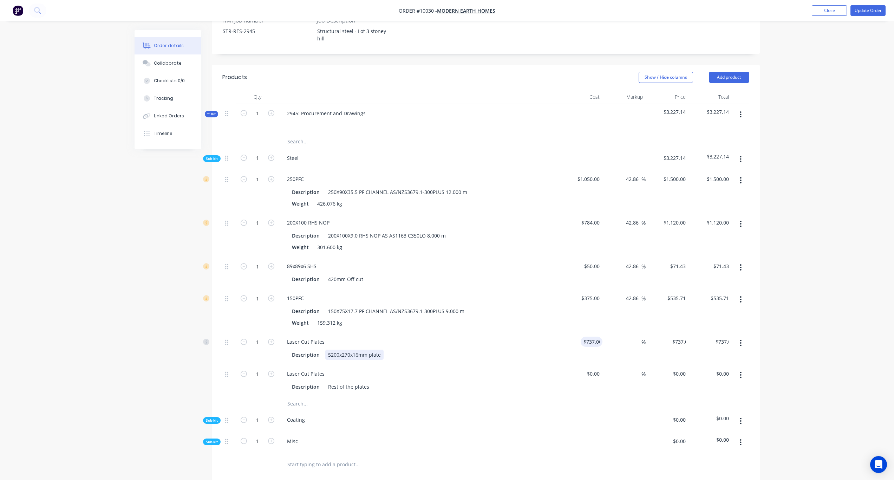
click at [548, 337] on div "Laser Cut Plates Description 5200x270x16mm plate" at bounding box center [419, 348] width 281 height 32
drag, startPoint x: 716, startPoint y: 317, endPoint x: 722, endPoint y: 319, distance: 6.1
click at [674, 337] on input "737.00" at bounding box center [721, 342] width 22 height 10
paste input "1052.86"
type input "1052.86"
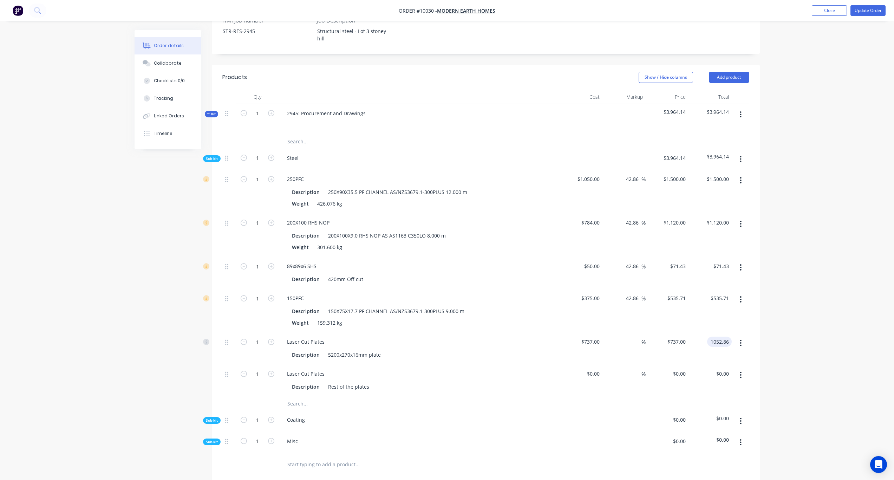
type input "42.86"
type input "$1,052.86"
click at [674, 311] on div "Order details Collaborate Checklists 0/0 Tracking Linked Orders Timeline Order …" at bounding box center [447, 222] width 894 height 866
click at [594, 353] on div "$0.00" at bounding box center [593, 374] width 19 height 10
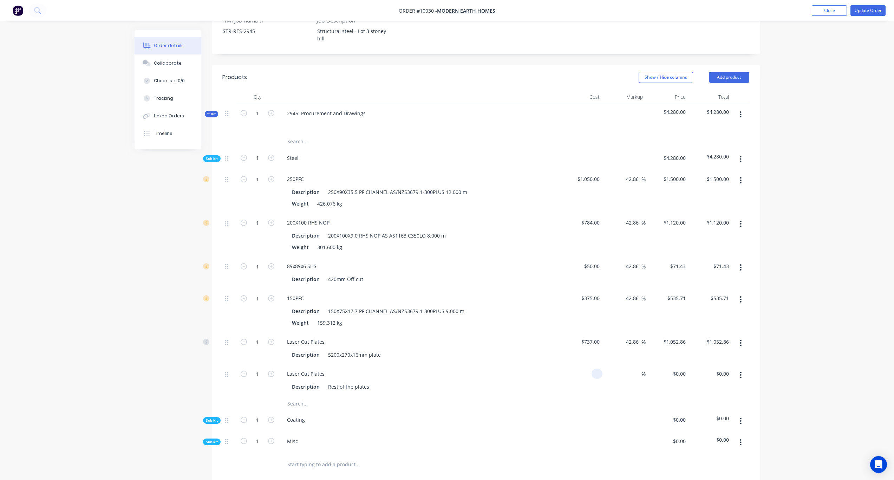
paste input "898.00"
type input "$898.00"
click at [674, 353] on input "$898.00" at bounding box center [721, 374] width 22 height 10
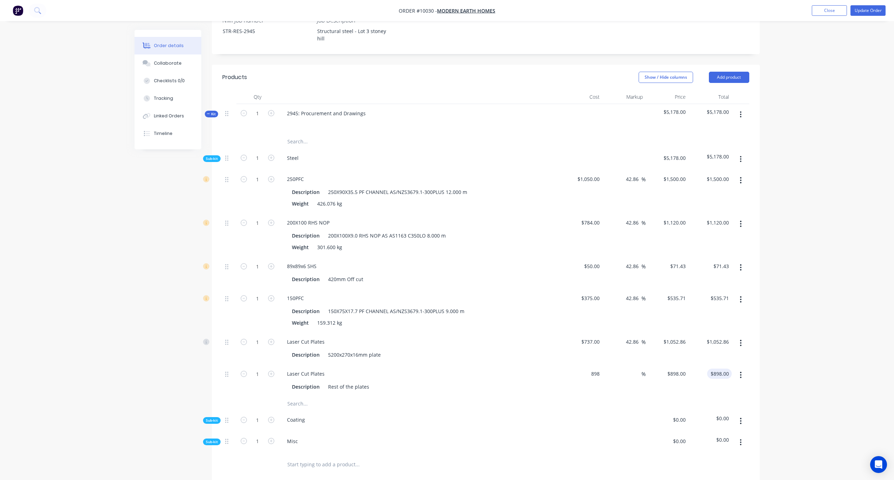
type input "$898.00"
paste input "1282.86"
type input "1282.86"
type input "42.86"
type input "$1,282.86"
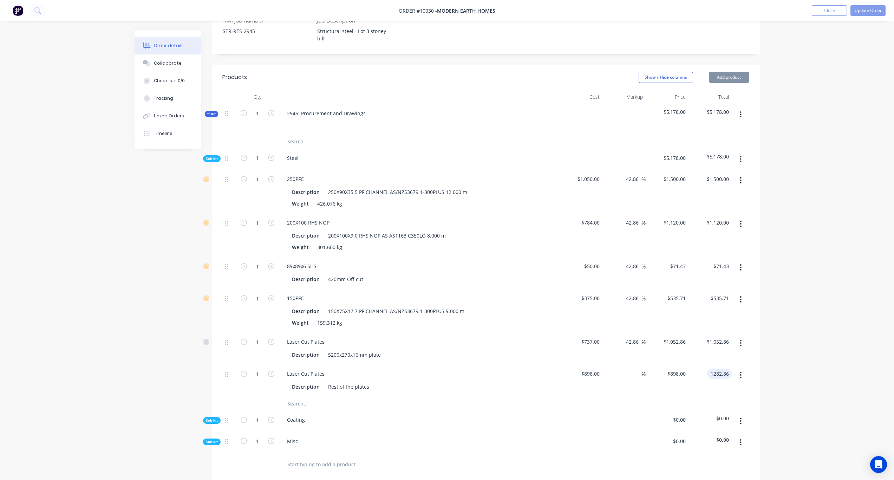
type input "$1,282.86"
click at [674, 339] on div "Order details Collaborate Checklists 0/0 Tracking Linked Orders Timeline Order …" at bounding box center [447, 222] width 894 height 866
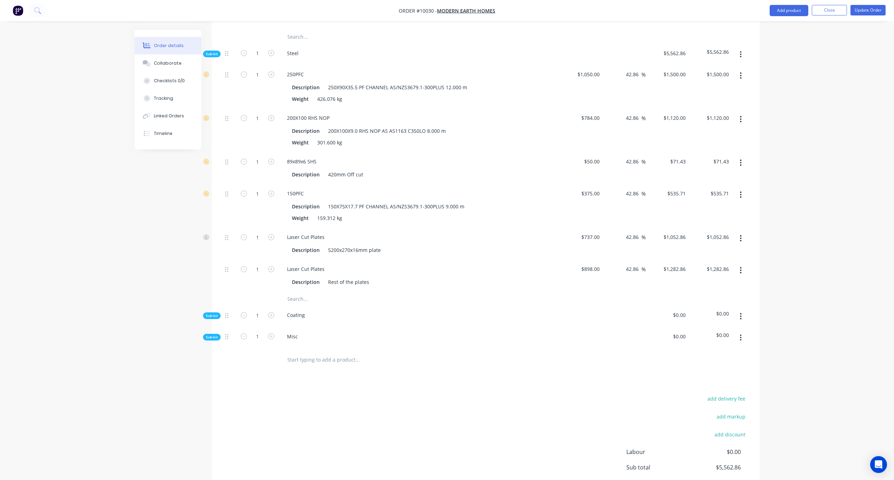
scroll to position [316, 0]
click at [210, 312] on span "Sub-kit" at bounding box center [212, 314] width 12 height 5
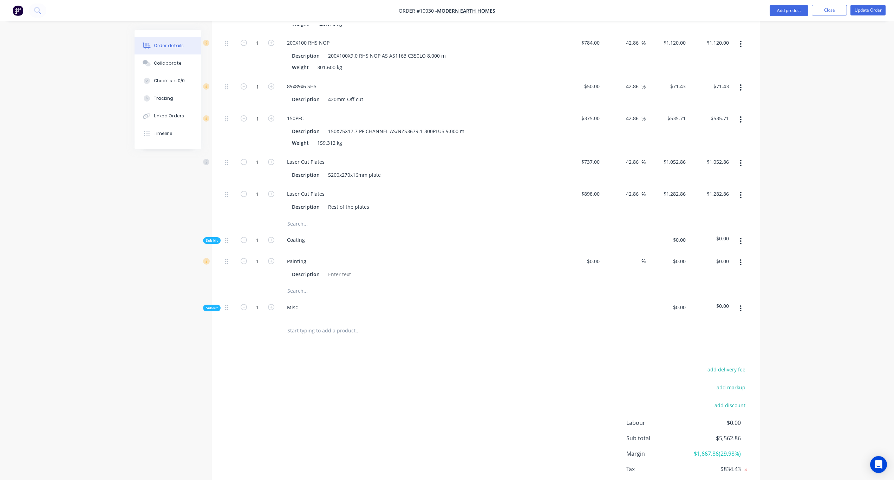
scroll to position [405, 0]
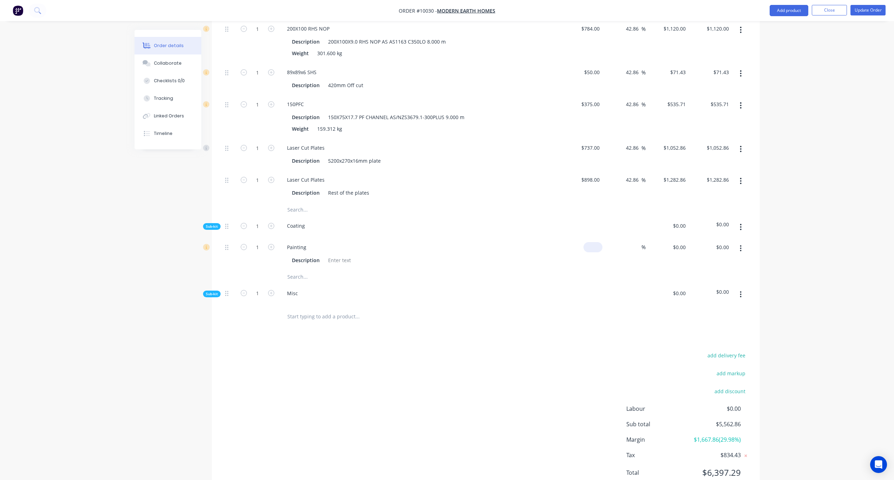
click at [593, 242] on div "$0.00" at bounding box center [593, 247] width 19 height 10
paste input "1875.00"
type input "$1,875.00"
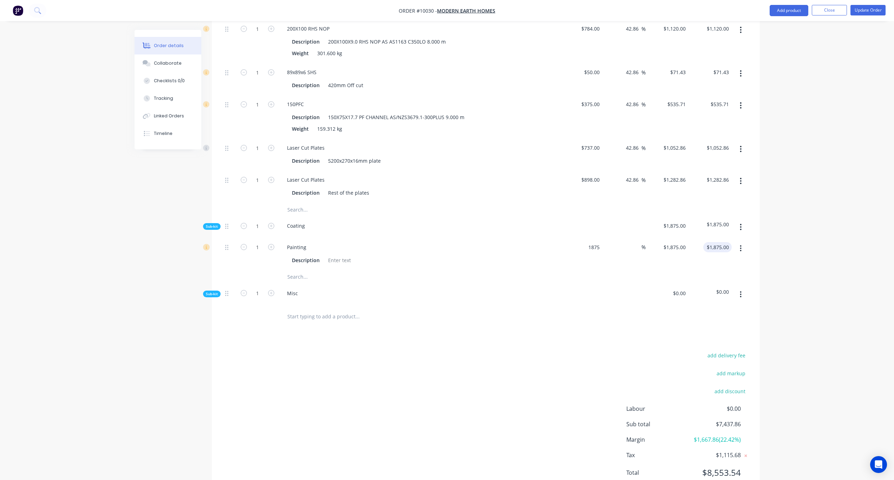
click at [674, 242] on input "$1,875.00" at bounding box center [719, 247] width 26 height 10
type input "$1,875.00"
paste input "2678.57"
type input "2678.57"
type input "42.86"
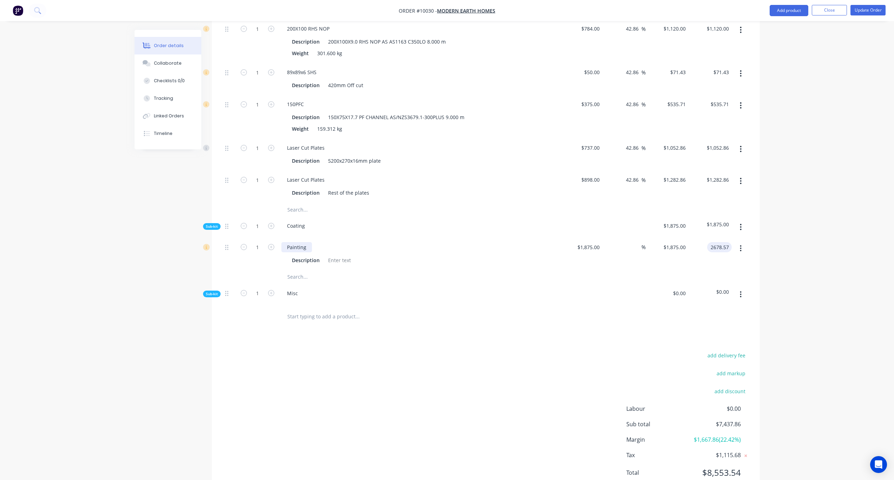
type input "$2,678.57"
click at [305, 242] on div "Painting" at bounding box center [296, 247] width 31 height 10
drag, startPoint x: 311, startPoint y: 219, endPoint x: 267, endPoint y: 219, distance: 43.9
click at [267, 238] on div "1 Painting Description $1,875.00 $1,875.00 42.86 42.86 % $2,678.57 $2,678.57 $2…" at bounding box center [485, 254] width 527 height 32
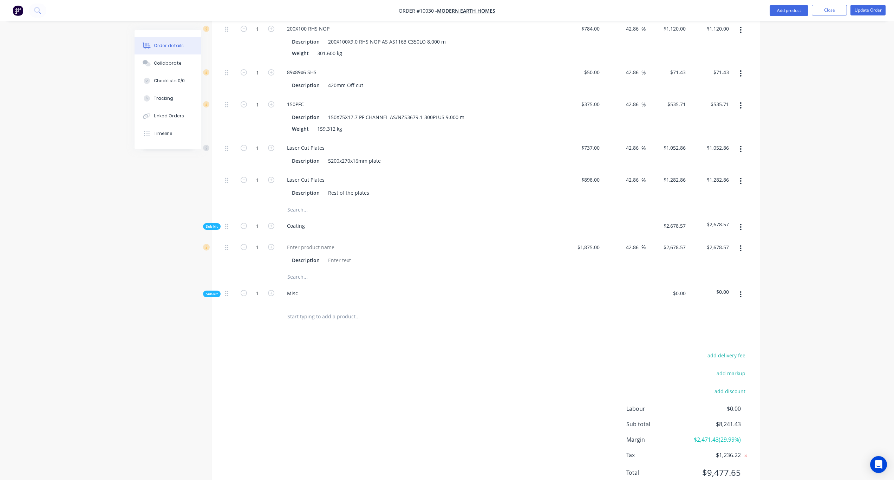
click at [265, 353] on div "add delivery fee add markup add discount Labour $0.00 Sub total $8,241.43 Margi…" at bounding box center [485, 418] width 527 height 136
click at [313, 242] on div at bounding box center [310, 247] width 59 height 10
click at [195, 342] on div "Created by [PERSON_NAME] Created [DATE] Required Assigned to Add team member In…" at bounding box center [447, 66] width 625 height 882
click at [320, 242] on div "Blast and Prime" at bounding box center [305, 247] width 48 height 10
drag, startPoint x: 326, startPoint y: 219, endPoint x: 279, endPoint y: 216, distance: 46.8
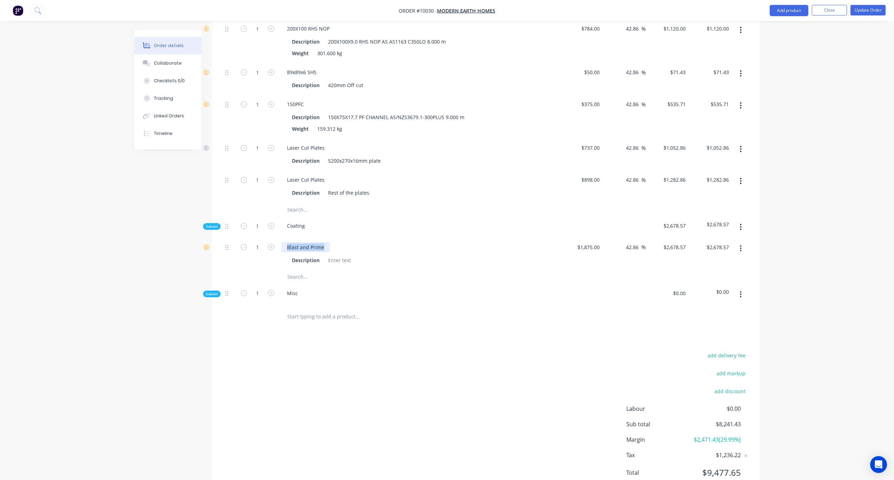
click at [279, 238] on div "Blast and Prime Description" at bounding box center [419, 254] width 281 height 32
click at [349, 255] on div at bounding box center [339, 260] width 28 height 10
click at [154, 249] on div "Created by [PERSON_NAME] Created [DATE] Required Assigned to Add team member In…" at bounding box center [447, 66] width 625 height 882
click at [209, 291] on span "Sub-kit" at bounding box center [212, 293] width 12 height 5
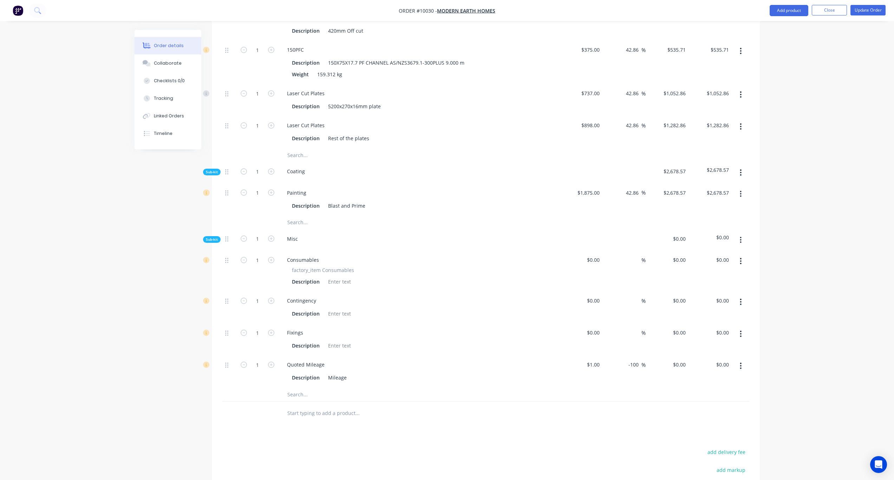
scroll to position [475, 0]
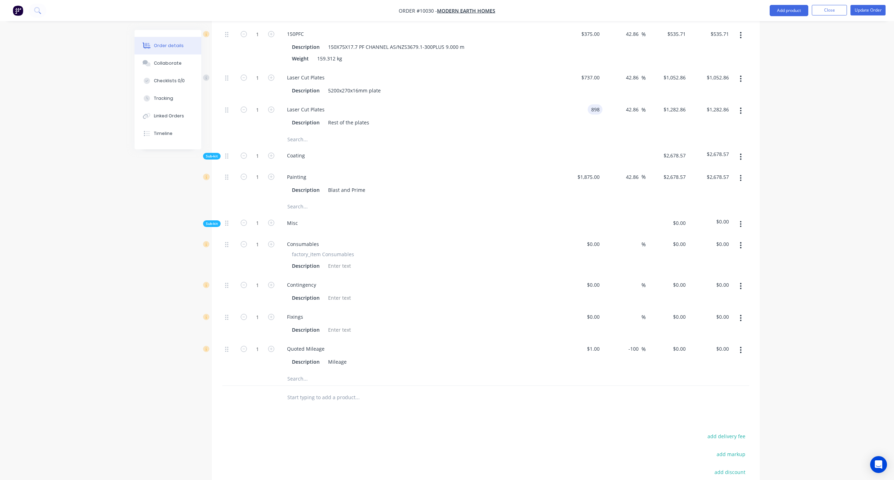
click at [596, 104] on input "898" at bounding box center [597, 109] width 12 height 10
type input "$1,098.00"
type input "$1,568.5749"
type input "$1,568.57"
type input "$1,098.00"
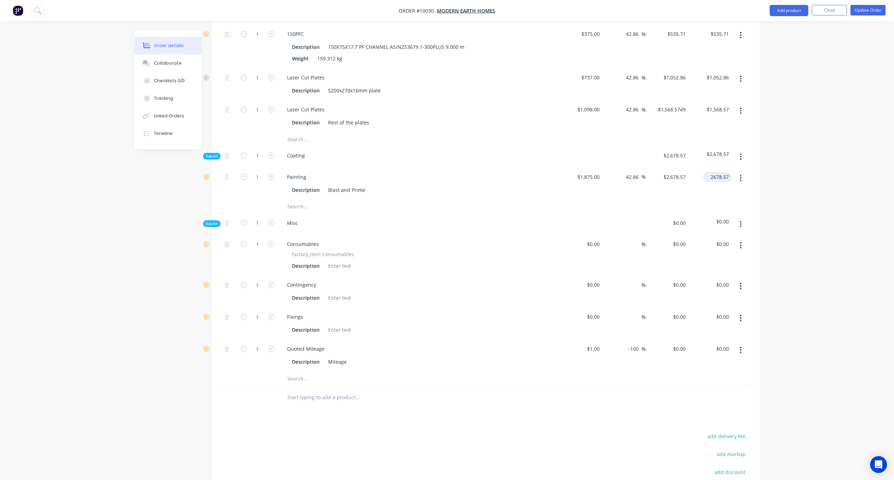
click at [674, 172] on input "2678.57" at bounding box center [719, 177] width 26 height 10
type input "1568.57"
type input "-16.34"
type input "$1,568.57"
click at [674, 184] on div "Order details Collaborate Checklists 0/0 Tracking Linked Orders Timeline Order …" at bounding box center [447, 56] width 894 height 1063
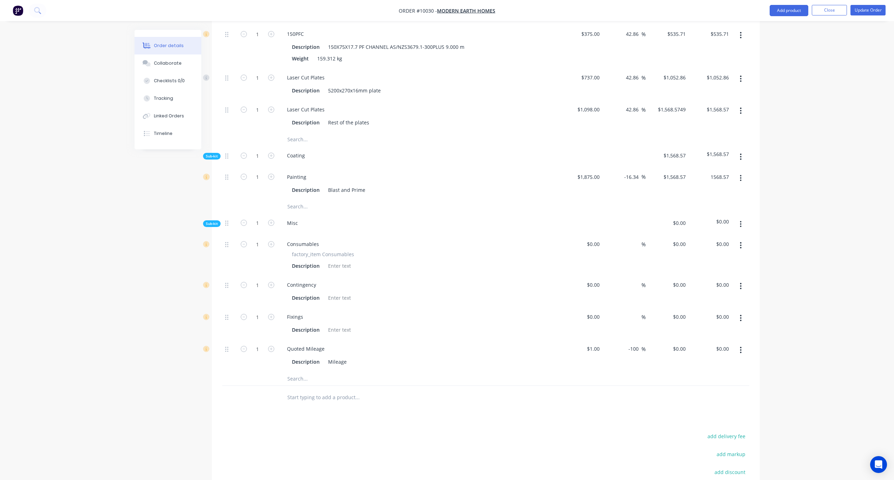
drag, startPoint x: 728, startPoint y: 149, endPoint x: 746, endPoint y: 149, distance: 18.3
click at [674, 172] on input "1568.57" at bounding box center [719, 177] width 26 height 10
paste input "267"
type input "2678.57"
click at [674, 146] on div "Order details Collaborate Checklists 0/0 Tracking Linked Orders Timeline Order …" at bounding box center [447, 56] width 894 height 1063
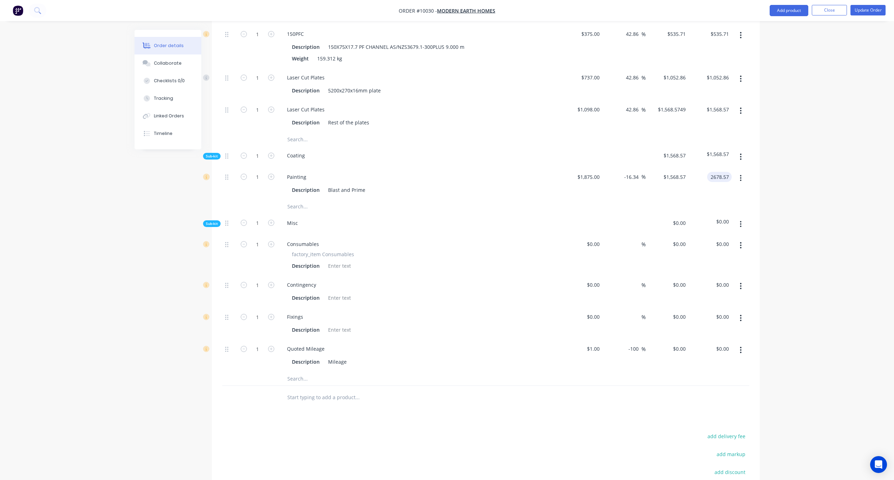
type input "42.86"
type input "$2,678.57"
click at [602, 312] on div "$0.00 $0.00" at bounding box center [594, 317] width 16 height 10
paste input "300.00"
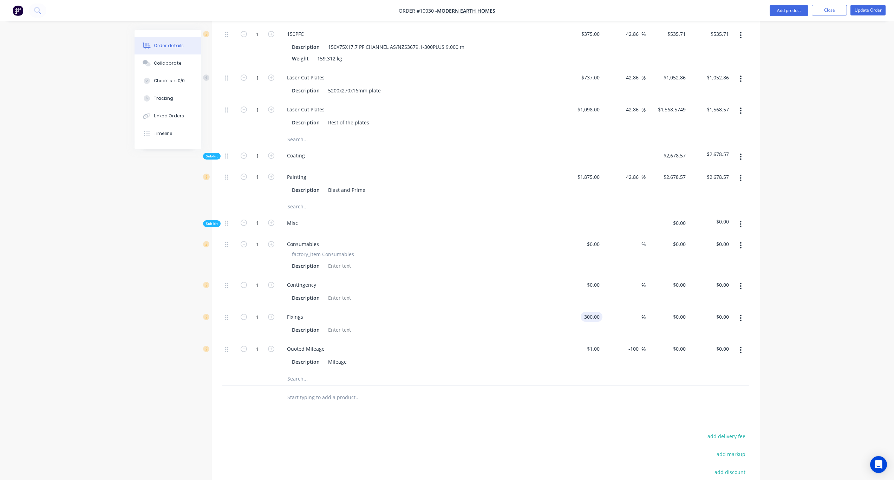
type input "$300.00"
click at [674, 312] on input "$300.00" at bounding box center [721, 317] width 22 height 10
type input "$300.00"
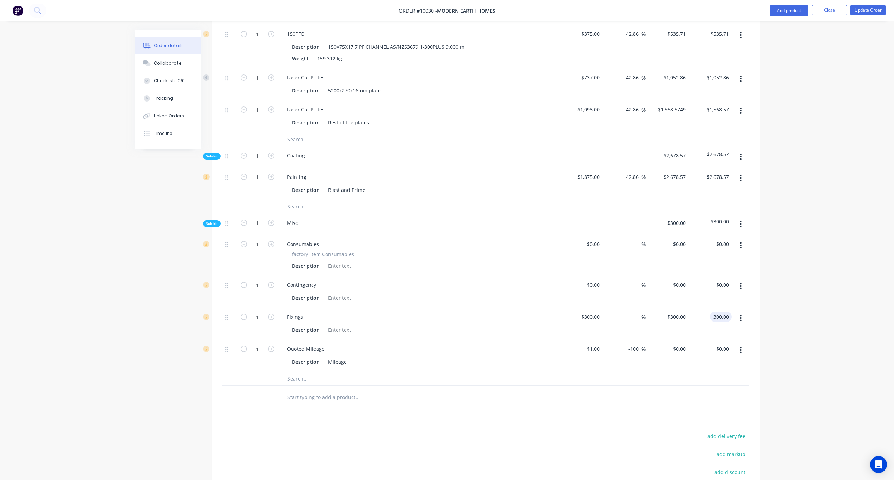
paste input "428.57"
type input "428.57"
type input "42.86"
type input "$428.57"
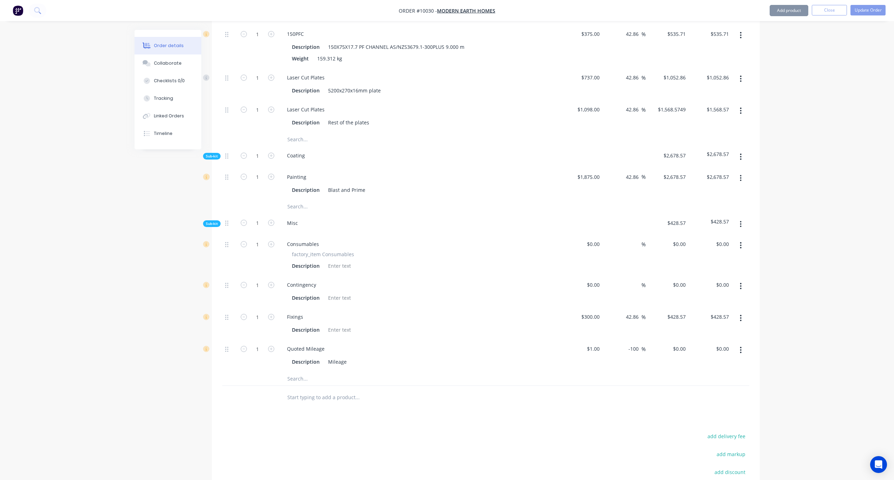
click at [674, 282] on div "Order details Collaborate Checklists 0/0 Tracking Linked Orders Timeline Order …" at bounding box center [447, 56] width 894 height 1063
paste input "50"
type input "50"
click at [674, 344] on input "$0.00" at bounding box center [724, 349] width 16 height 10
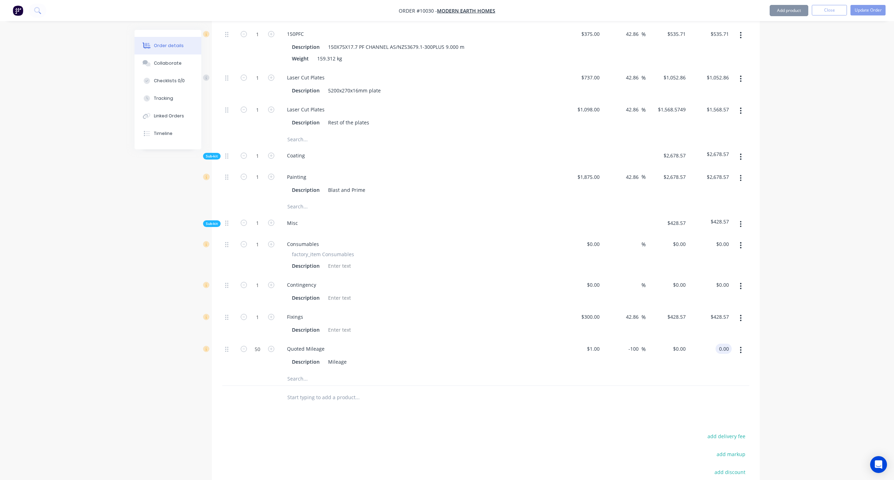
paste input "75"
type input "75.00"
type input "50"
type input "$1.50"
type input "$75.00"
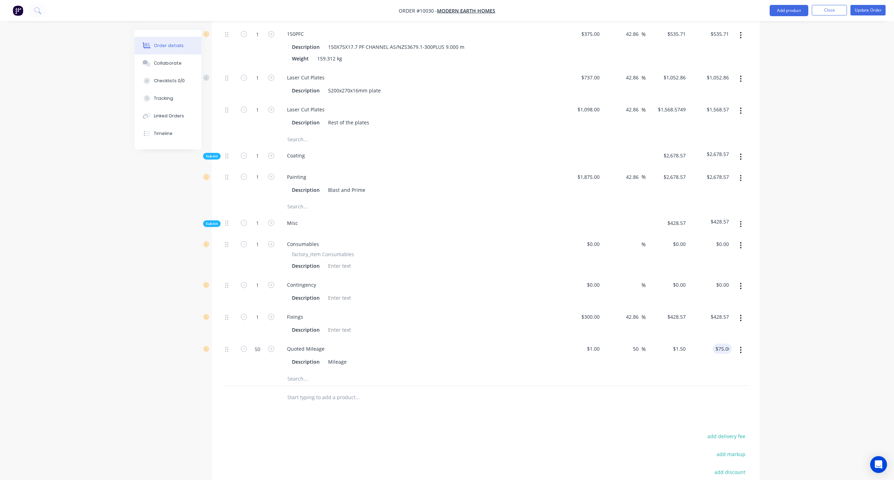
click at [674, 322] on div "Order details Collaborate Checklists 0/0 Tracking Linked Orders Timeline Order …" at bounding box center [447, 56] width 894 height 1063
click at [592, 239] on div "$0.00 $0.00" at bounding box center [593, 244] width 19 height 10
paste input "379.19"
type input "$379.19"
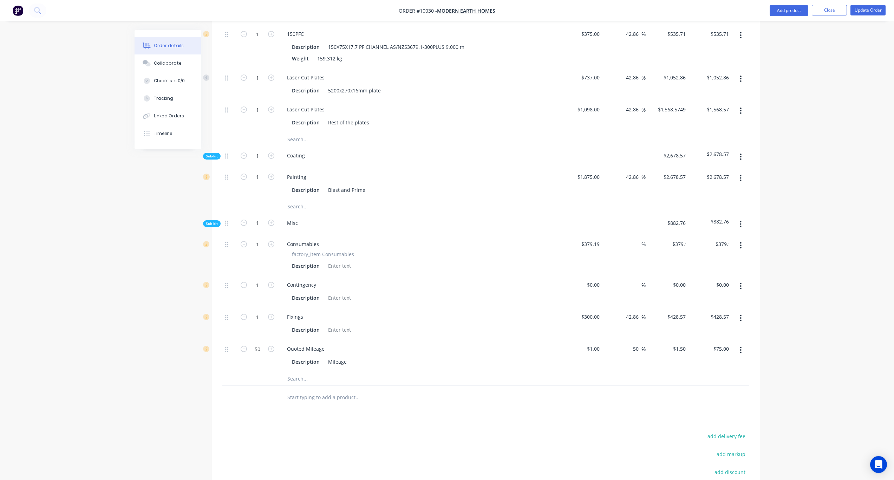
click at [674, 233] on div "Order details Collaborate Checklists 0/0 Tracking Linked Orders Timeline Order …" at bounding box center [447, 56] width 894 height 1063
drag, startPoint x: 720, startPoint y: 218, endPoint x: 771, endPoint y: 221, distance: 51.4
click at [674, 239] on input "379.19" at bounding box center [721, 244] width 22 height 10
paste input "541.70"
type input "541.70"
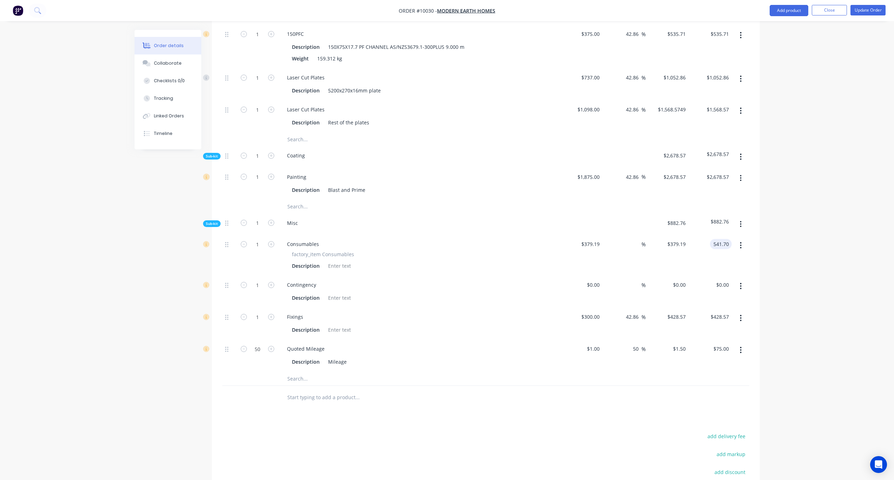
click at [674, 207] on div "Order details Collaborate Checklists 0/0 Tracking Linked Orders Timeline Order …" at bounding box center [447, 56] width 894 height 1063
type input "42.86"
type input "$541.70"
click at [674, 280] on input "0.00" at bounding box center [724, 285] width 16 height 10
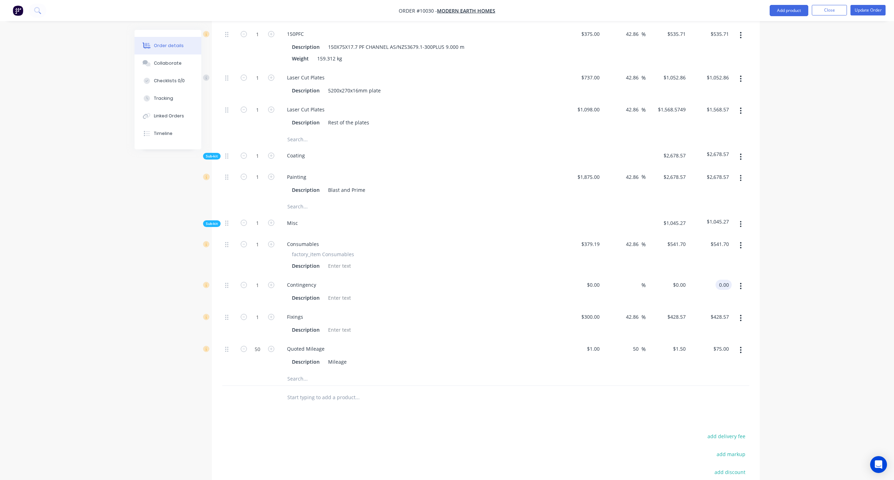
paste input "1321.59"
type input "1321.59"
type input "$1,321.59"
click at [674, 248] on div "Order details Collaborate Checklists 0/0 Tracking Linked Orders Timeline Order …" at bounding box center [447, 56] width 894 height 1063
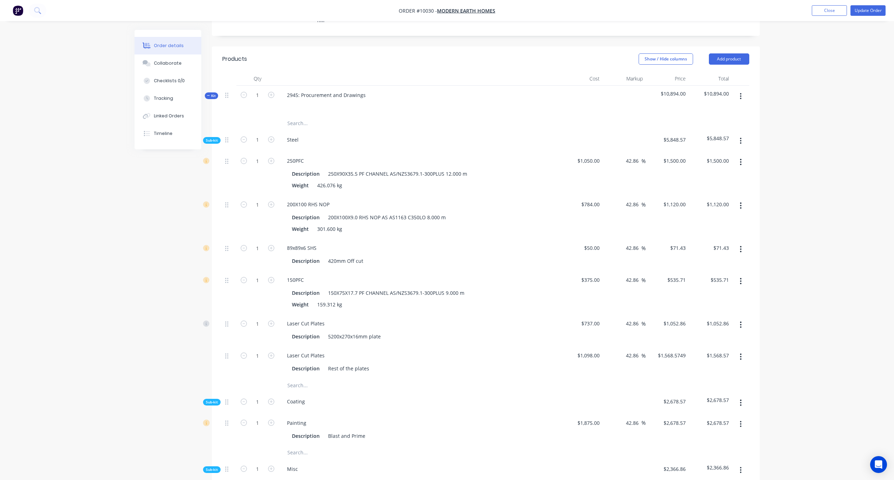
scroll to position [53, 0]
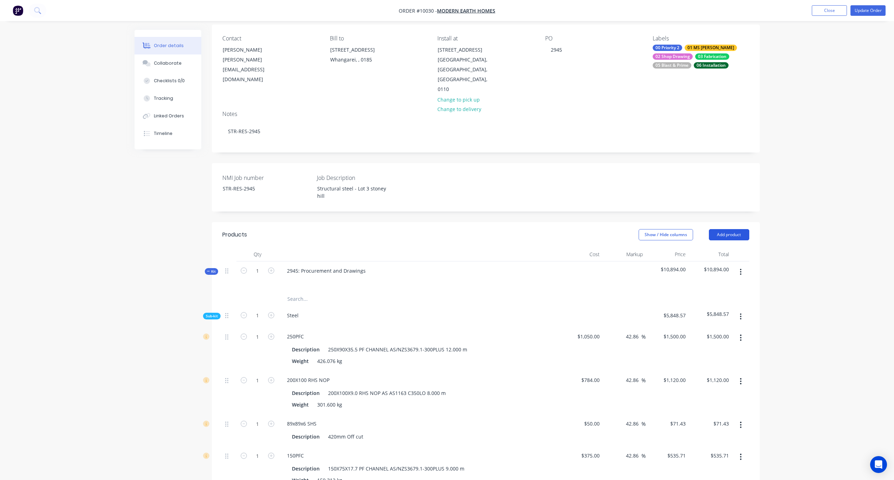
click at [674, 229] on button "Add product" at bounding box center [729, 234] width 40 height 11
click at [674, 261] on div "Basic product" at bounding box center [716, 266] width 54 height 10
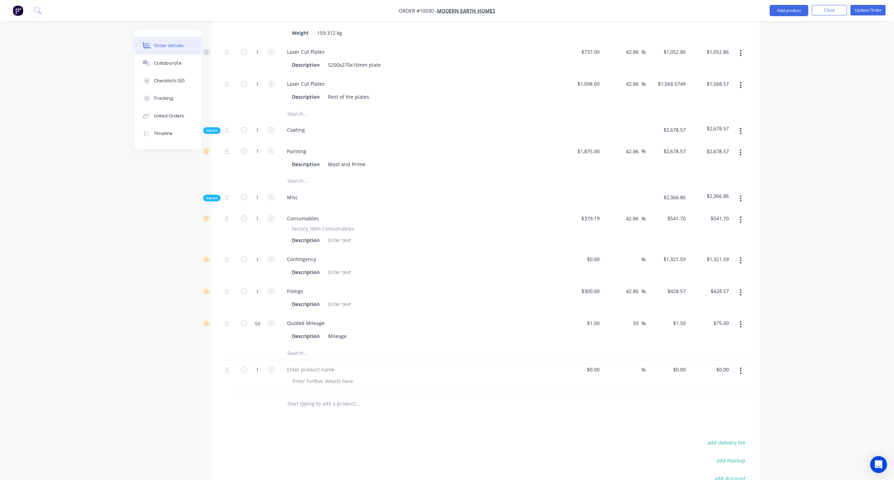
scroll to position [510, 0]
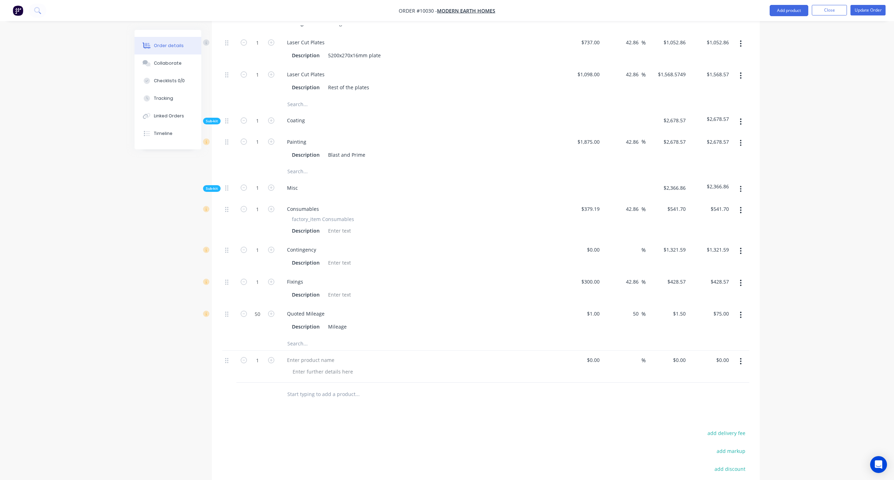
click at [674, 353] on button "button" at bounding box center [741, 361] width 17 height 13
click at [674, 353] on div "Delete" at bounding box center [716, 422] width 54 height 10
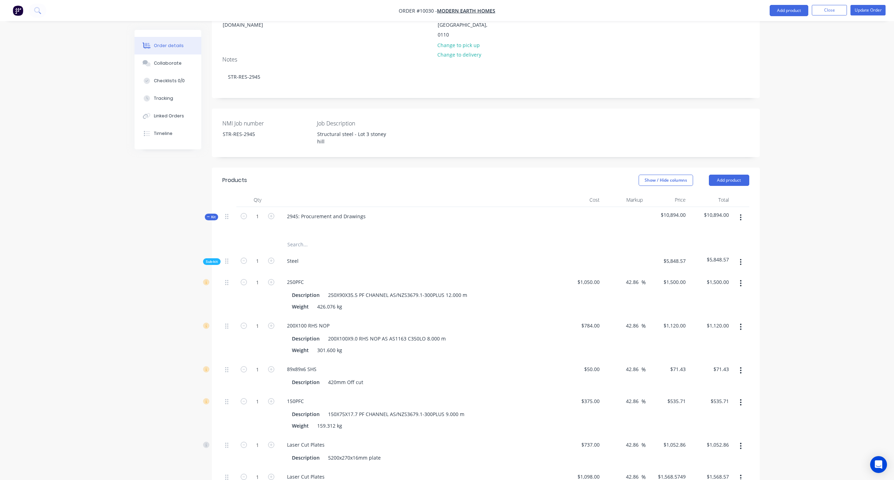
scroll to position [0, 0]
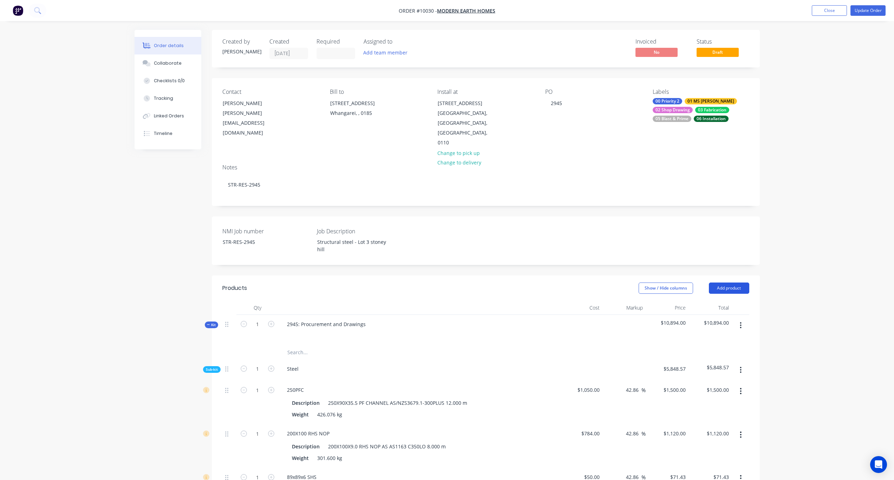
click at [674, 282] on button "Add product" at bounding box center [729, 287] width 40 height 11
click at [674, 329] on div "Product Kit" at bounding box center [716, 334] width 54 height 10
click at [674, 343] on div "Back" at bounding box center [716, 348] width 54 height 10
click at [674, 301] on div "Product catalogue" at bounding box center [716, 306] width 54 height 10
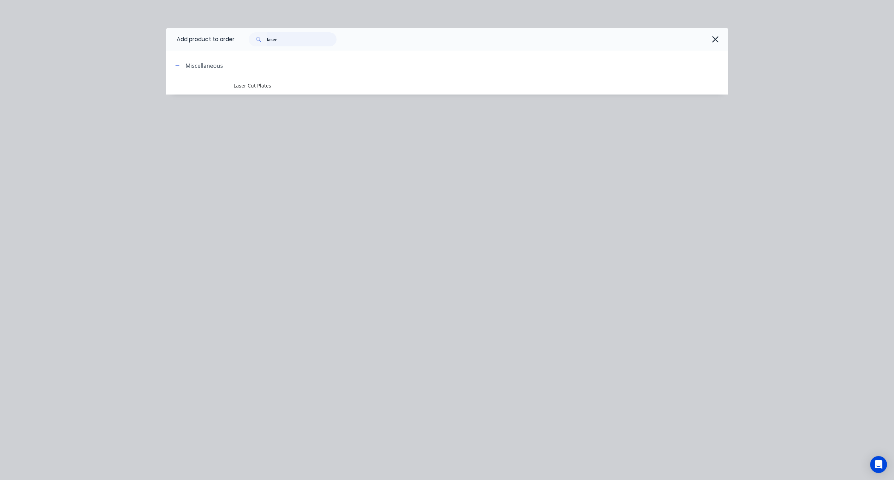
drag, startPoint x: 289, startPoint y: 41, endPoint x: 157, endPoint y: 37, distance: 132.2
click at [157, 37] on div "Add product to order laser Miscellaneous Laser Cut Plates" at bounding box center [447, 240] width 894 height 480
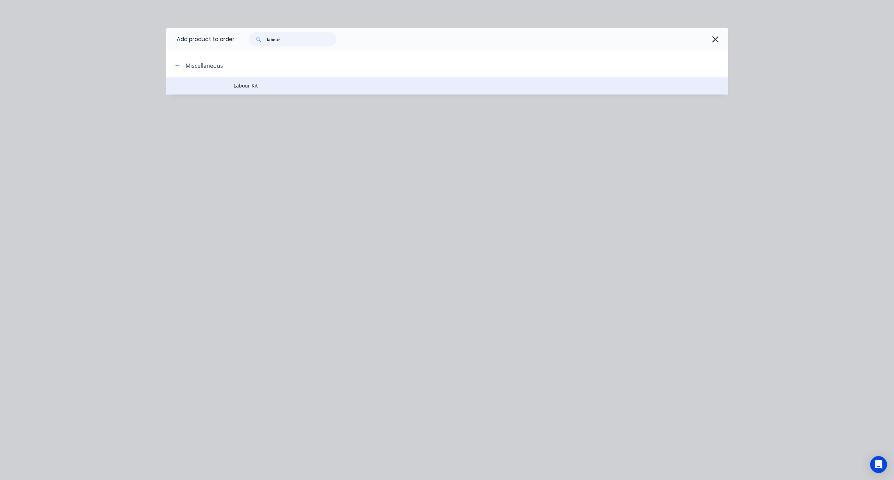
type input "labour"
click at [256, 90] on td "Labour Kit" at bounding box center [481, 86] width 495 height 18
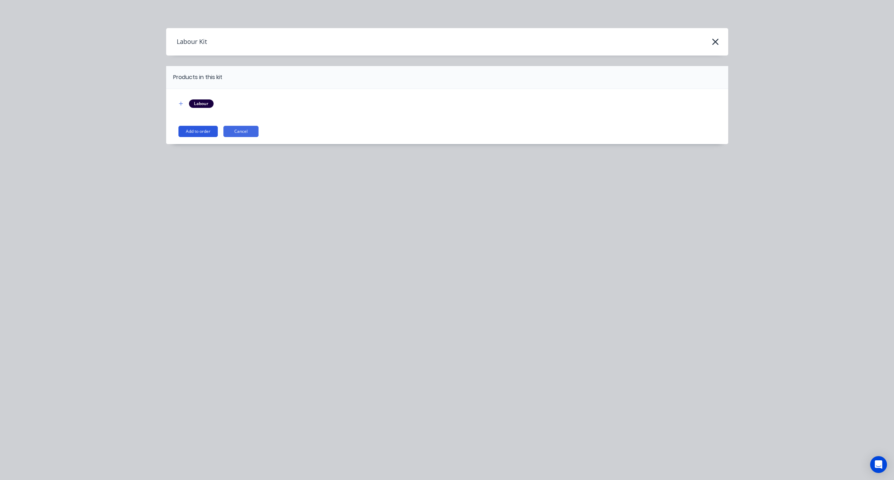
click at [198, 130] on button "Add to order" at bounding box center [197, 131] width 39 height 11
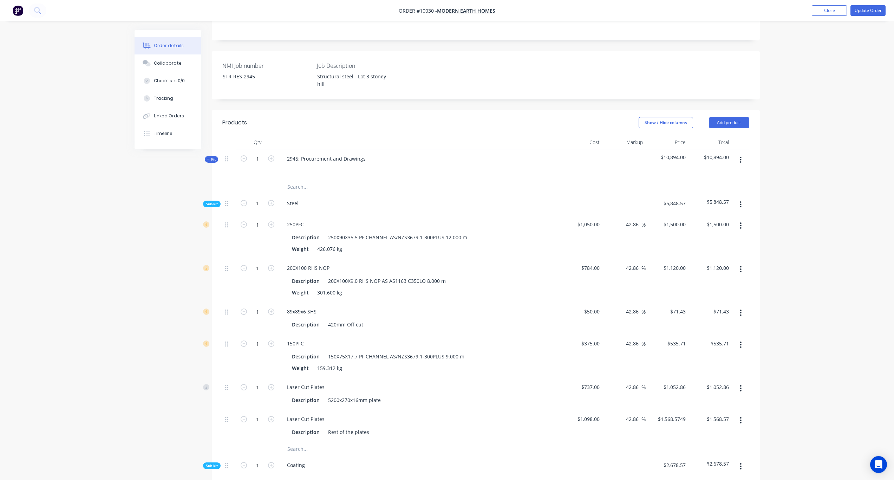
scroll to position [165, 0]
click at [674, 118] on button "Add product" at bounding box center [729, 123] width 40 height 11
click at [674, 136] on div "Product catalogue" at bounding box center [716, 141] width 54 height 10
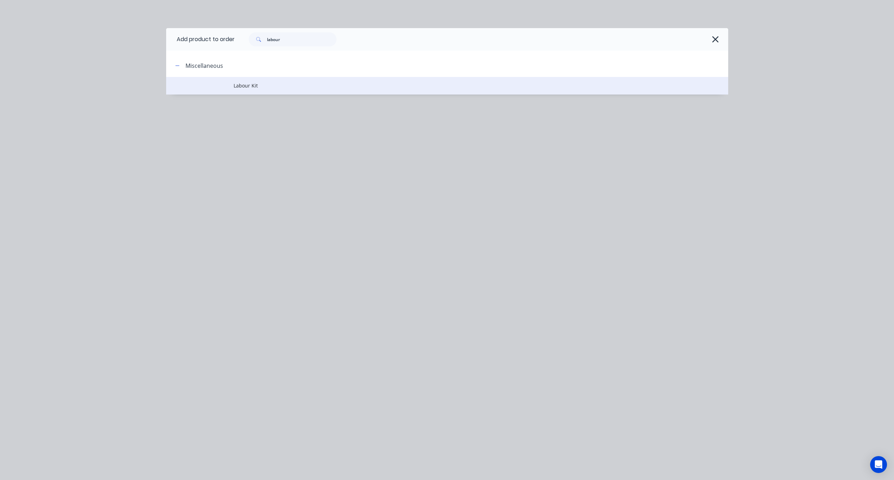
click at [236, 86] on span "Labour Kit" at bounding box center [432, 85] width 396 height 7
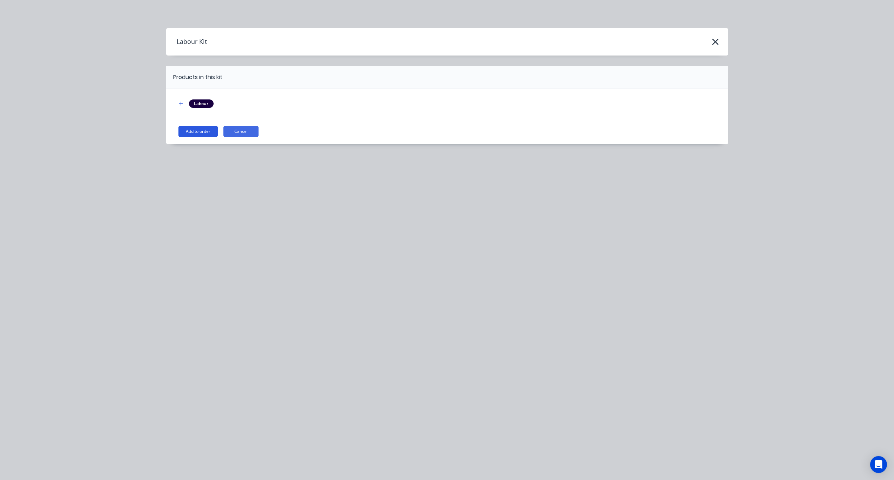
click at [193, 130] on button "Add to order" at bounding box center [197, 131] width 39 height 11
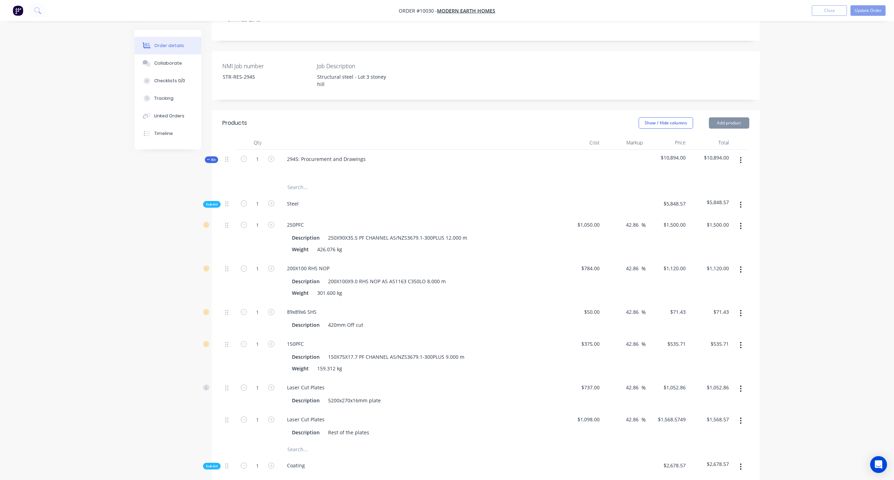
scroll to position [617, 0]
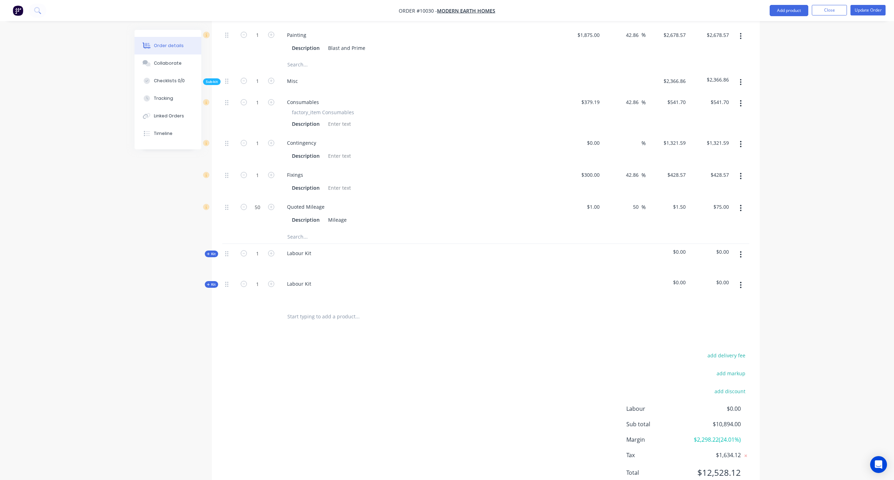
click at [210, 252] on icon at bounding box center [208, 254] width 3 height 4
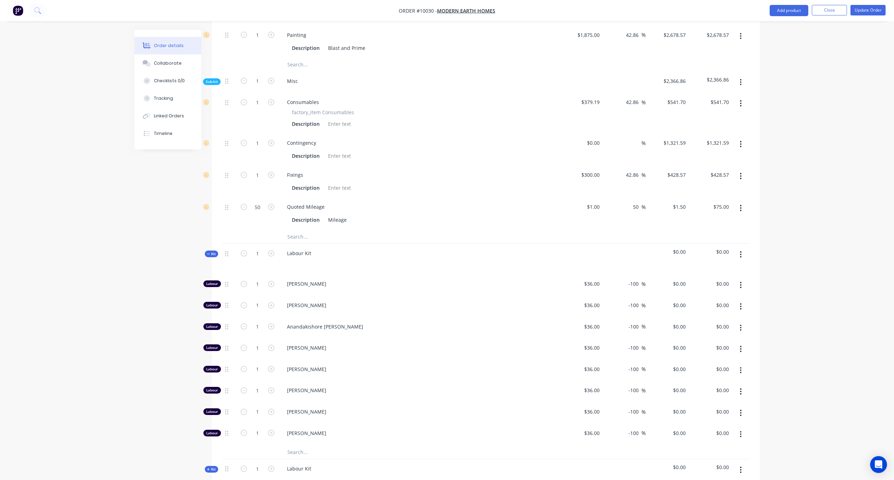
click at [212, 353] on span "Kit" at bounding box center [211, 469] width 9 height 5
click at [245, 281] on icon "button" at bounding box center [244, 284] width 6 height 6
type input "0"
click at [245, 302] on icon "button" at bounding box center [244, 305] width 6 height 6
type input "0"
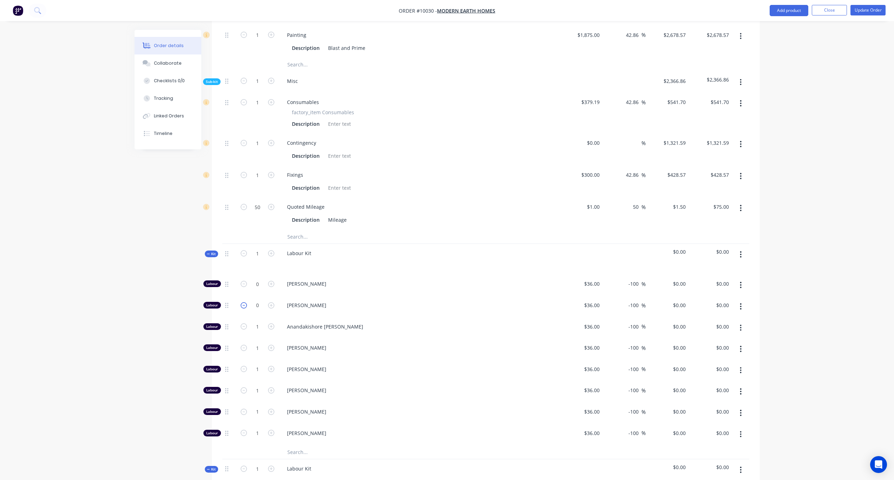
click at [245, 302] on icon "button" at bounding box center [244, 305] width 6 height 6
click at [244, 345] on icon "button" at bounding box center [244, 348] width 6 height 6
type input "0"
click at [241, 353] on icon "button" at bounding box center [244, 369] width 6 height 6
type input "0"
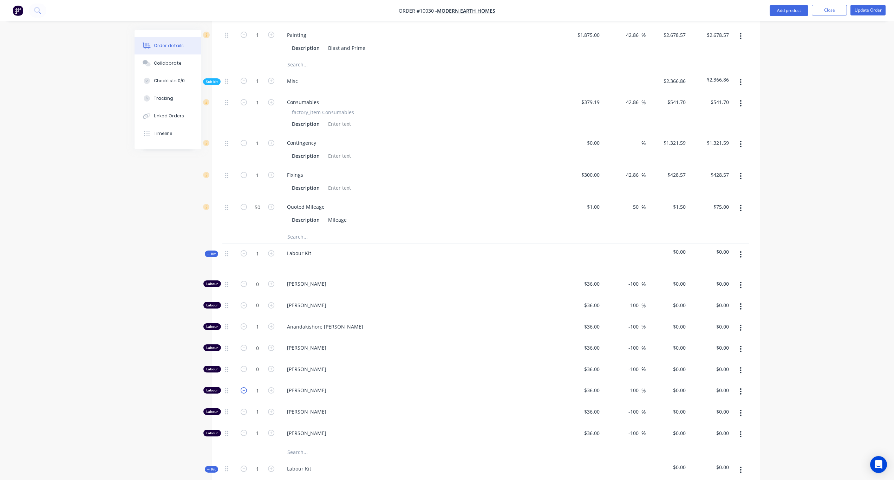
click at [243, 353] on icon "button" at bounding box center [244, 390] width 6 height 6
type input "0"
click at [243, 353] on icon "button" at bounding box center [244, 412] width 6 height 6
type input "0"
click at [243, 353] on icon "button" at bounding box center [244, 433] width 6 height 6
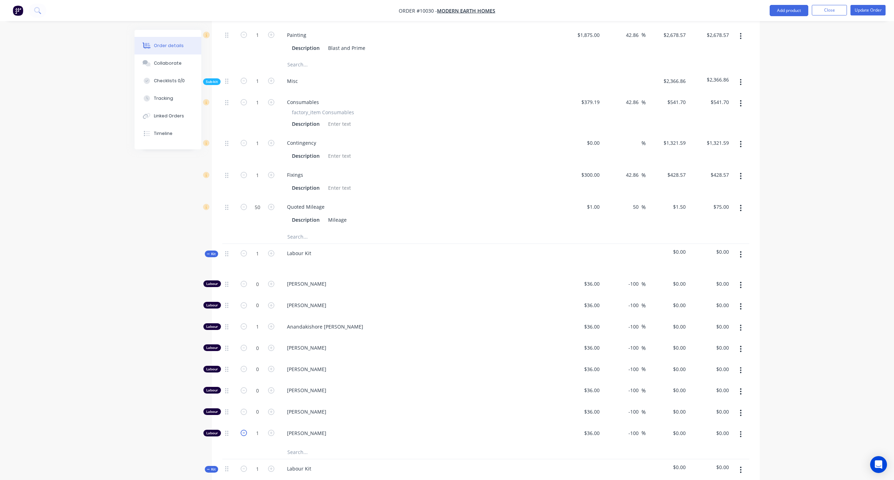
type input "0"
type input "49"
click at [163, 311] on div "Created by [PERSON_NAME] Created [DATE] Required Assigned to Add team member In…" at bounding box center [447, 145] width 625 height 1464
click at [287, 248] on div "Labour Kit" at bounding box center [298, 253] width 35 height 10
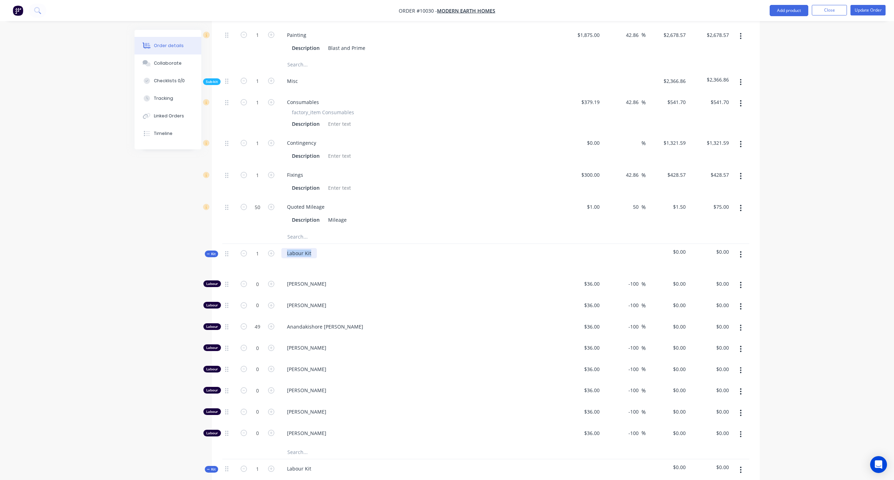
drag, startPoint x: 311, startPoint y: 226, endPoint x: 280, endPoint y: 227, distance: 31.6
click at [280, 244] on div "Labour Kit" at bounding box center [419, 259] width 281 height 31
click at [168, 242] on div "Created by [PERSON_NAME] Created [DATE] Required Assigned to Add team member In…" at bounding box center [447, 145] width 625 height 1464
click at [638, 321] on input "-100" at bounding box center [635, 326] width 14 height 10
type input "100"
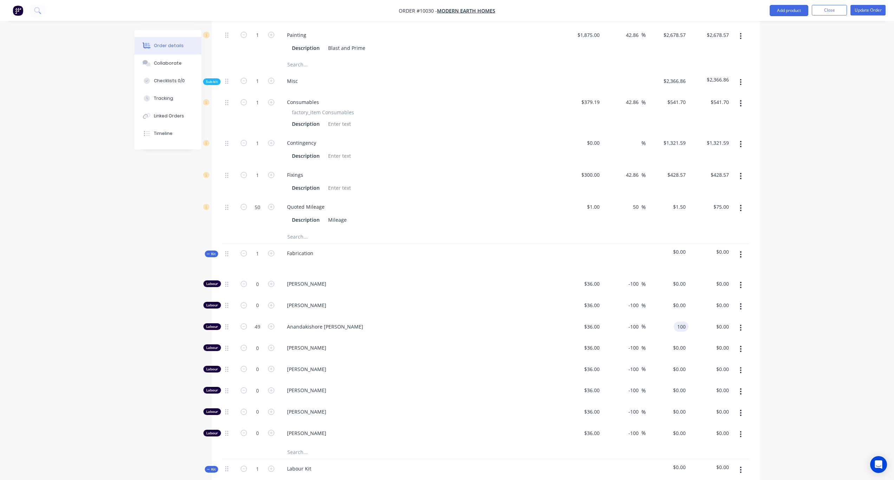
click at [674, 325] on div "Order details Collaborate Checklists 0/0 Tracking Linked Orders Timeline Order …" at bounding box center [447, 130] width 894 height 1494
type input "177.78"
type input "$100.00"
type input "$4,900.00"
click at [212, 251] on span "Kit" at bounding box center [211, 253] width 9 height 5
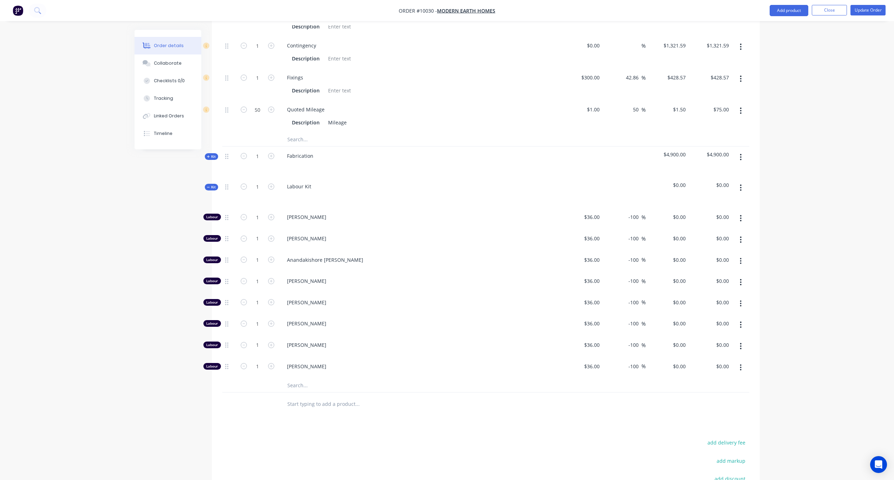
scroll to position [722, 0]
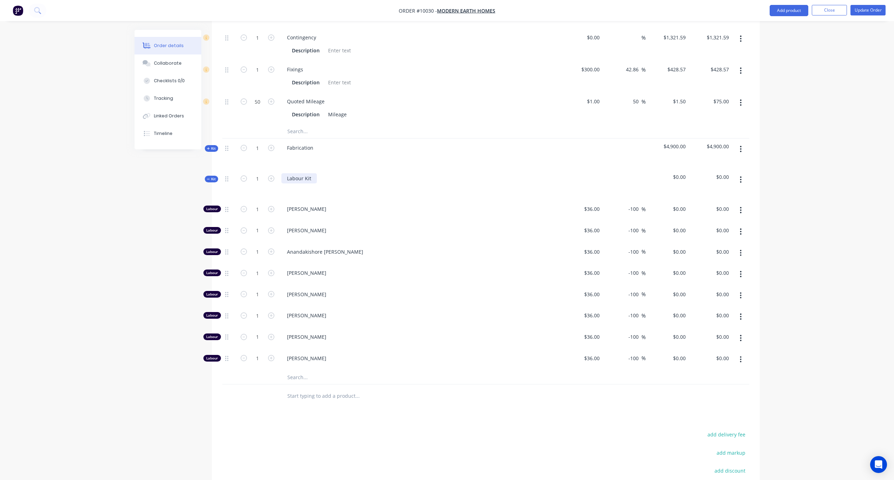
click at [306, 173] on div "Labour Kit" at bounding box center [298, 178] width 35 height 10
drag, startPoint x: 313, startPoint y: 152, endPoint x: 266, endPoint y: 151, distance: 47.1
click at [266, 169] on div "Kit 1 Labour Kit $0.00 $0.00" at bounding box center [485, 184] width 527 height 31
click at [243, 206] on icon "button" at bounding box center [244, 209] width 6 height 6
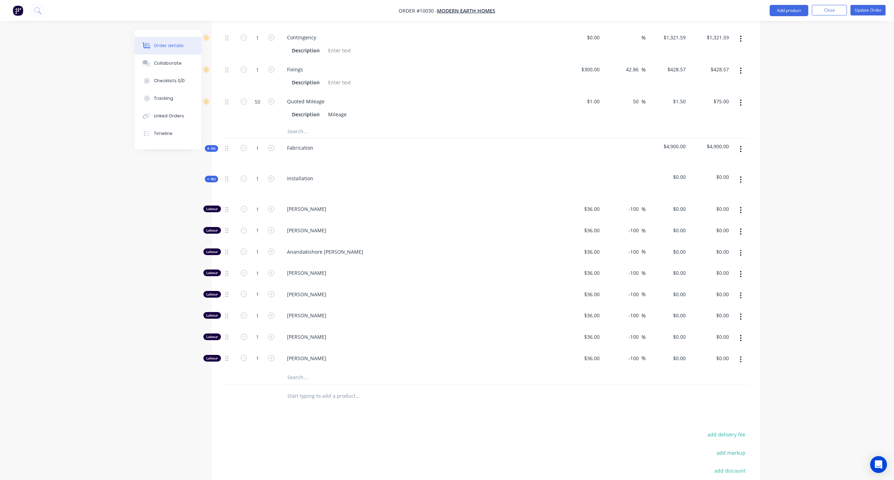
type input "0"
click at [244, 227] on icon "button" at bounding box center [244, 230] width 6 height 6
type input "0"
click at [246, 248] on icon "button" at bounding box center [244, 251] width 6 height 6
type input "0"
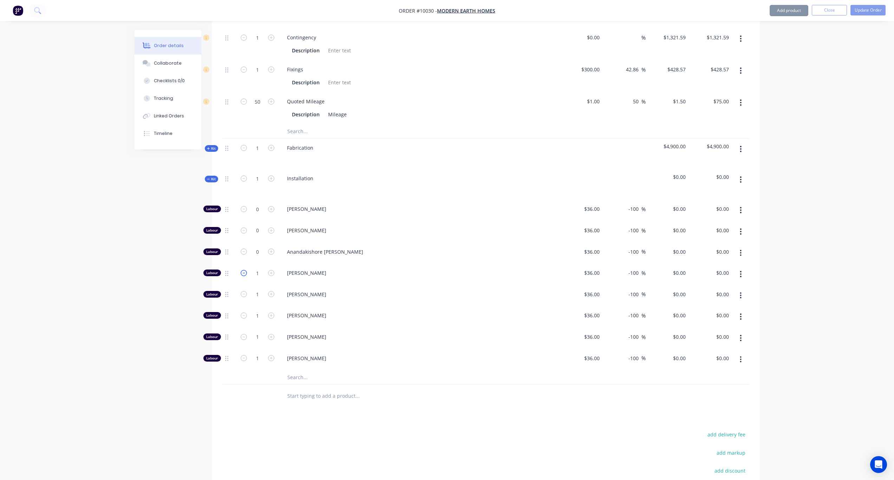
click at [243, 270] on icon "button" at bounding box center [244, 273] width 6 height 6
type input "0"
click at [242, 291] on icon "button" at bounding box center [244, 294] width 6 height 6
type input "0"
click at [243, 353] on icon "button" at bounding box center [244, 358] width 6 height 6
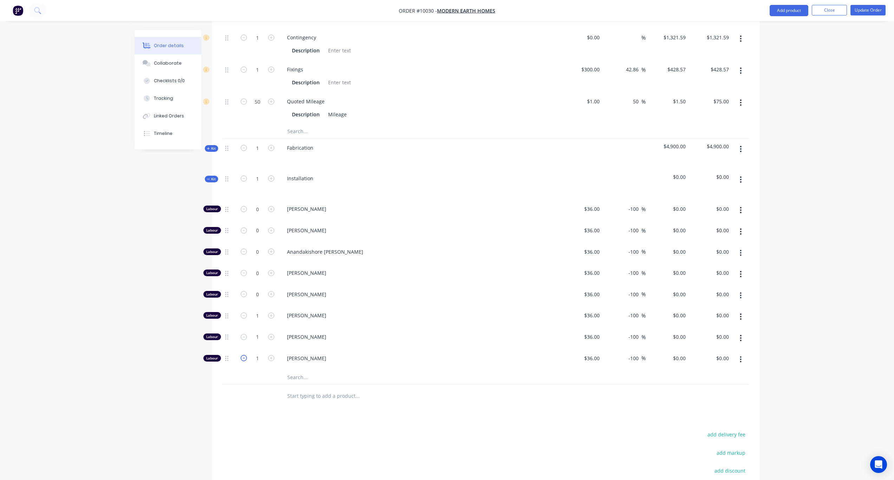
type input "0"
drag, startPoint x: 261, startPoint y: 292, endPoint x: 285, endPoint y: 291, distance: 23.6
type input "16"
click at [246, 334] on icon "button" at bounding box center [244, 337] width 6 height 6
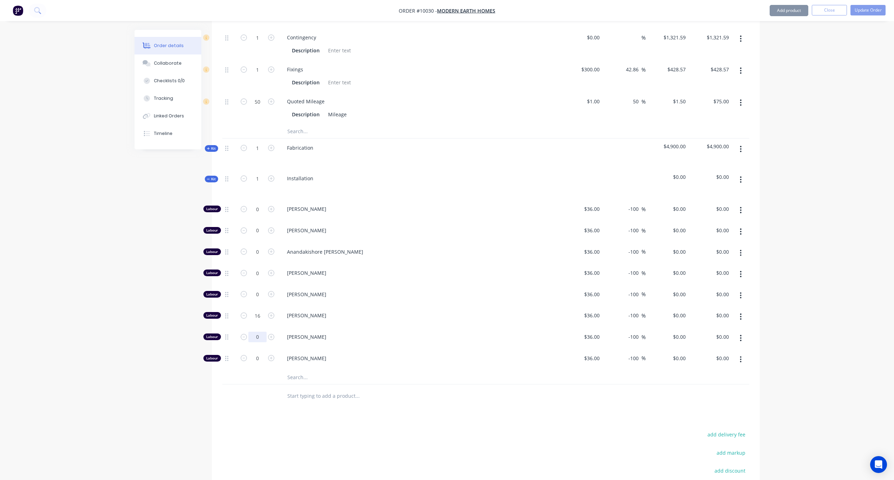
type input "16"
drag, startPoint x: 683, startPoint y: 309, endPoint x: 723, endPoint y: 309, distance: 39.7
click at [674, 332] on input "$0.00" at bounding box center [681, 337] width 16 height 10
type input "100"
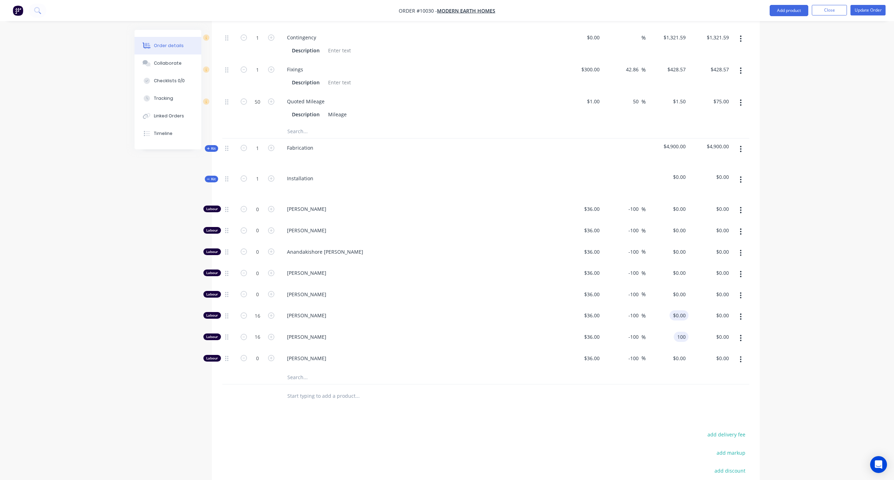
click at [674, 310] on input "$0.00" at bounding box center [681, 315] width 16 height 10
type input "0"
type input "177.78"
type input "$100.00"
type input "$1,600.00"
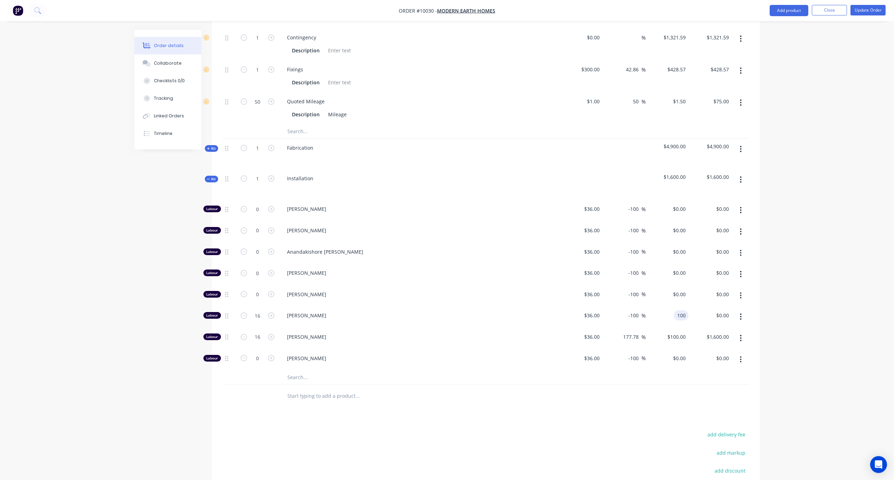
type input "100"
type input "177.78"
type input "$100.00"
type input "$1,600.00"
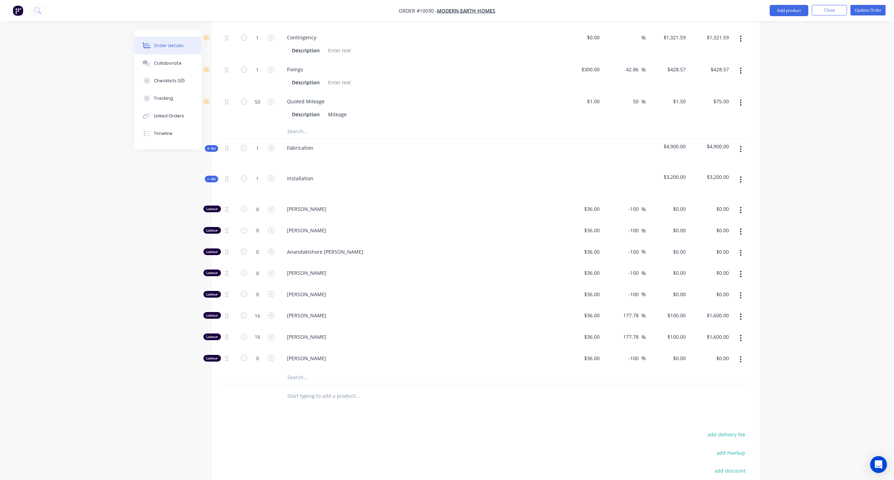
click at [215, 176] on span "Kit" at bounding box center [211, 178] width 9 height 5
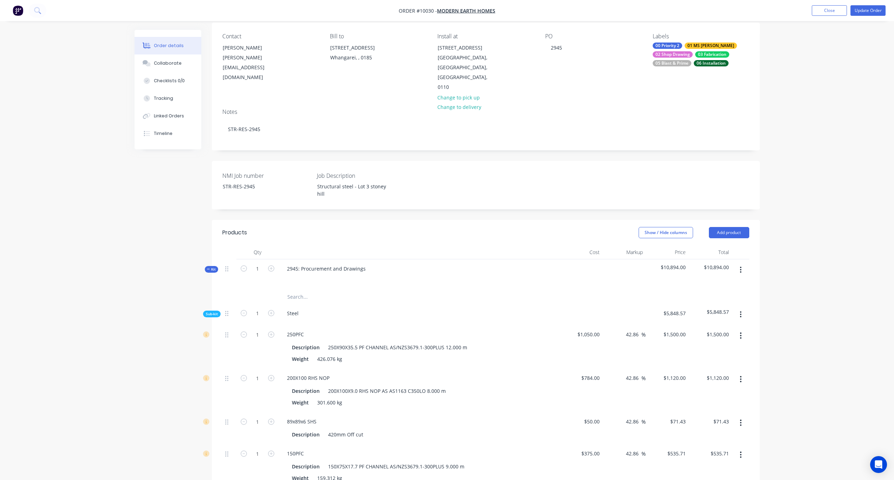
scroll to position [55, 0]
click at [674, 11] on button "Update Order" at bounding box center [868, 10] width 35 height 11
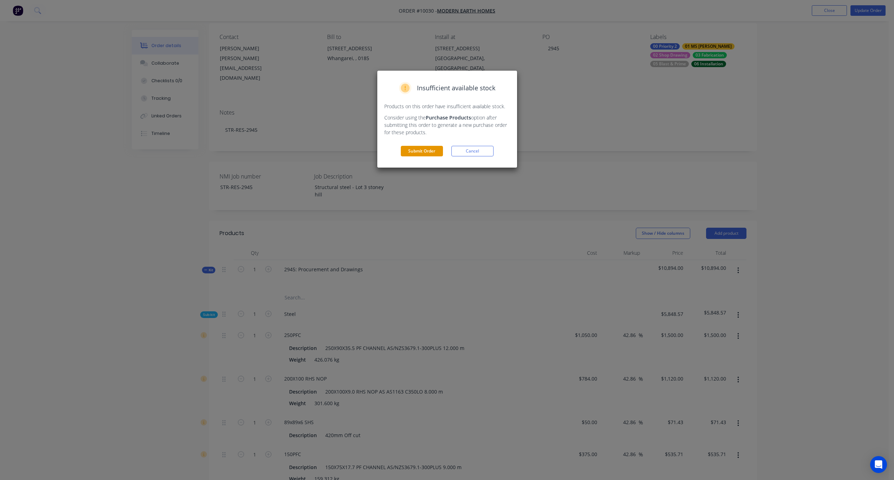
click at [420, 150] on button "Submit Order" at bounding box center [422, 151] width 42 height 11
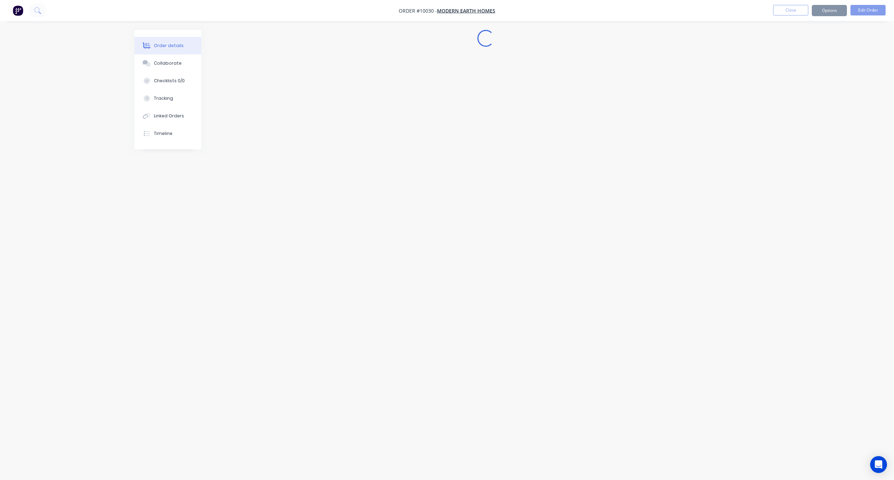
scroll to position [0, 0]
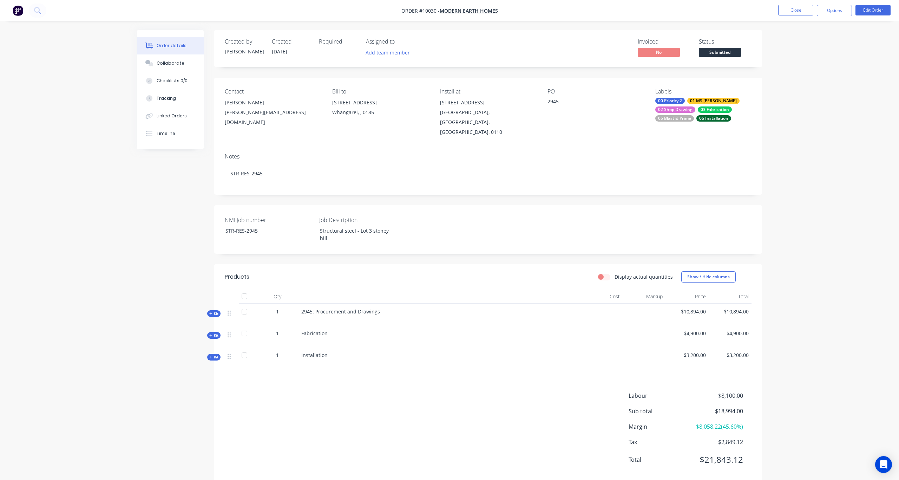
click at [211, 353] on icon at bounding box center [210, 357] width 3 height 3
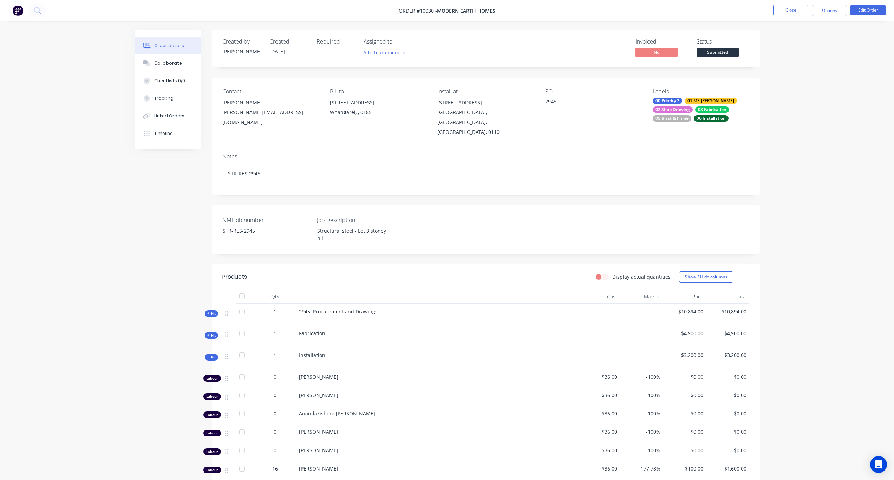
click at [213, 333] on span "Kit" at bounding box center [211, 335] width 9 height 5
click at [210, 333] on icon at bounding box center [208, 335] width 3 height 4
click at [214, 353] on span "Kit" at bounding box center [211, 357] width 9 height 5
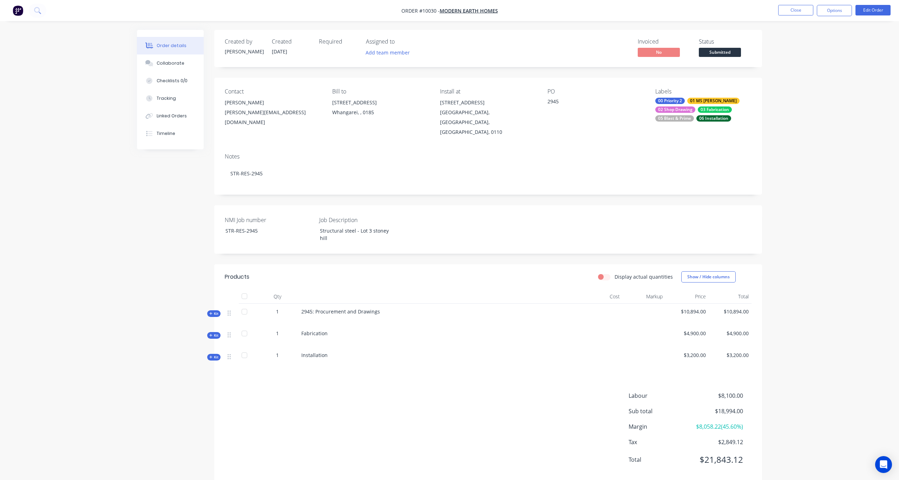
click at [214, 311] on span "Kit" at bounding box center [213, 313] width 9 height 5
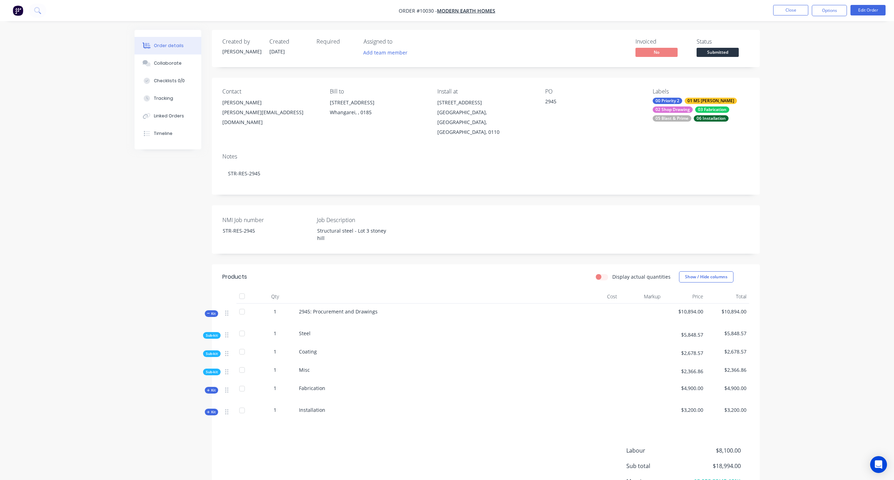
click at [206, 333] on span "Sub-kit" at bounding box center [212, 335] width 12 height 5
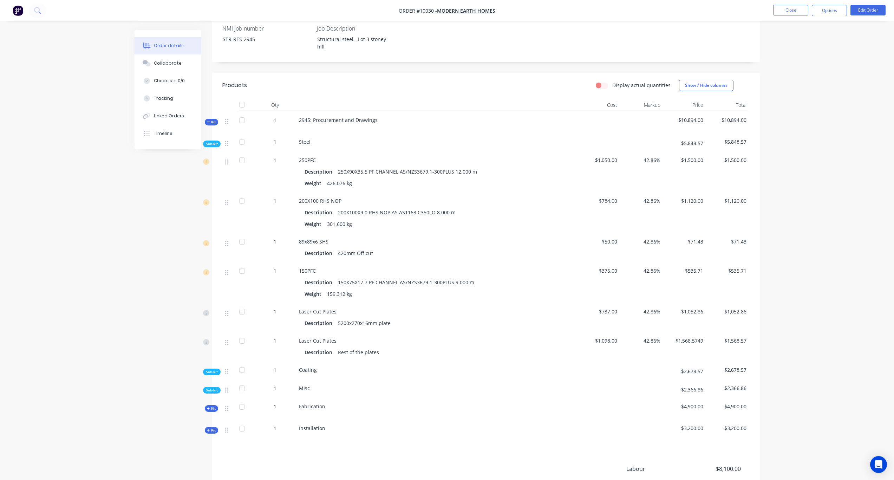
scroll to position [211, 0]
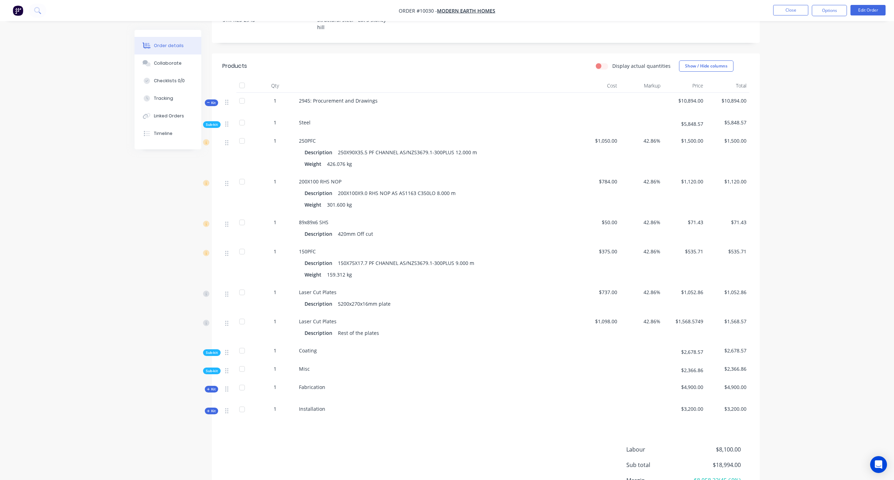
click at [212, 350] on span "Sub-kit" at bounding box center [212, 352] width 12 height 5
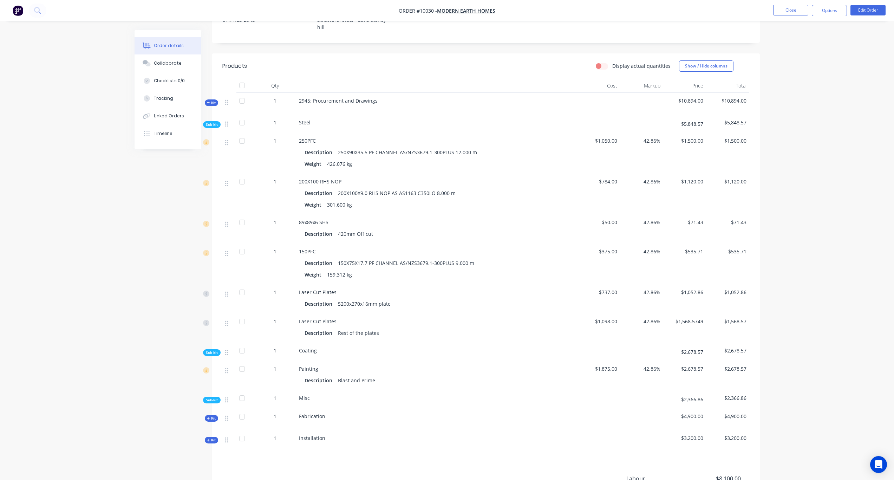
click at [210, 350] on span "Sub-kit" at bounding box center [212, 352] width 12 height 5
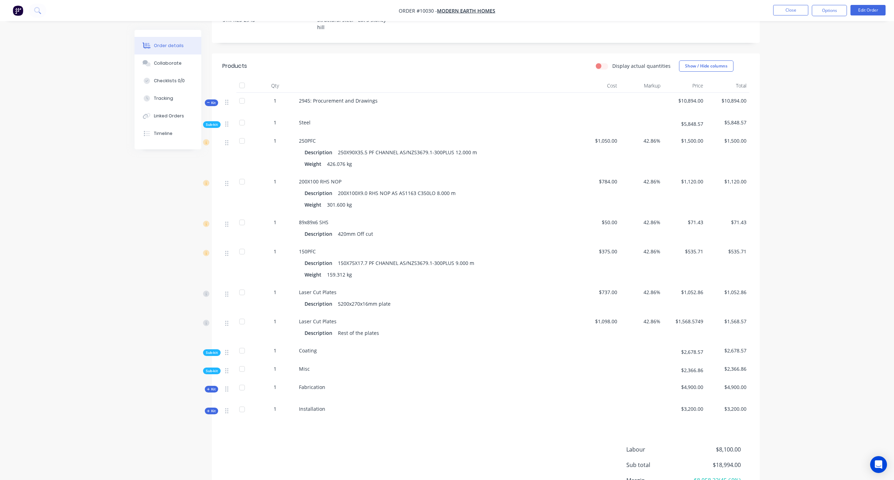
click at [210, 350] on span "Sub-kit" at bounding box center [212, 352] width 12 height 5
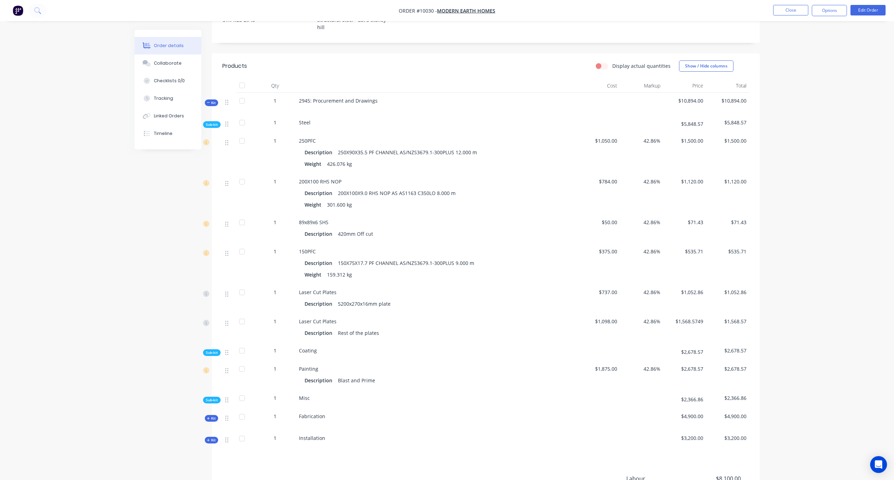
click at [212, 350] on span "Sub-kit" at bounding box center [212, 352] width 12 height 5
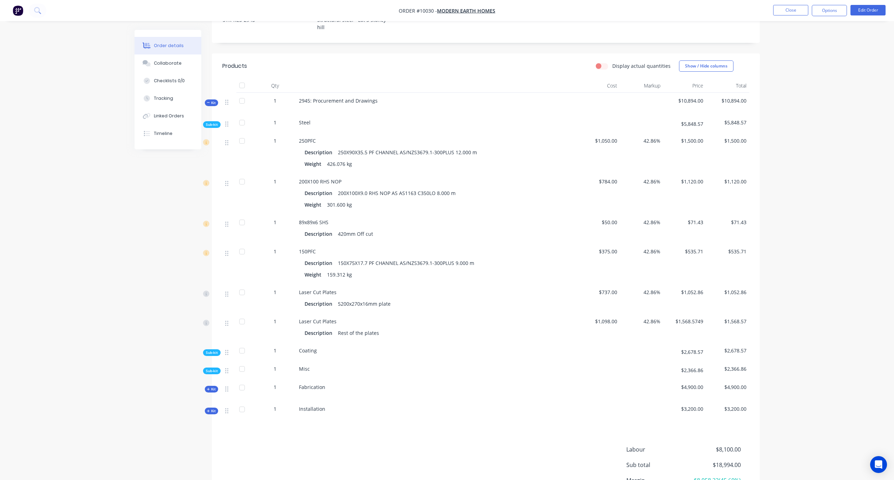
click at [208, 353] on span "Sub-kit" at bounding box center [212, 370] width 12 height 5
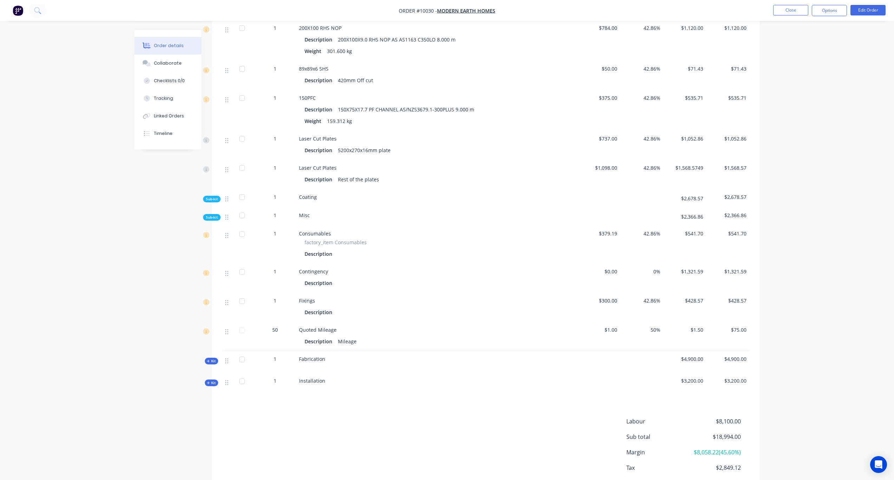
scroll to position [381, 0]
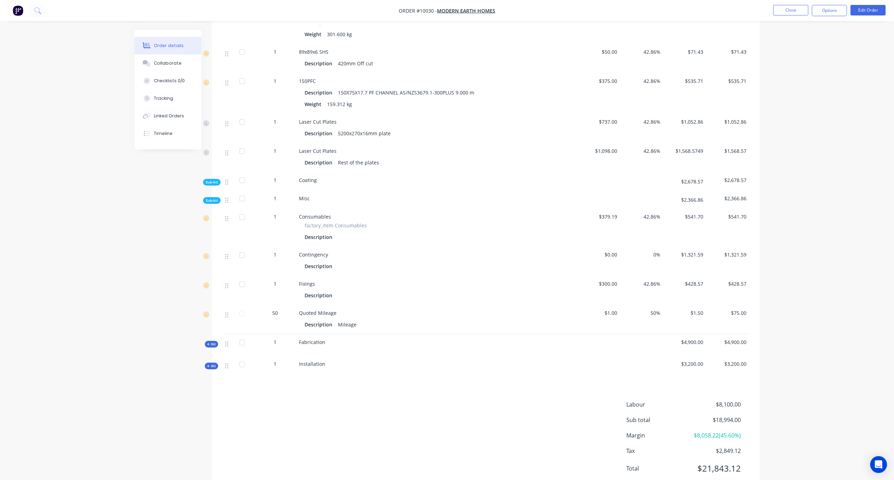
click at [210, 198] on span "Sub-kit" at bounding box center [212, 200] width 12 height 5
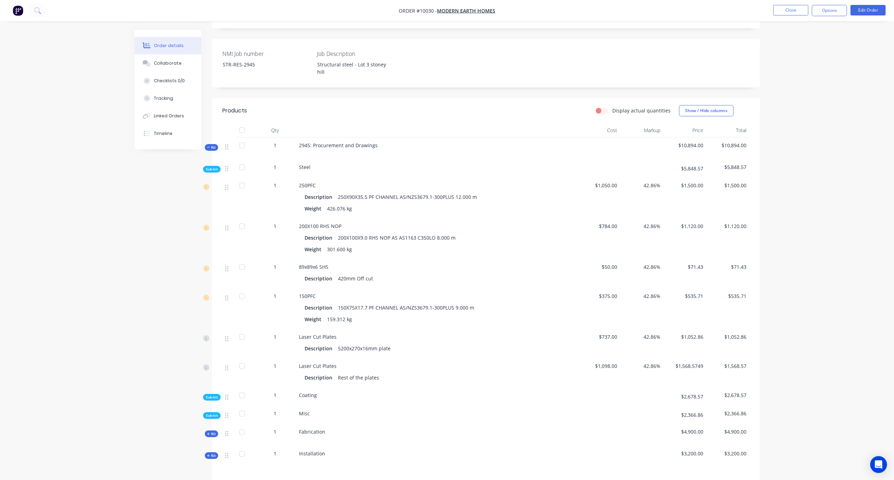
scroll to position [80, 0]
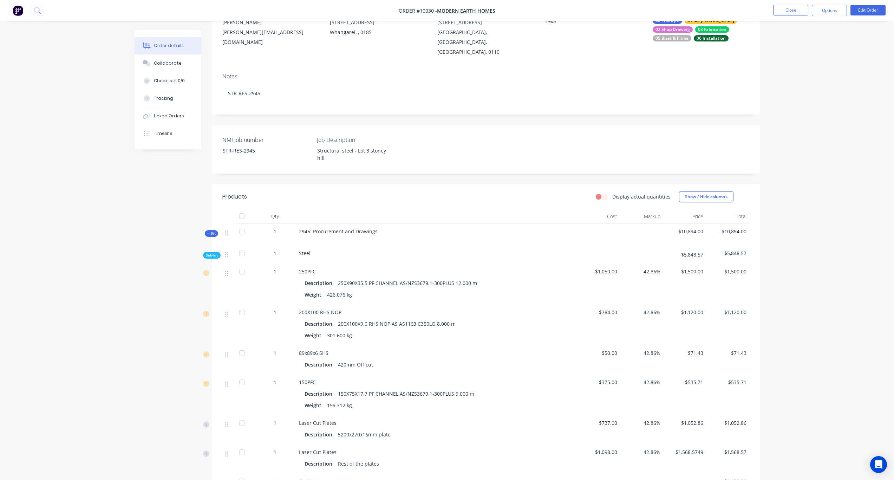
click at [213, 253] on span "Sub-kit" at bounding box center [212, 255] width 12 height 5
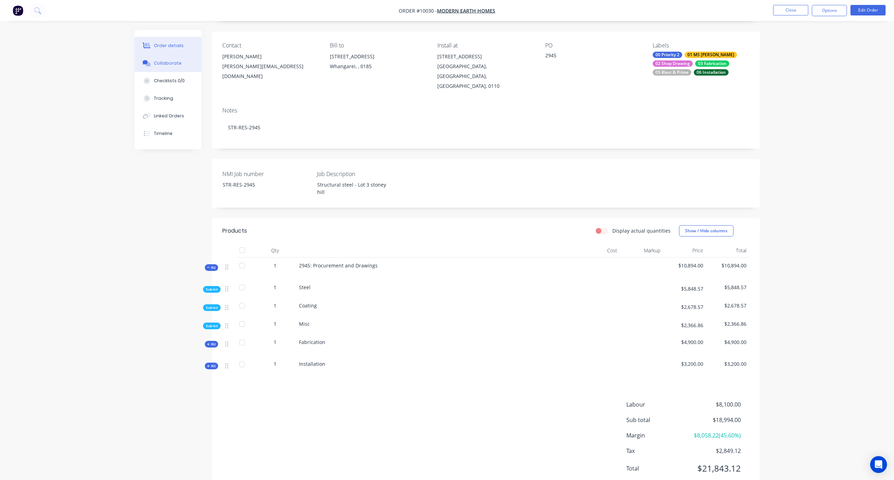
click at [177, 62] on div "Collaborate" at bounding box center [168, 63] width 28 height 6
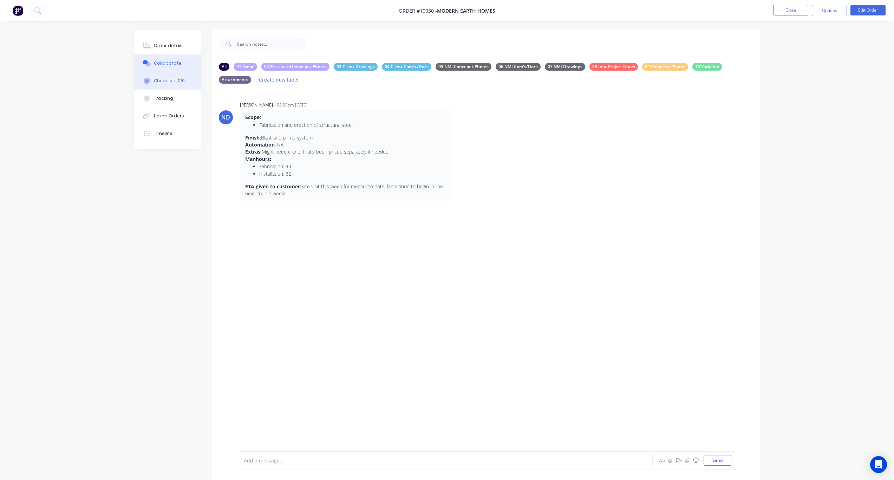
click at [176, 79] on div "Checklists 0/0" at bounding box center [169, 81] width 31 height 6
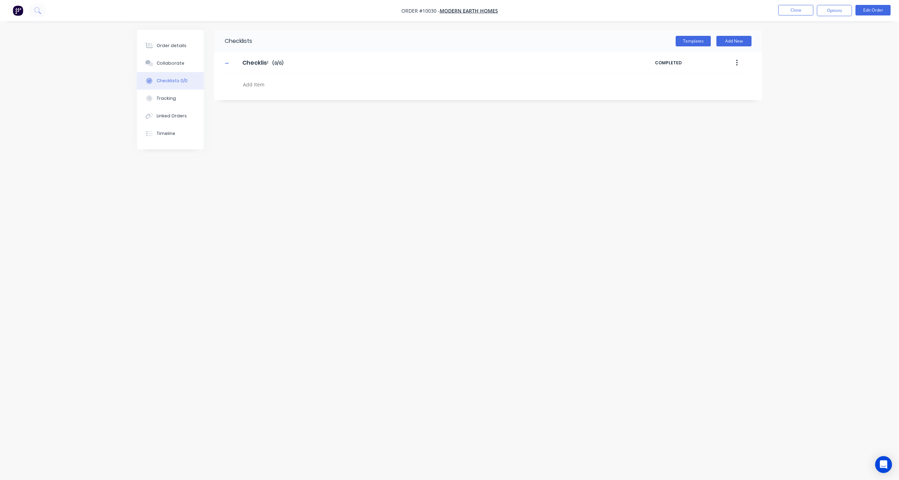
click at [674, 64] on button "button" at bounding box center [737, 63] width 17 height 13
click at [674, 96] on div "Delete" at bounding box center [712, 95] width 54 height 10
click at [674, 42] on button "Templates" at bounding box center [693, 41] width 35 height 11
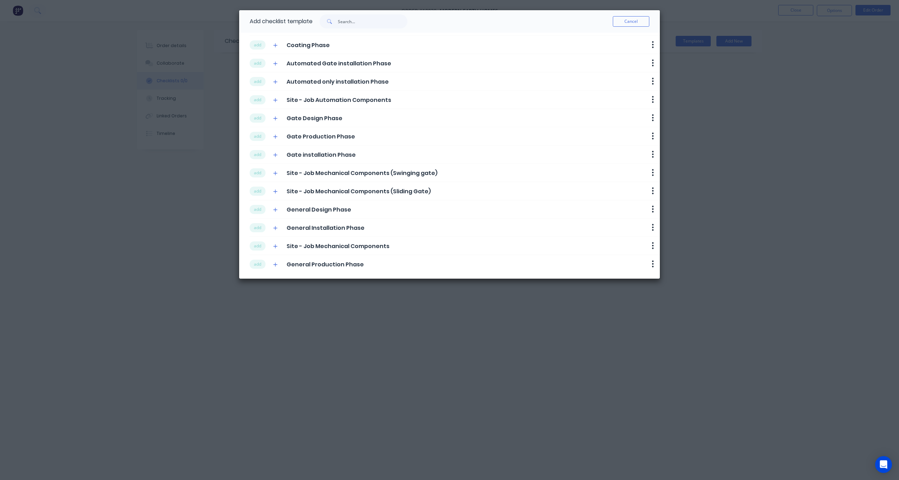
scroll to position [74, 0]
click at [258, 208] on button "add" at bounding box center [258, 207] width 16 height 9
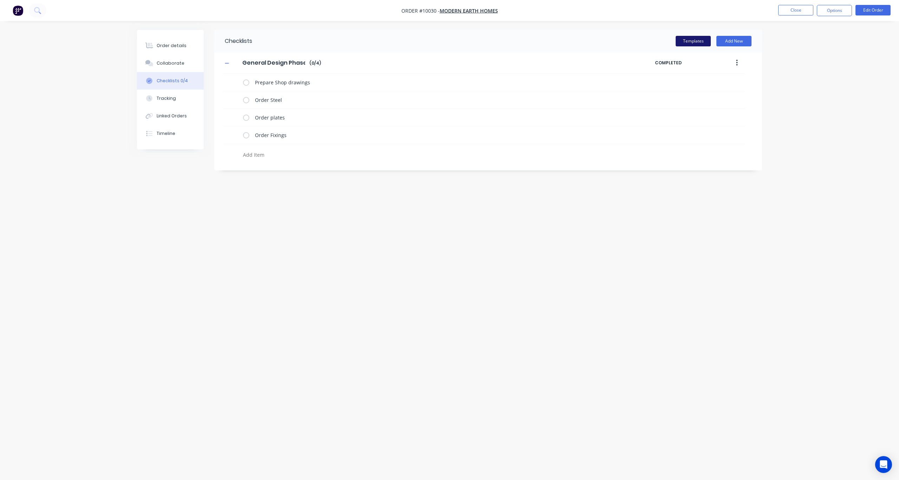
click at [674, 40] on button "Templates" at bounding box center [693, 41] width 35 height 11
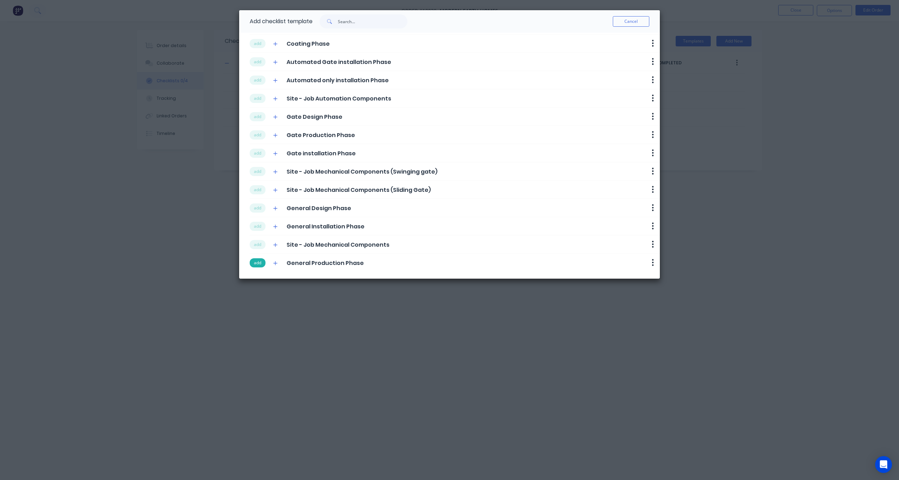
click at [255, 260] on button "add" at bounding box center [258, 262] width 16 height 9
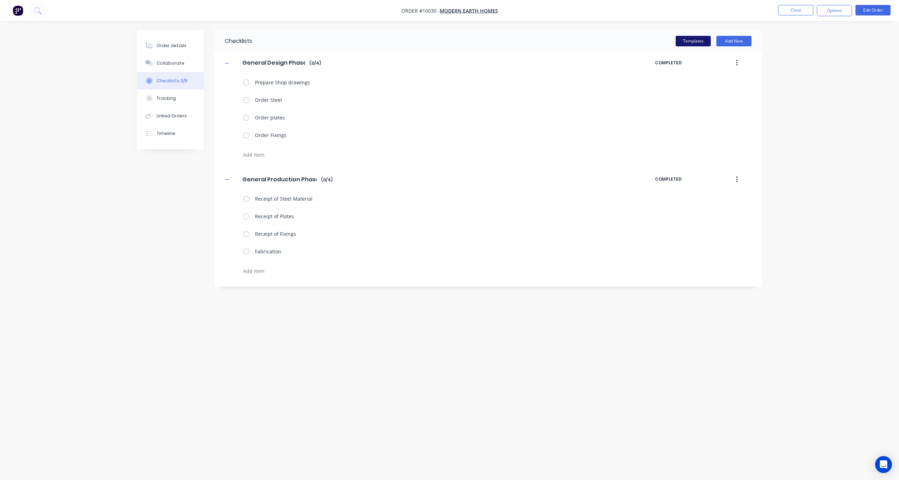
click at [674, 40] on button "Templates" at bounding box center [693, 41] width 35 height 11
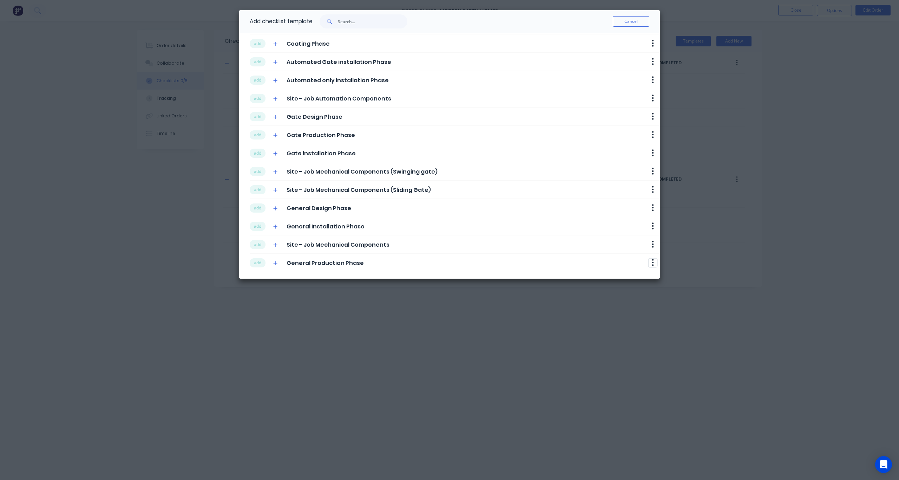
drag, startPoint x: 649, startPoint y: 261, endPoint x: 576, endPoint y: 272, distance: 73.4
click at [580, 274] on div "add Template for Onboarding Delete add Checklist Delete add Automated Gate Desi…" at bounding box center [449, 156] width 421 height 246
click at [254, 226] on button "add" at bounding box center [258, 226] width 16 height 9
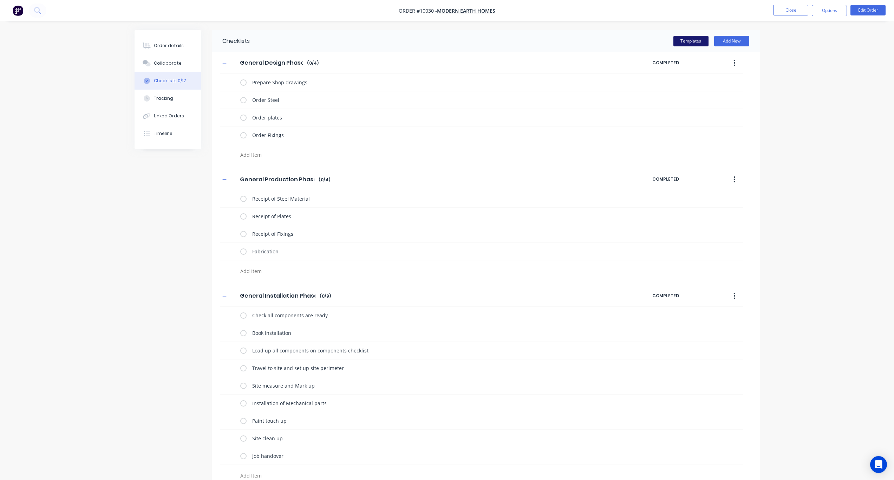
click at [674, 43] on button "Templates" at bounding box center [691, 41] width 35 height 11
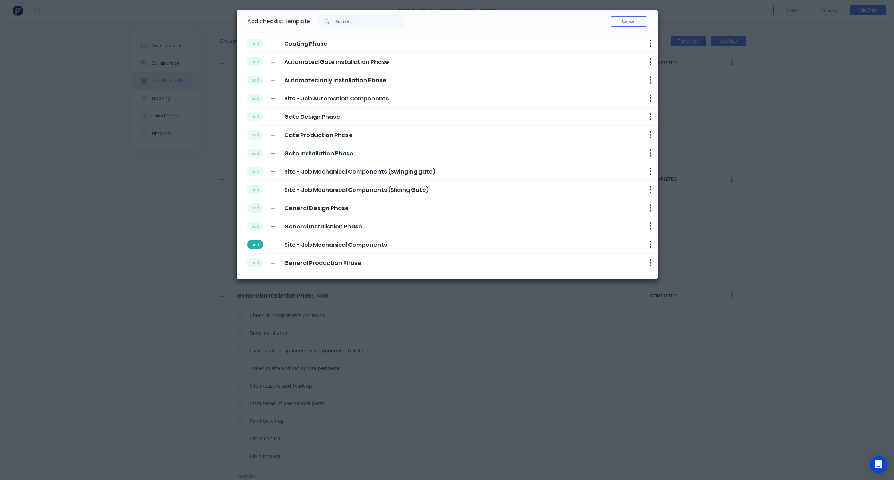
click at [257, 243] on button "add" at bounding box center [255, 244] width 16 height 9
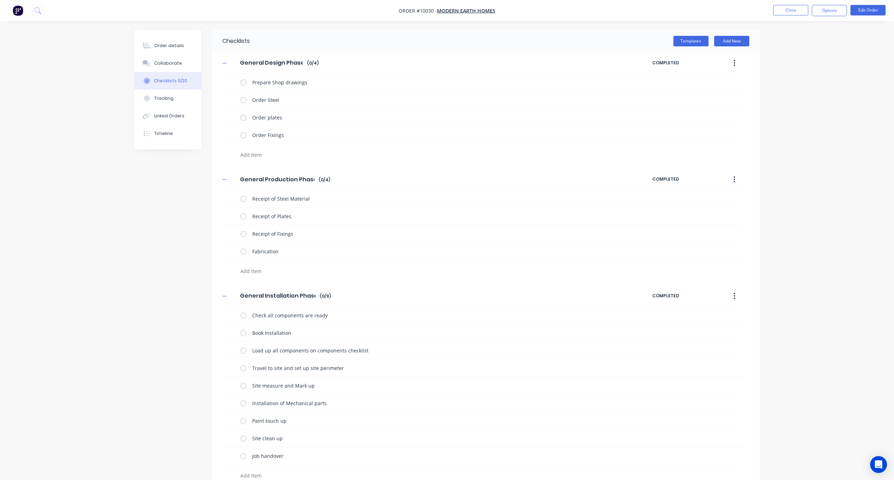
click at [172, 253] on div "Checklists Templates Add New General Design Phase General Design Phase Enter Ch…" at bounding box center [447, 310] width 625 height 560
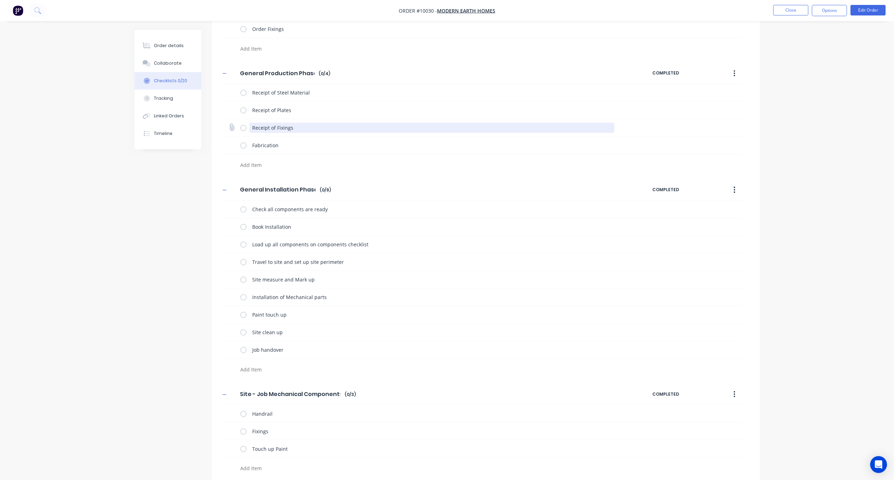
scroll to position [110, 0]
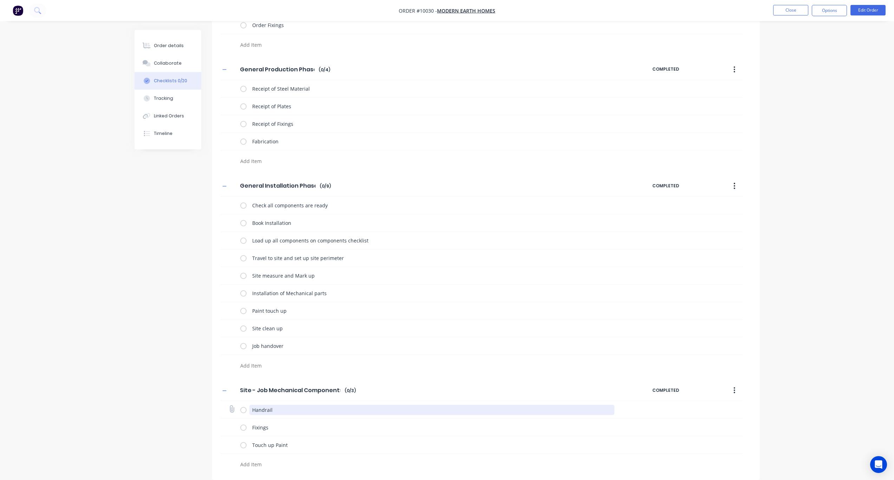
click at [291, 353] on textarea "Handrail" at bounding box center [431, 410] width 365 height 10
drag, startPoint x: 308, startPoint y: 411, endPoint x: 241, endPoint y: 409, distance: 66.8
click at [241, 353] on div "Handrail" at bounding box center [428, 410] width 377 height 14
type textarea "[PERSON_NAME] please break this down with Assemblies"
click at [191, 353] on div "Checklists Templates Add New General Design Phase General Design Phase Enter Ch…" at bounding box center [447, 200] width 625 height 560
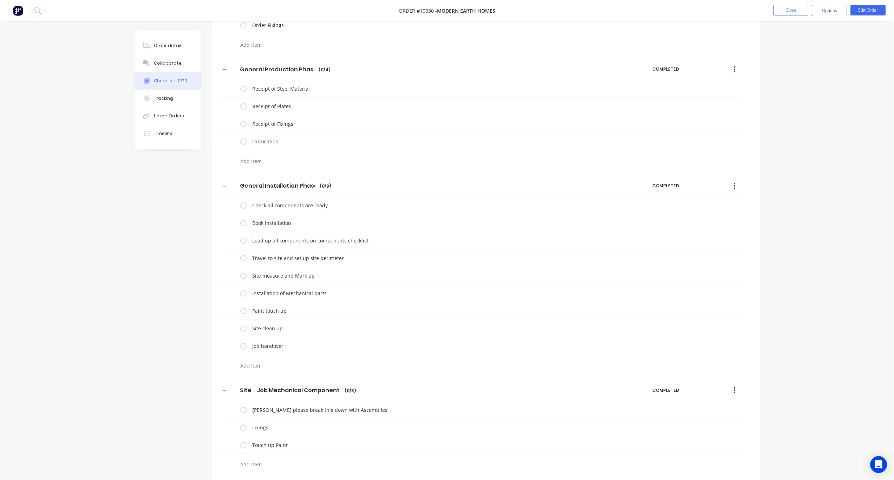
click at [155, 319] on div "Checklists Templates Add New General Design Phase General Design Phase Enter Ch…" at bounding box center [447, 200] width 625 height 560
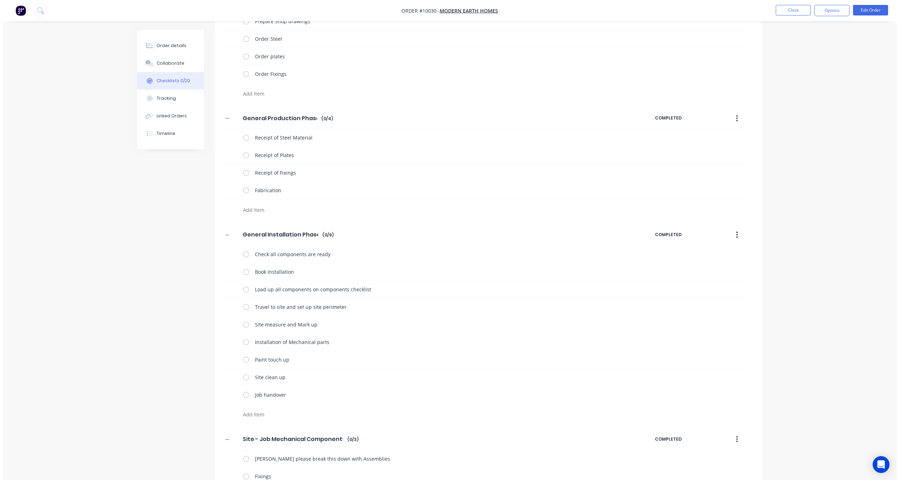
scroll to position [0, 0]
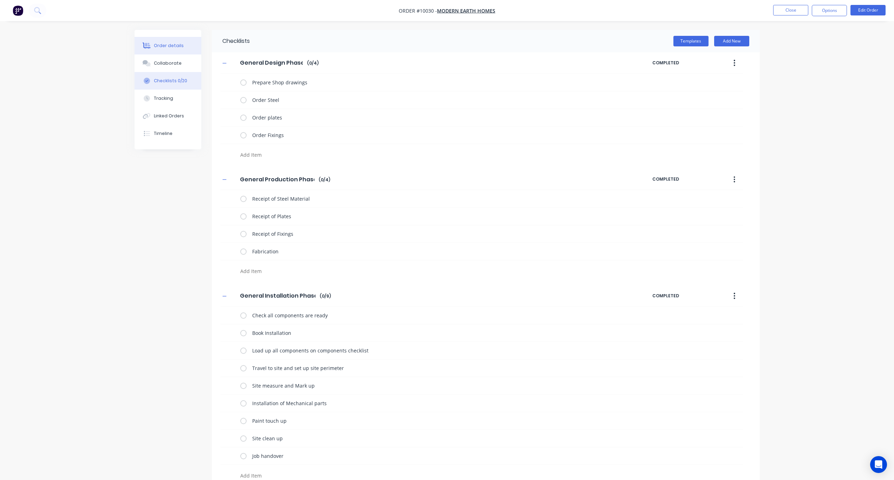
click at [174, 45] on div "Order details" at bounding box center [169, 46] width 30 height 6
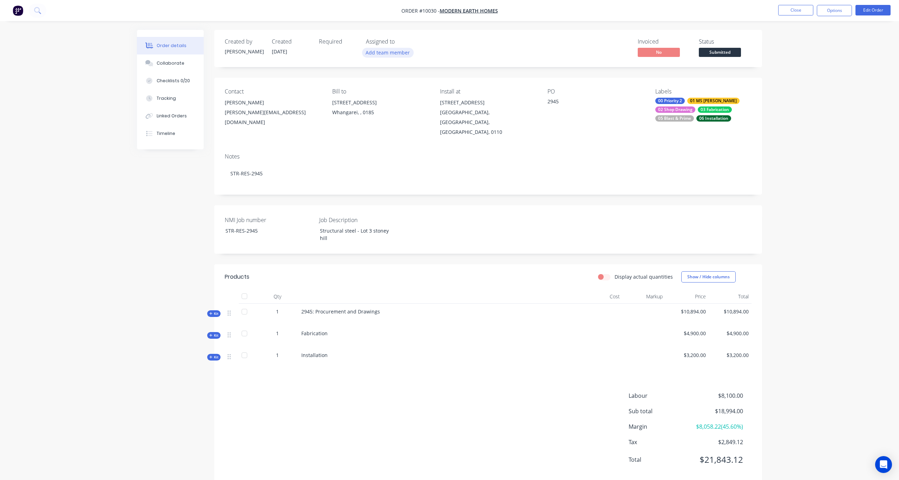
click at [391, 54] on button "Add team member" at bounding box center [388, 52] width 52 height 9
click at [398, 94] on div "[PERSON_NAME]" at bounding box center [423, 91] width 70 height 7
drag, startPoint x: 405, startPoint y: 74, endPoint x: 344, endPoint y: 69, distance: 61.3
click at [344, 69] on body "Order #10030 - Modern Earth Homes Close Options Edit Order Order details Collab…" at bounding box center [449, 247] width 899 height 494
type input "h"
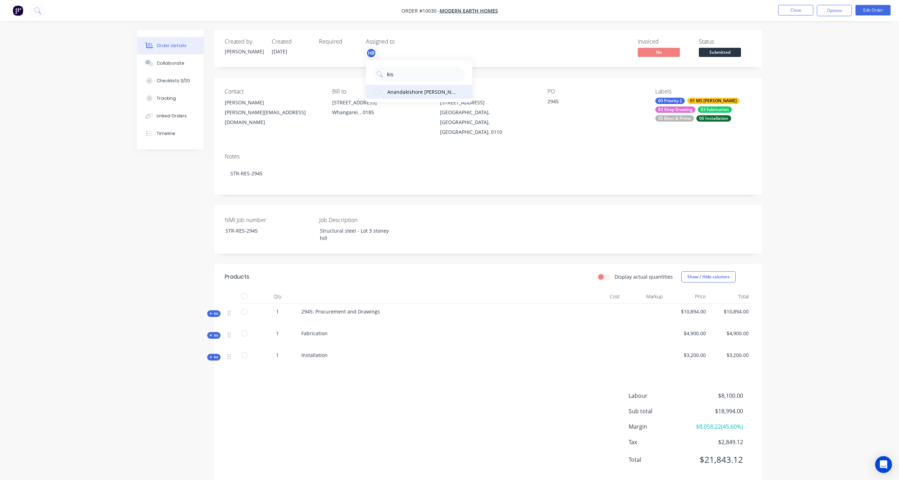
click at [419, 89] on div "Anandakishore [PERSON_NAME]" at bounding box center [423, 91] width 71 height 7
drag, startPoint x: 410, startPoint y: 73, endPoint x: 358, endPoint y: 72, distance: 52.0
click at [359, 72] on body "Order #10030 - Modern Earth Homes Close Options Edit Order Order details Collab…" at bounding box center [449, 247] width 899 height 494
type input "k"
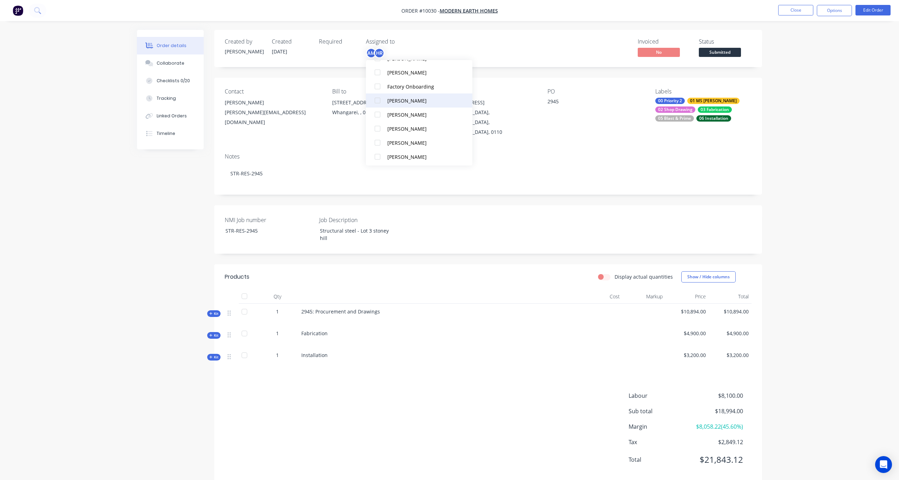
click at [378, 100] on div at bounding box center [378, 100] width 14 height 14
click at [379, 142] on div at bounding box center [378, 141] width 14 height 14
click at [175, 179] on div "Created by [PERSON_NAME] Created [DATE] Required Assigned to AM HR KM RP Invoic…" at bounding box center [449, 262] width 625 height 464
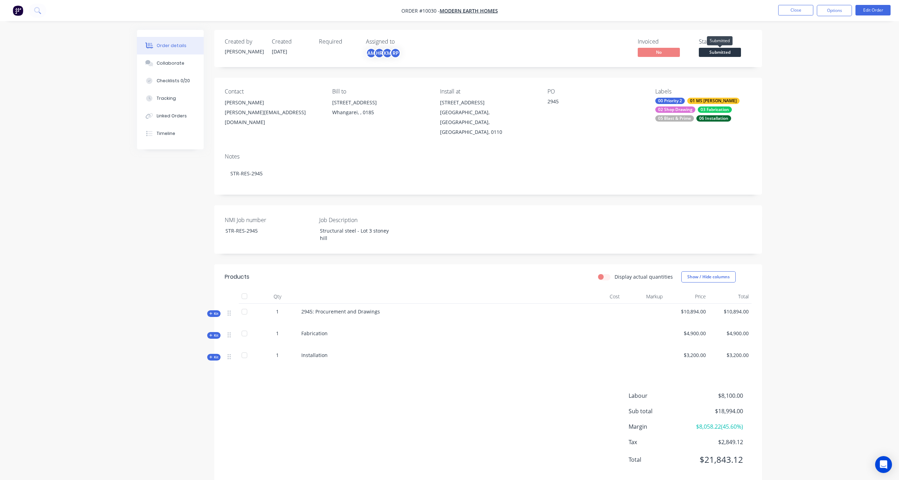
click at [674, 54] on span "Submitted" at bounding box center [720, 52] width 42 height 9
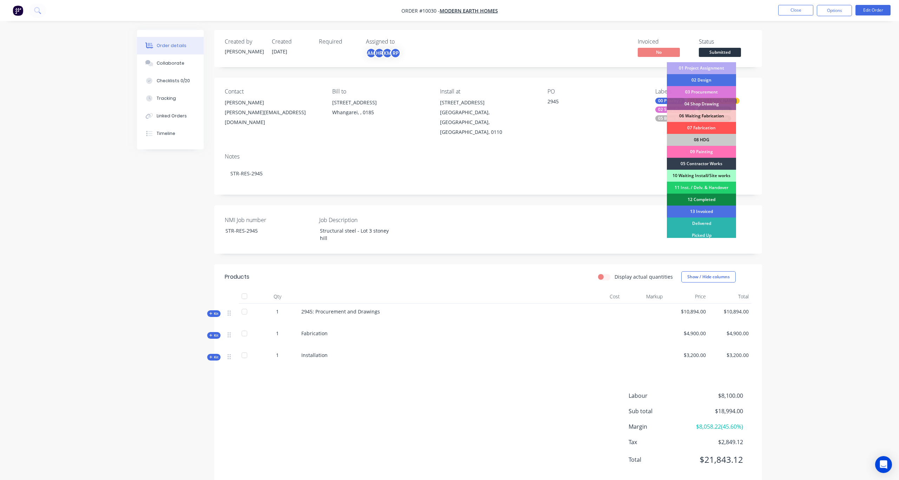
click at [674, 68] on div "01 Project Assignment" at bounding box center [701, 68] width 69 height 12
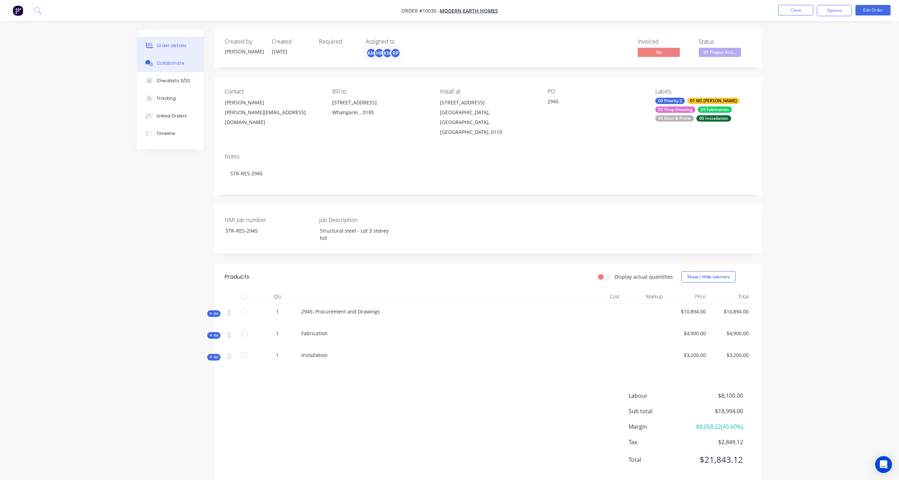
click at [161, 61] on div "Collaborate" at bounding box center [171, 63] width 28 height 6
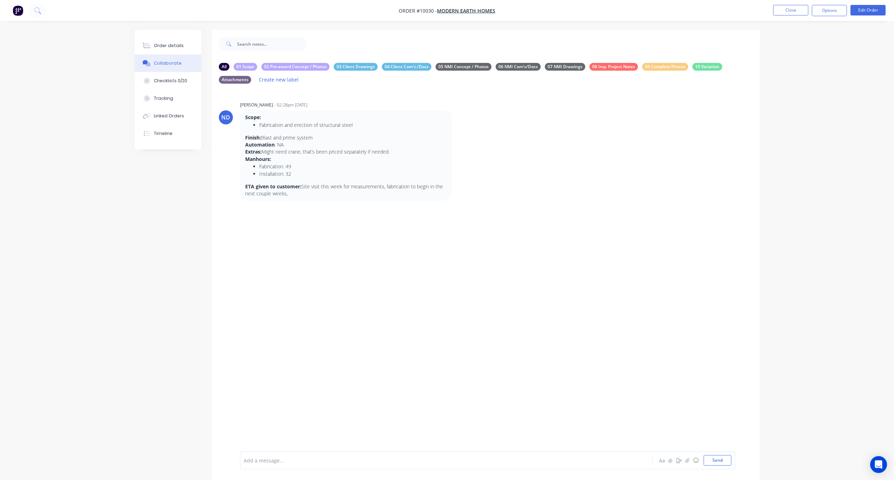
click at [292, 353] on div at bounding box center [426, 460] width 365 height 7
click at [456, 154] on icon "button" at bounding box center [457, 155] width 2 height 8
click at [469, 154] on button "Labels" at bounding box center [482, 157] width 44 height 12
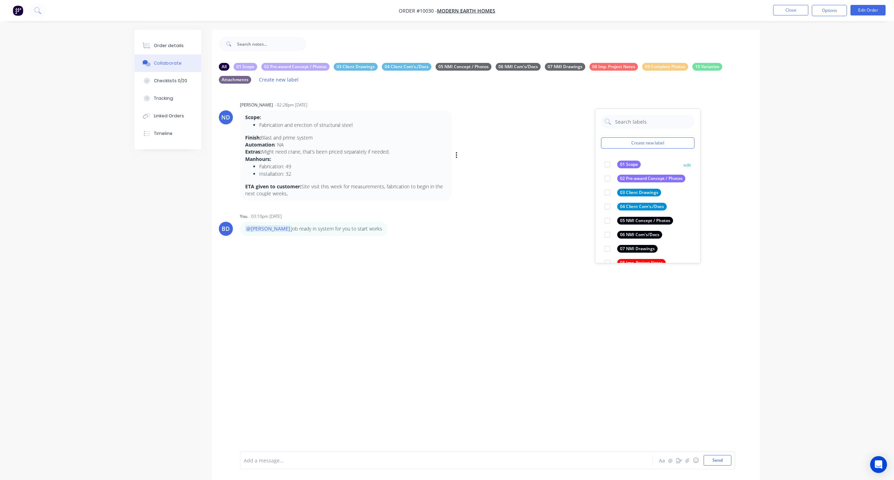
click at [608, 165] on div at bounding box center [607, 164] width 14 height 14
click at [553, 223] on div "BD You - 03:10pm [DATE] @[PERSON_NAME] Job ready in system for you to start wor…" at bounding box center [486, 223] width 548 height 25
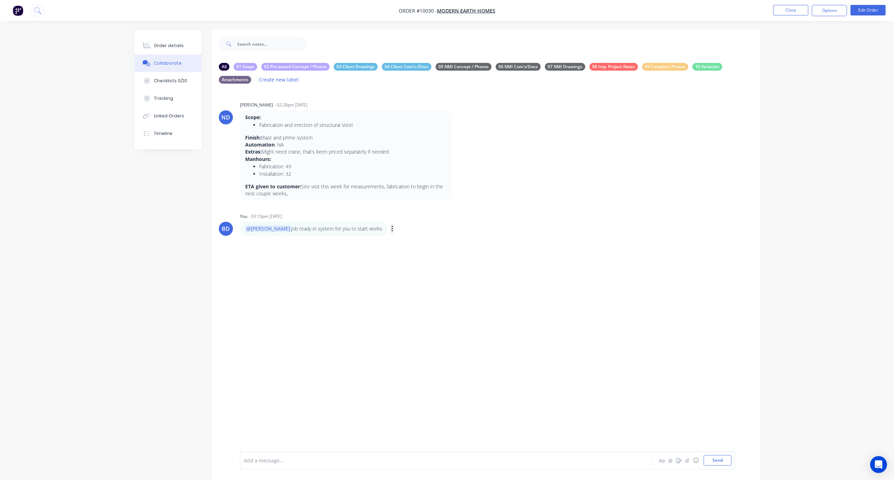
click at [391, 230] on button "button" at bounding box center [392, 229] width 3 height 10
click at [396, 233] on button "Labels" at bounding box center [418, 230] width 44 height 12
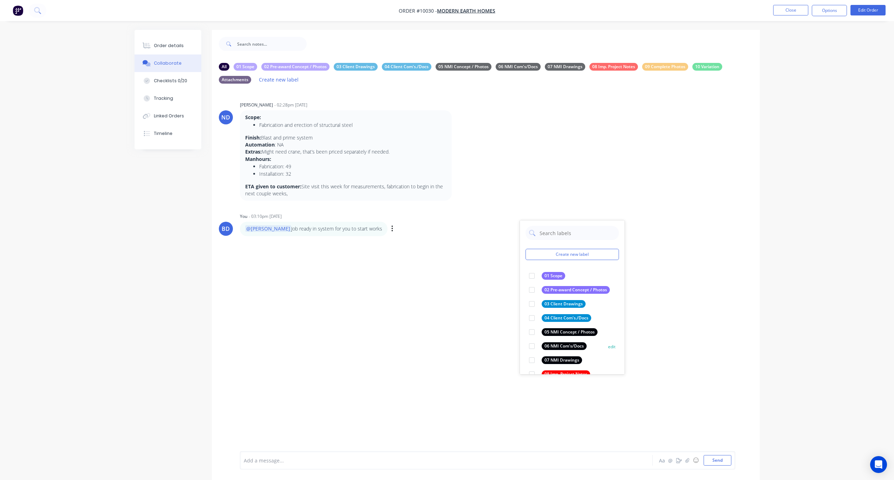
click at [531, 345] on div at bounding box center [532, 346] width 14 height 14
click at [434, 303] on div "ND [PERSON_NAME] - 02:28pm [DATE] Scope: Fabrication and erection of structural…" at bounding box center [486, 276] width 548 height 374
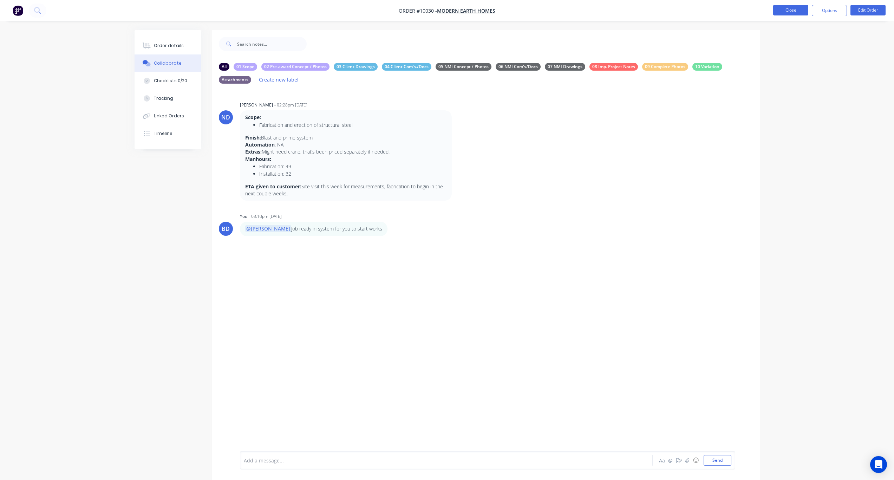
click at [674, 13] on button "Close" at bounding box center [790, 10] width 35 height 11
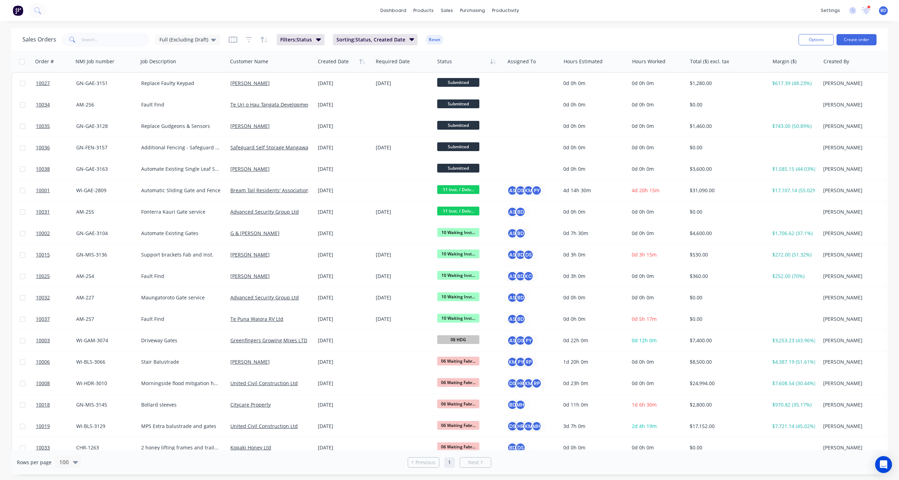
click at [674, 10] on div "settings 1 new notifications [PERSON_NAME] all as read [PERSON_NAME] mentioned …" at bounding box center [859, 10] width 82 height 11
click at [674, 11] on icon at bounding box center [866, 10] width 9 height 7
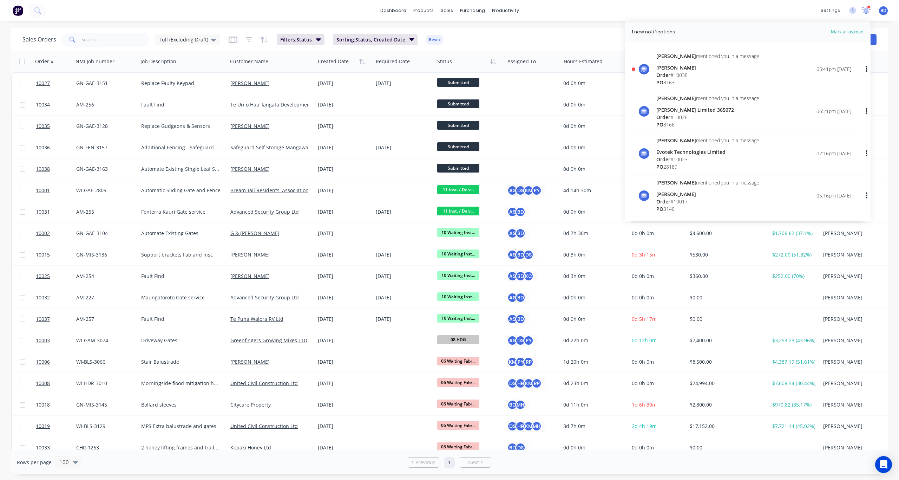
click at [674, 11] on icon at bounding box center [866, 10] width 9 height 7
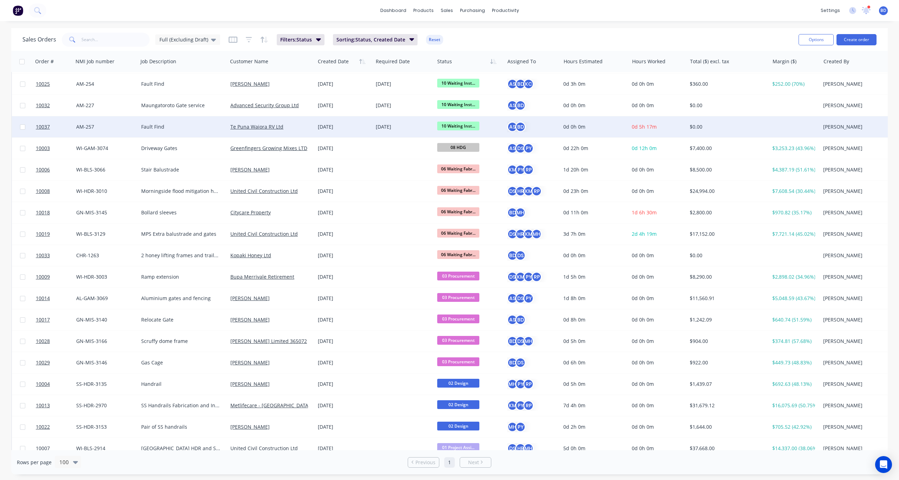
scroll to position [211, 0]
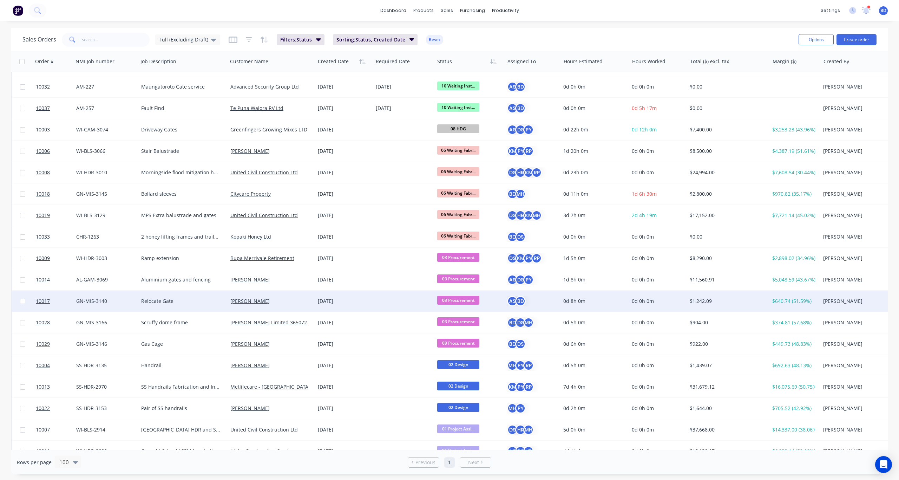
click at [463, 301] on span "03 Procurement" at bounding box center [458, 300] width 42 height 9
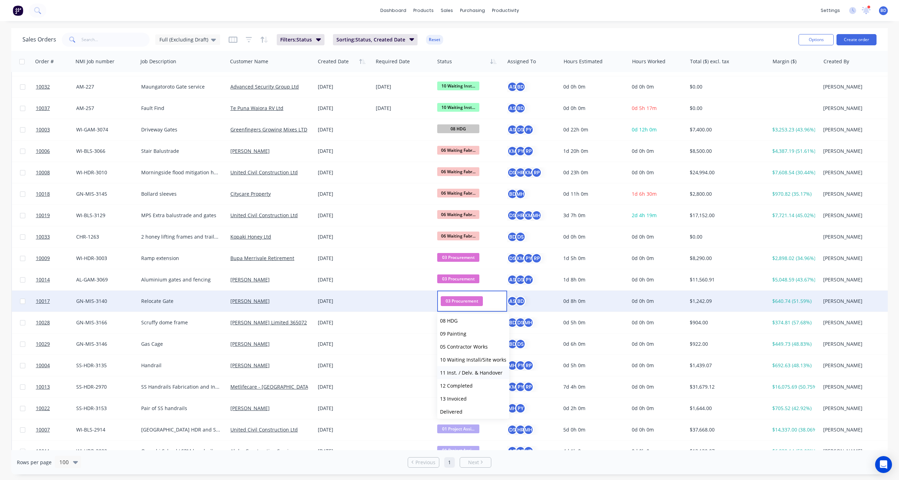
scroll to position [105, 0]
click at [475, 347] on span "10 Waiting Install/Site works" at bounding box center [473, 347] width 66 height 7
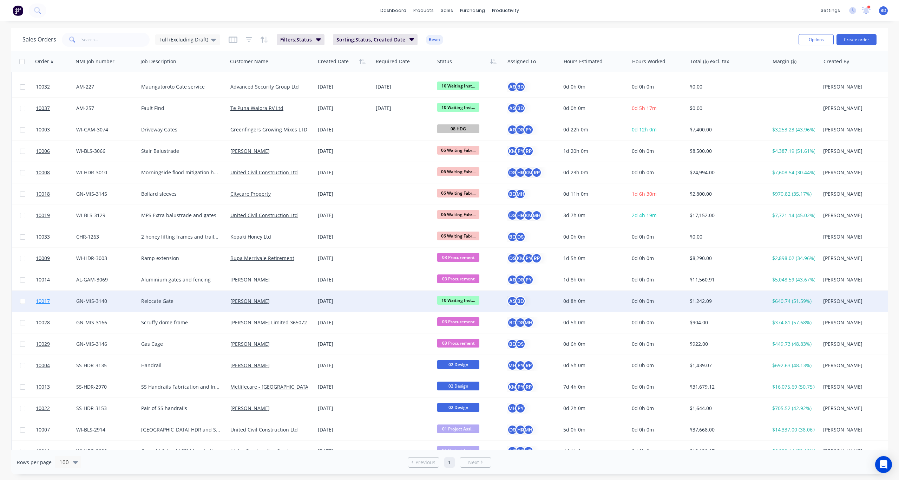
click at [43, 300] on span "10017" at bounding box center [43, 301] width 14 height 7
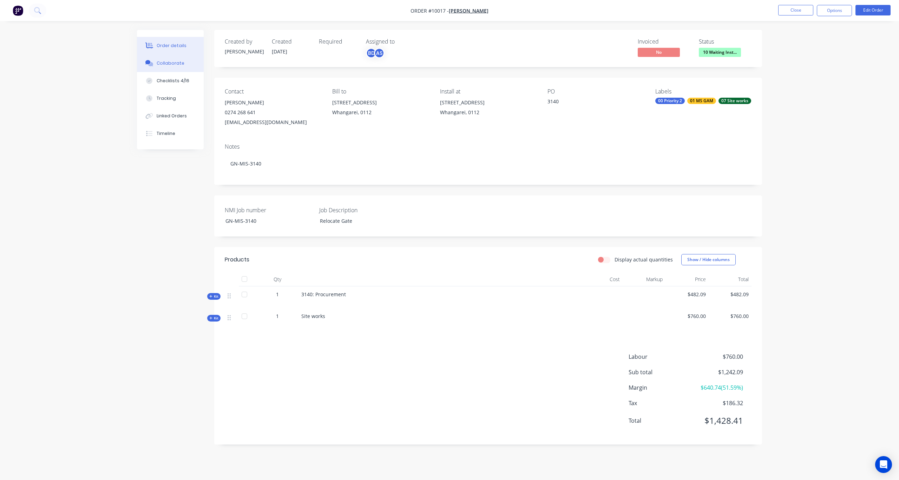
click at [171, 63] on div "Collaborate" at bounding box center [171, 63] width 28 height 6
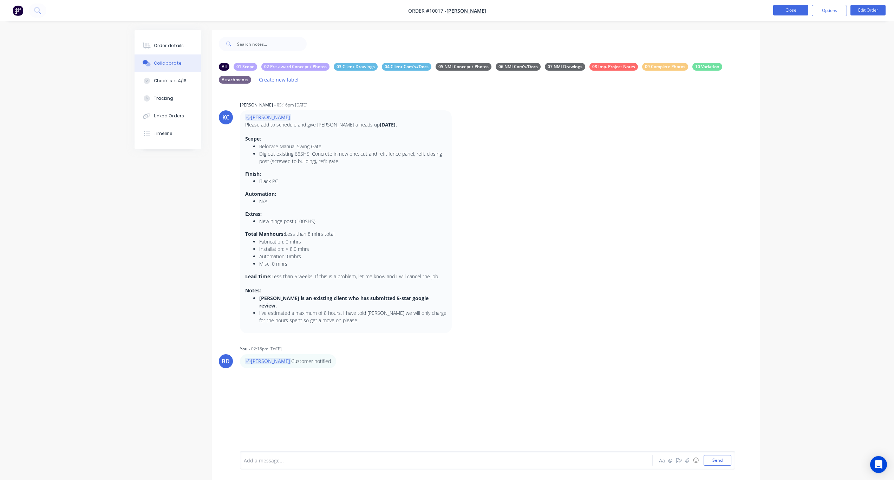
click at [674, 6] on button "Close" at bounding box center [790, 10] width 35 height 11
